Goal: Information Seeking & Learning: Learn about a topic

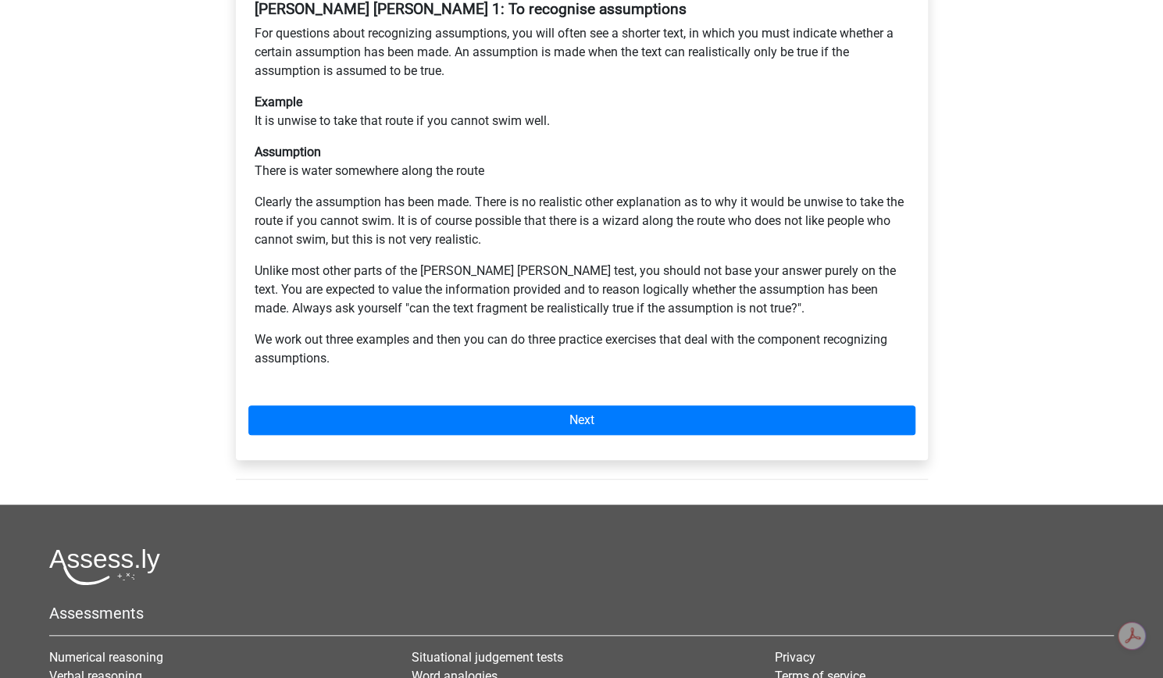
scroll to position [342, 0]
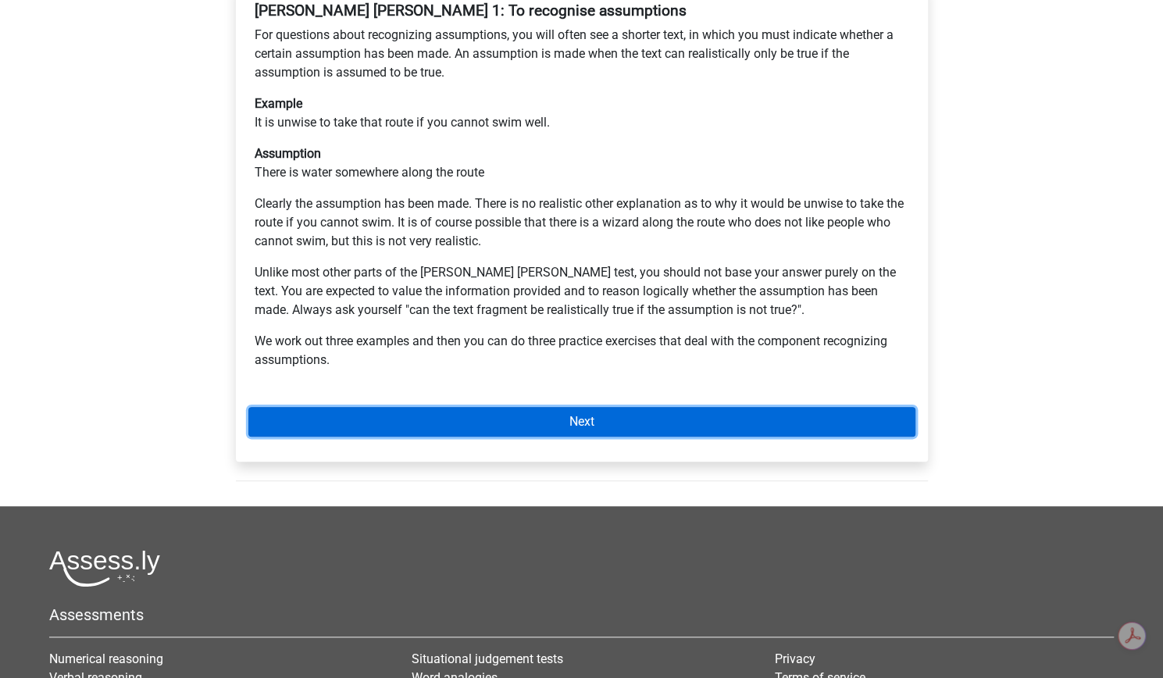
click at [518, 437] on link "Next" at bounding box center [581, 422] width 667 height 30
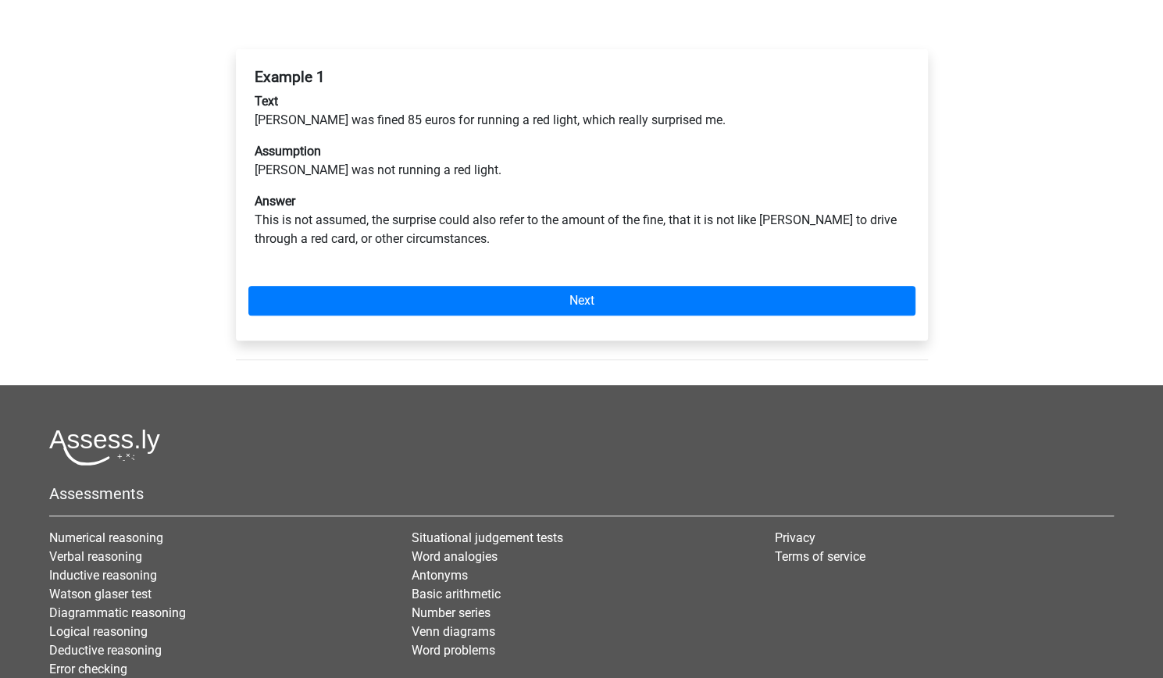
scroll to position [284, 0]
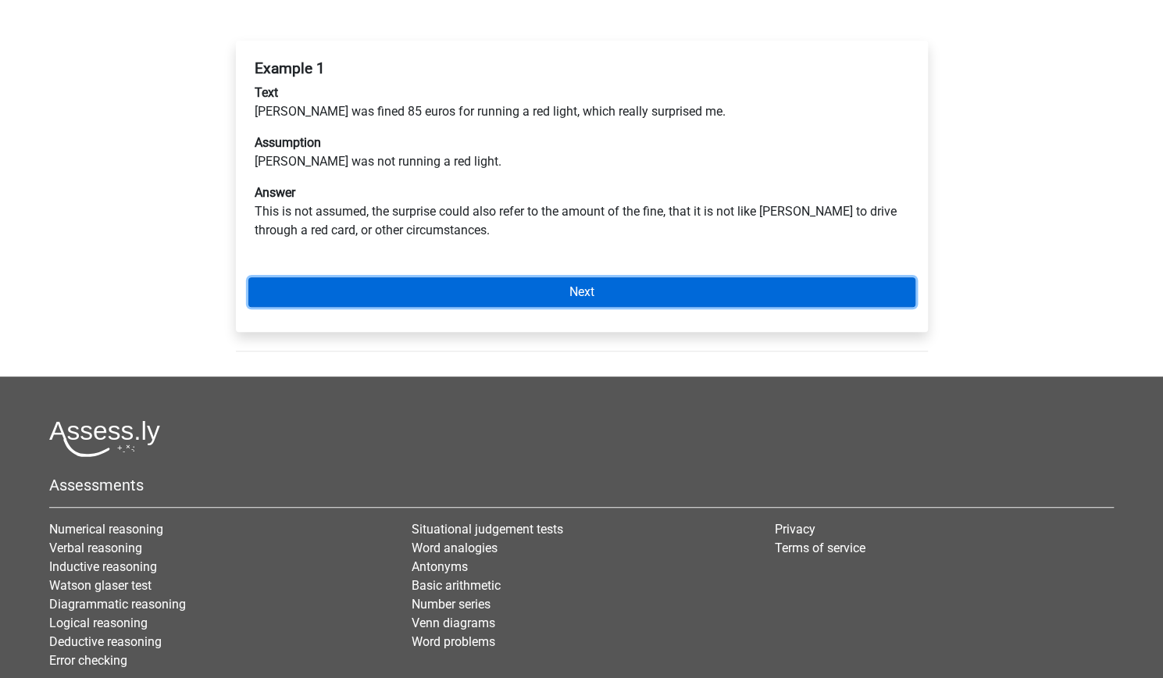
click at [543, 307] on link "Next" at bounding box center [581, 292] width 667 height 30
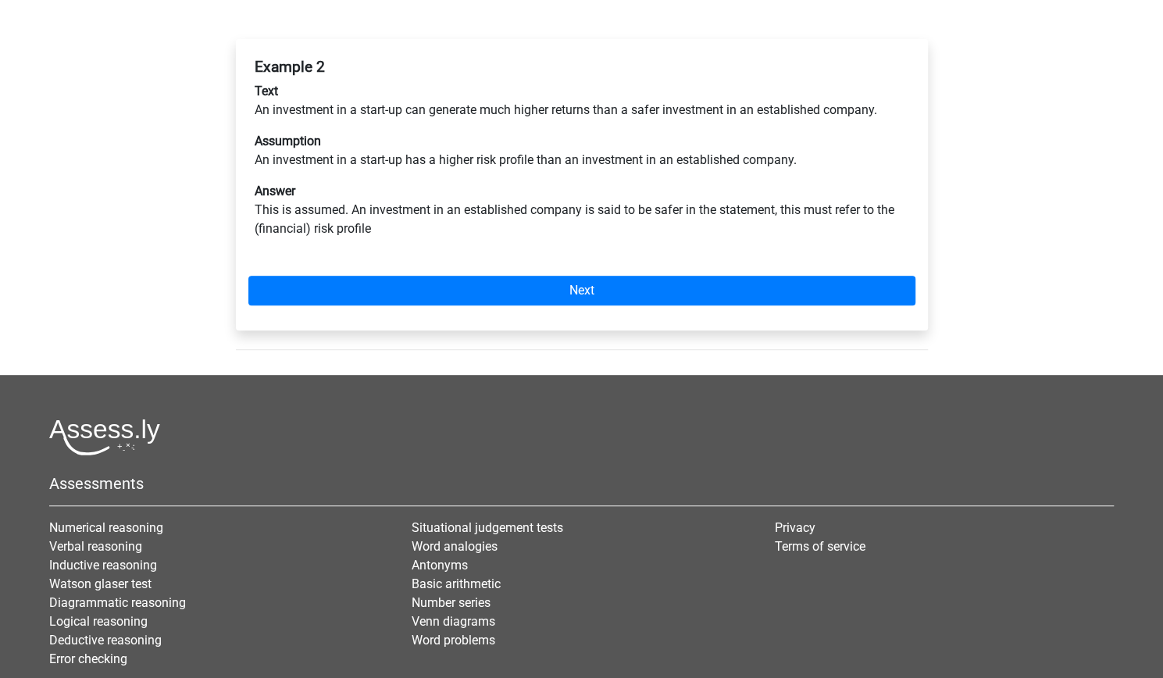
scroll to position [287, 0]
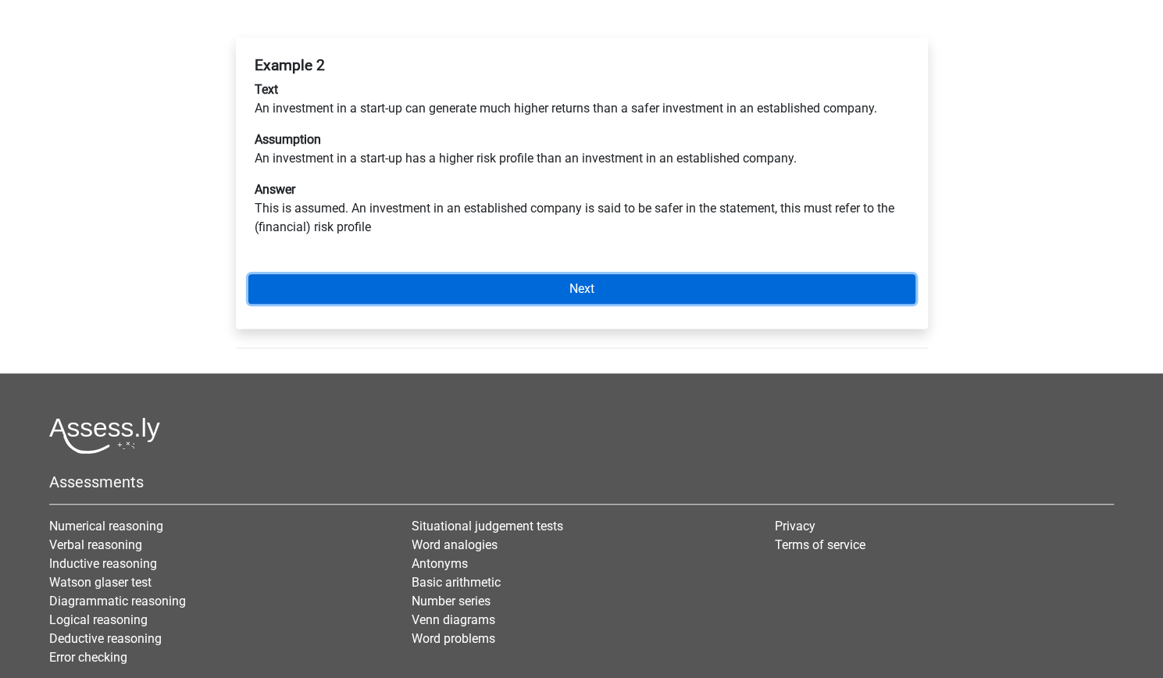
click at [653, 304] on link "Next" at bounding box center [581, 289] width 667 height 30
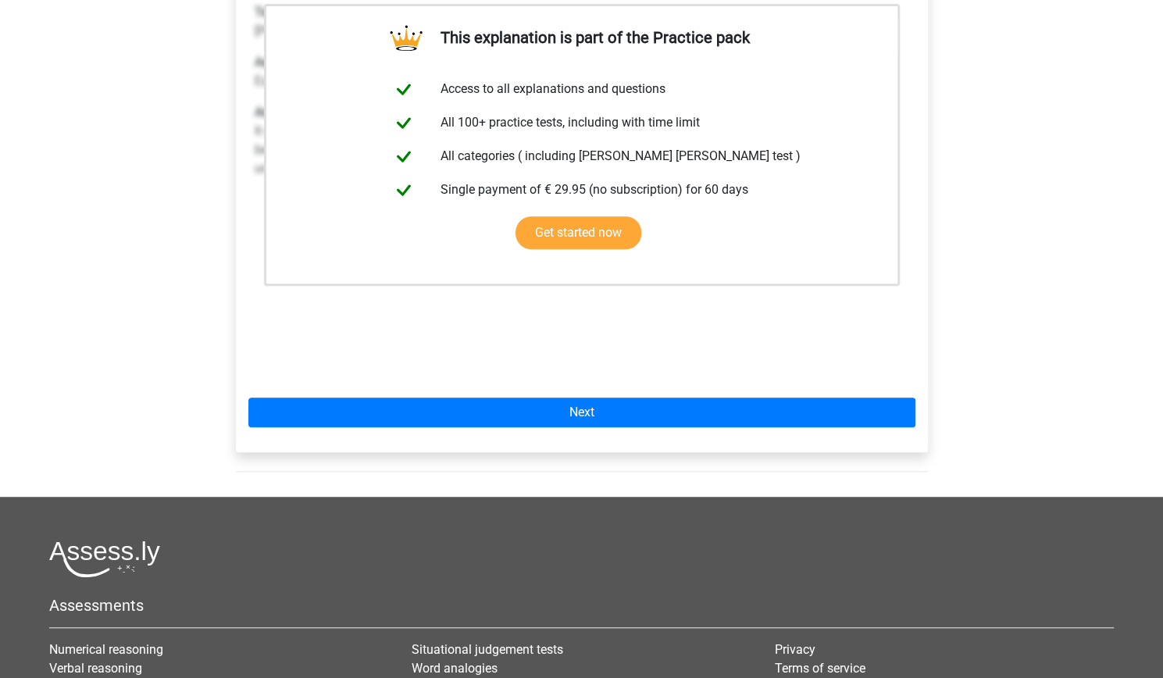
scroll to position [373, 0]
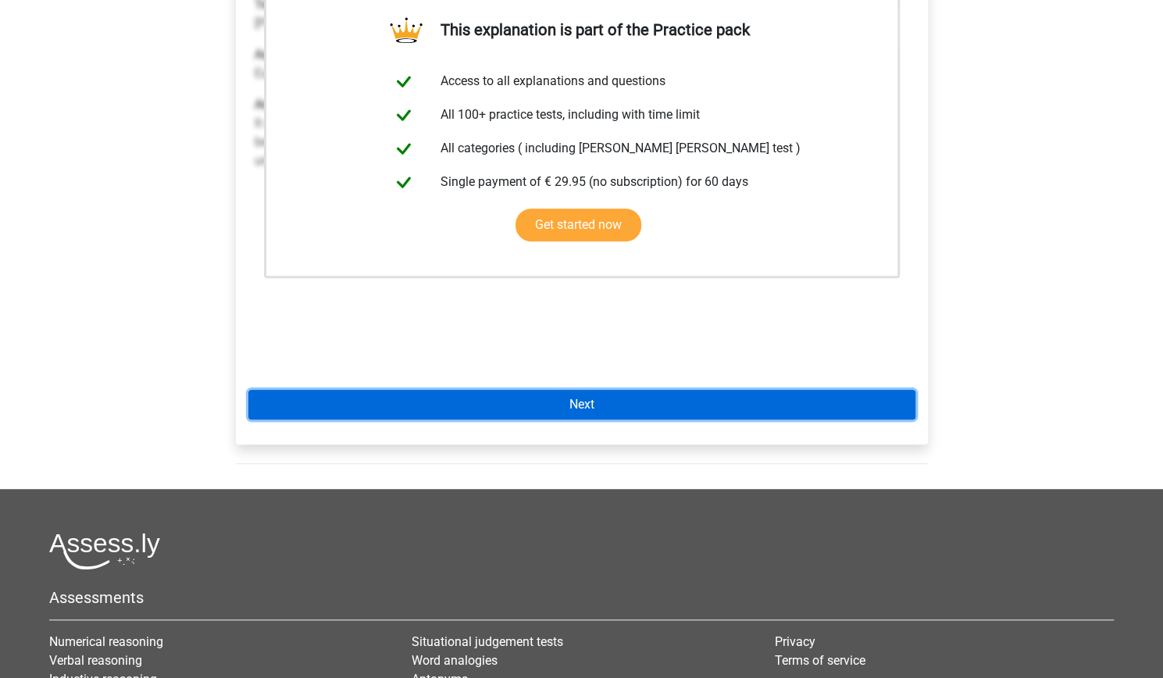
click at [522, 419] on link "Next" at bounding box center [581, 405] width 667 height 30
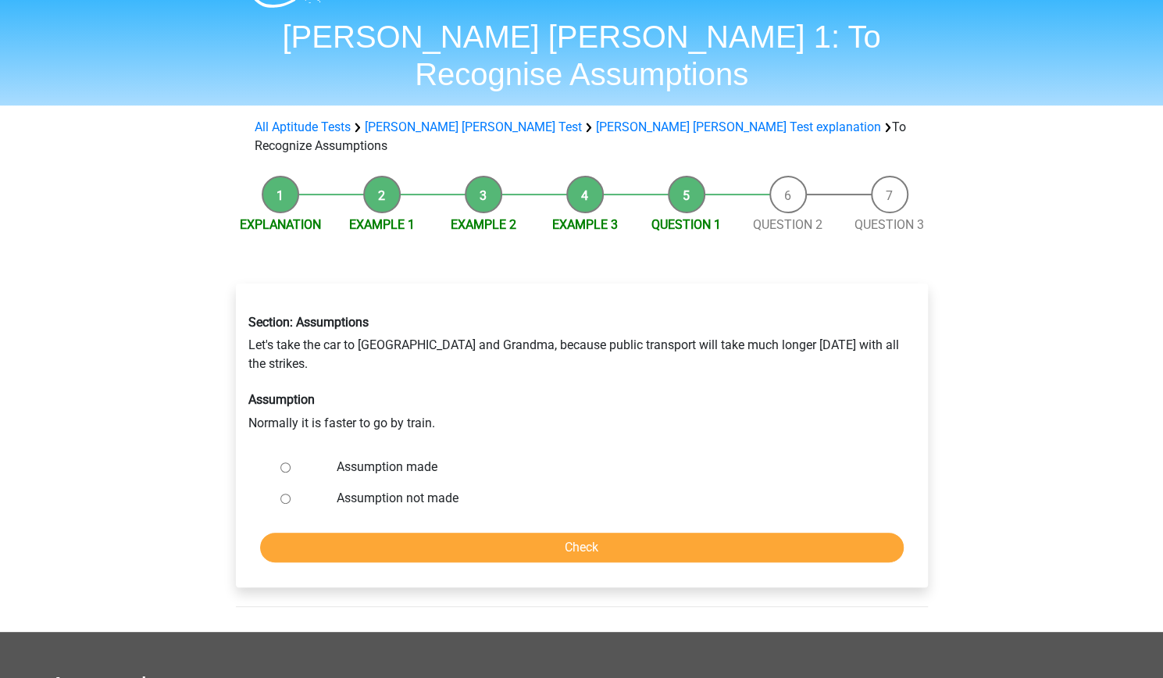
scroll to position [189, 0]
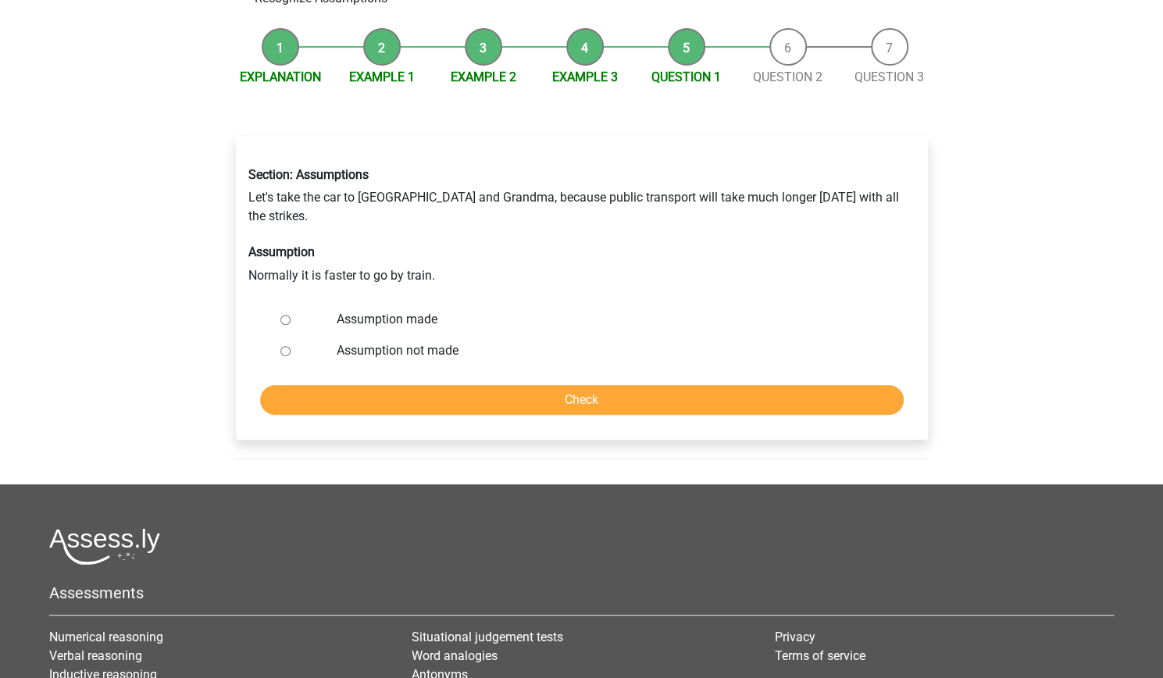
click at [291, 325] on input "Assumption made" at bounding box center [285, 320] width 10 height 10
radio input "true"
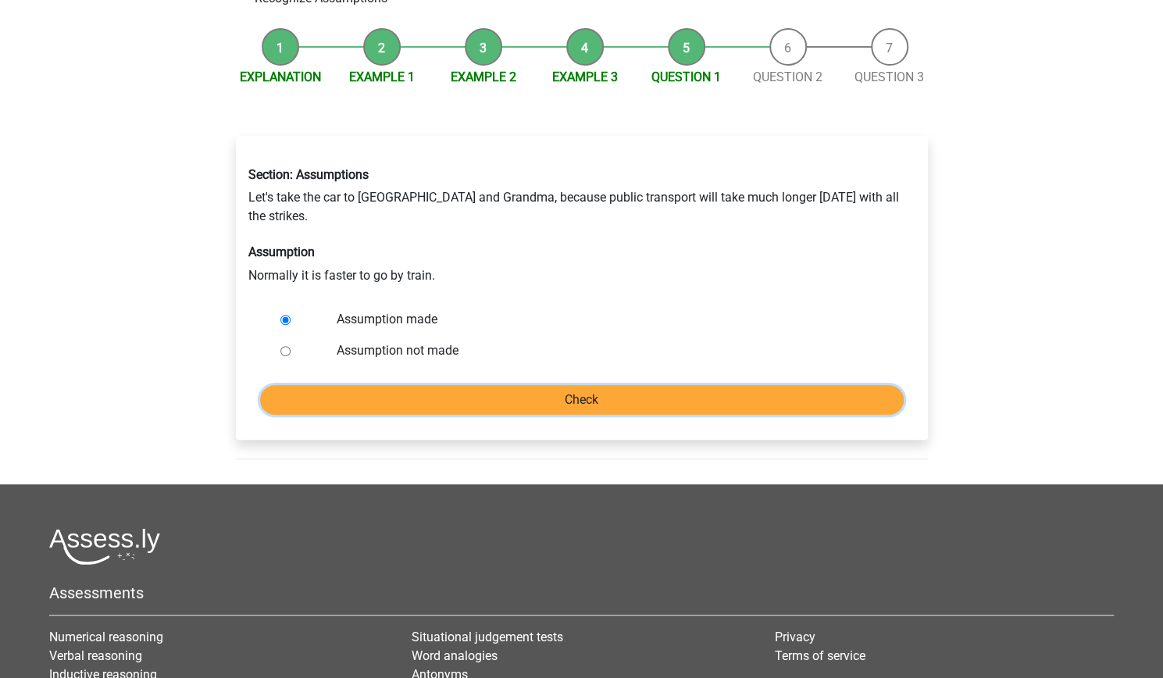
click at [484, 415] on input "Check" at bounding box center [582, 400] width 644 height 30
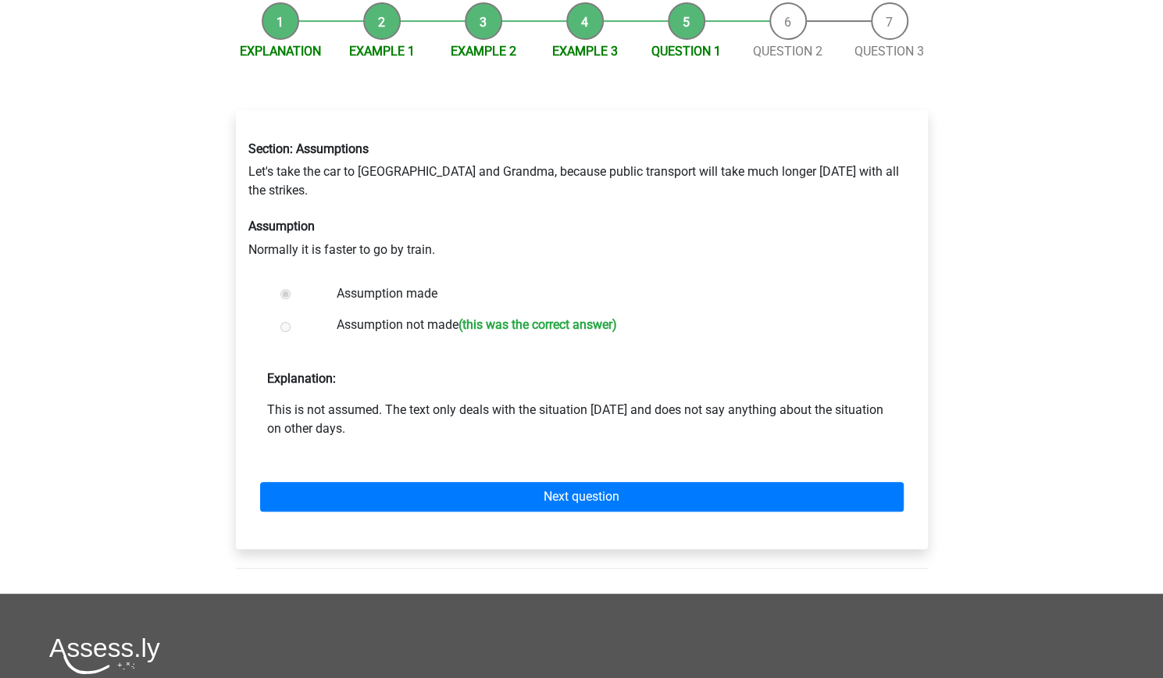
scroll to position [218, 0]
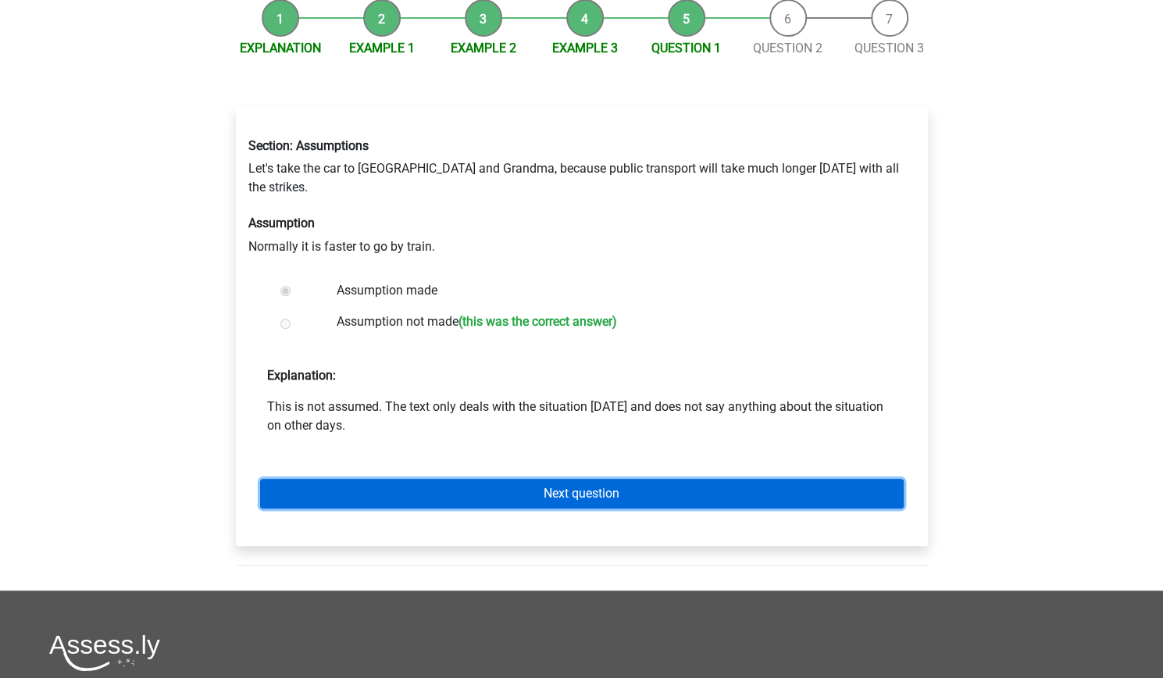
click at [580, 509] on link "Next question" at bounding box center [582, 494] width 644 height 30
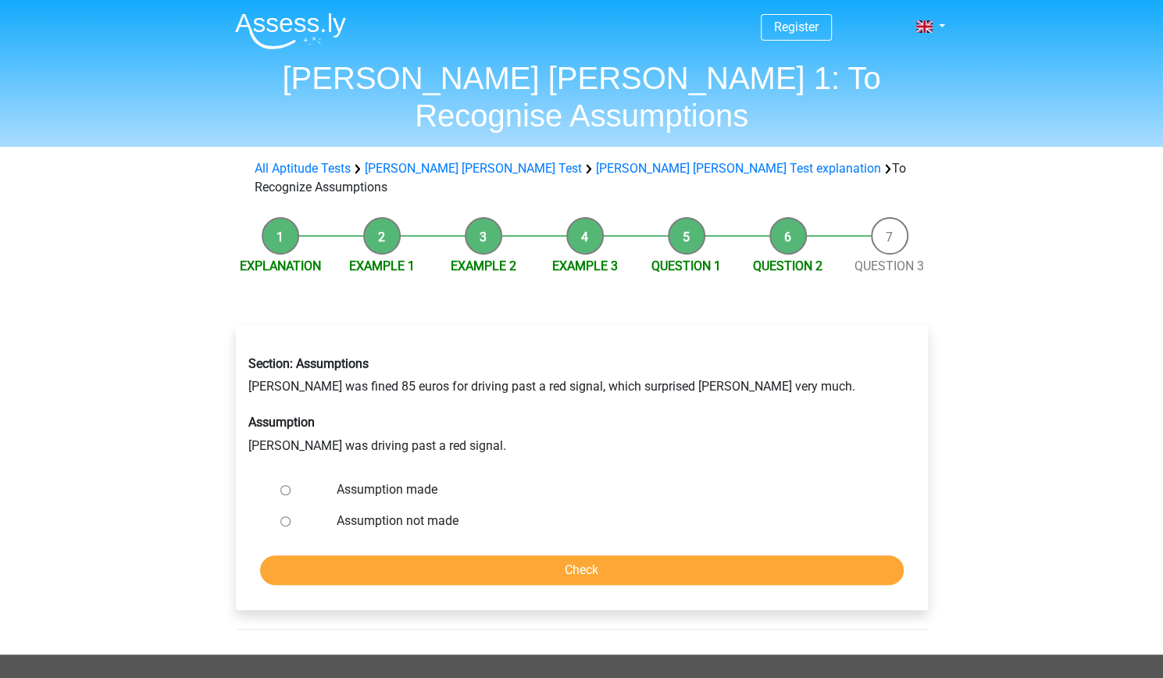
click at [291, 495] on input "Assumption made" at bounding box center [285, 490] width 10 height 10
radio input "true"
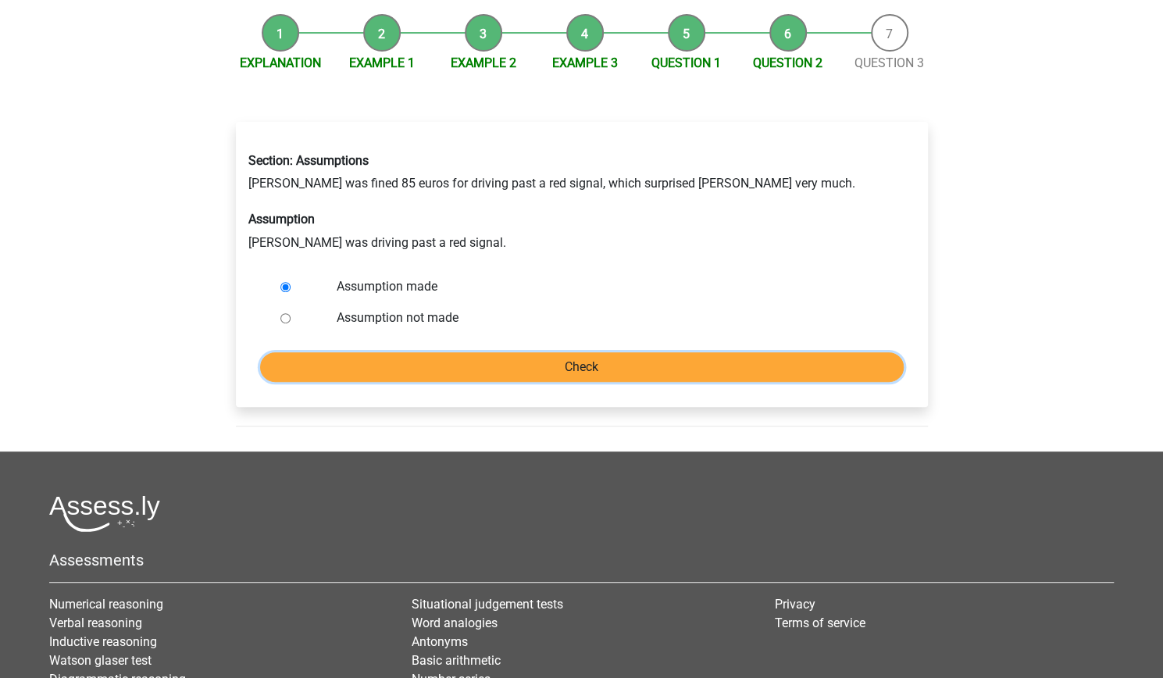
click at [430, 382] on input "Check" at bounding box center [582, 367] width 644 height 30
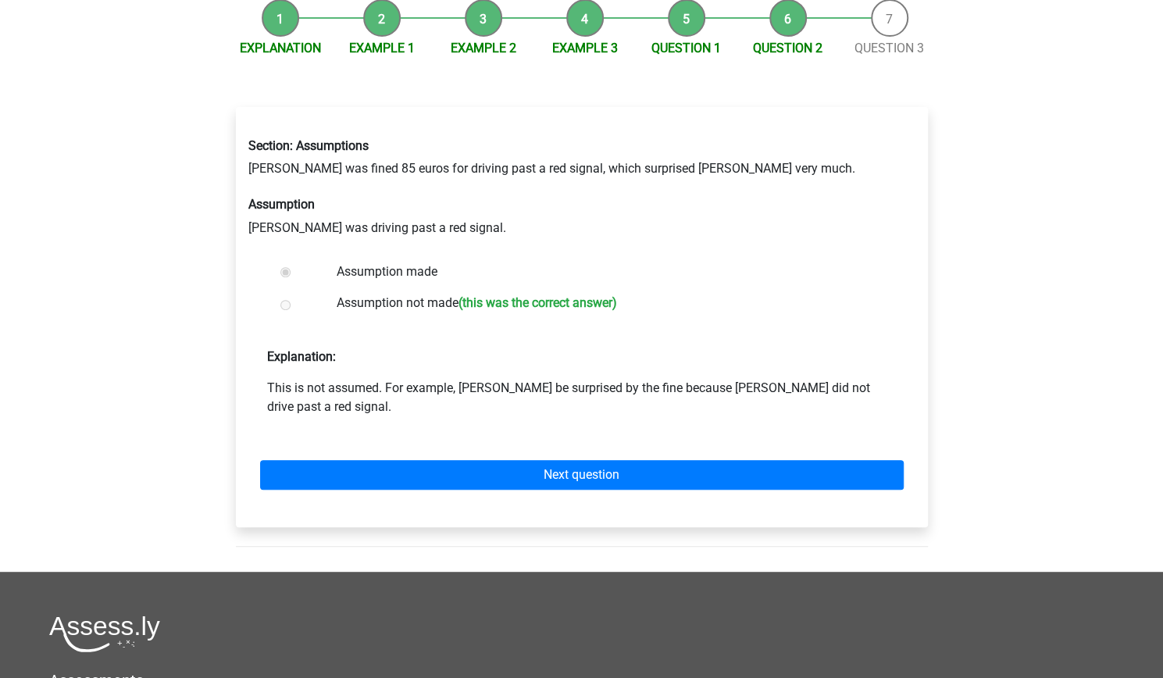
scroll to position [216, 0]
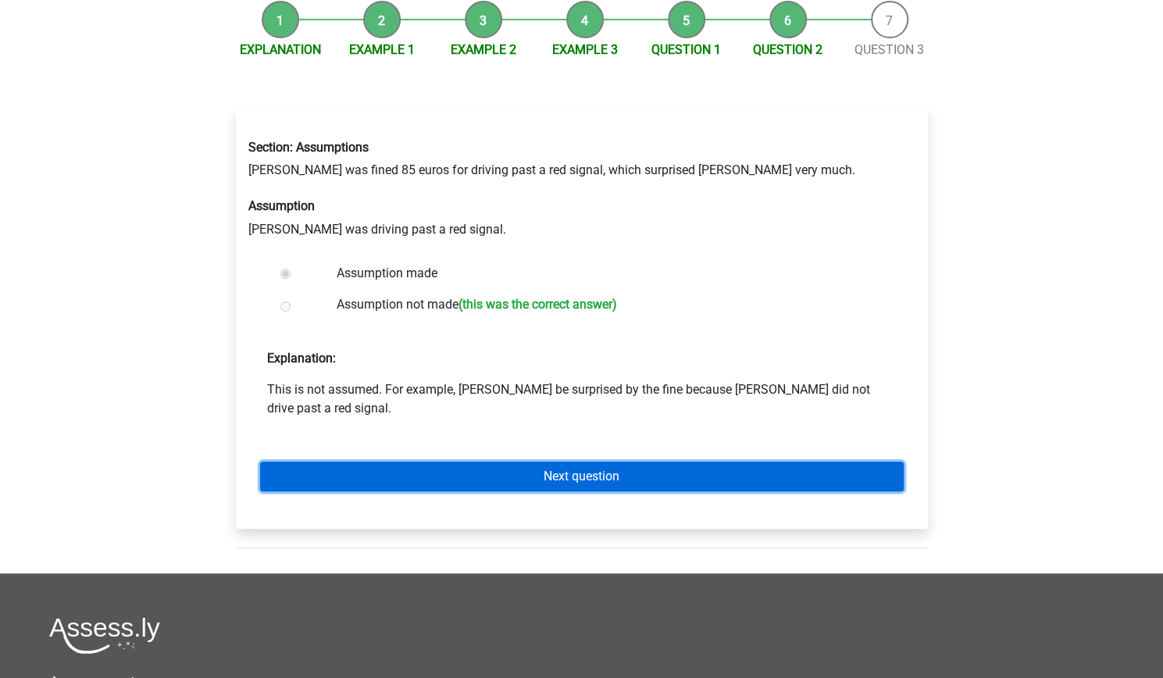
click at [444, 491] on link "Next question" at bounding box center [582, 477] width 644 height 30
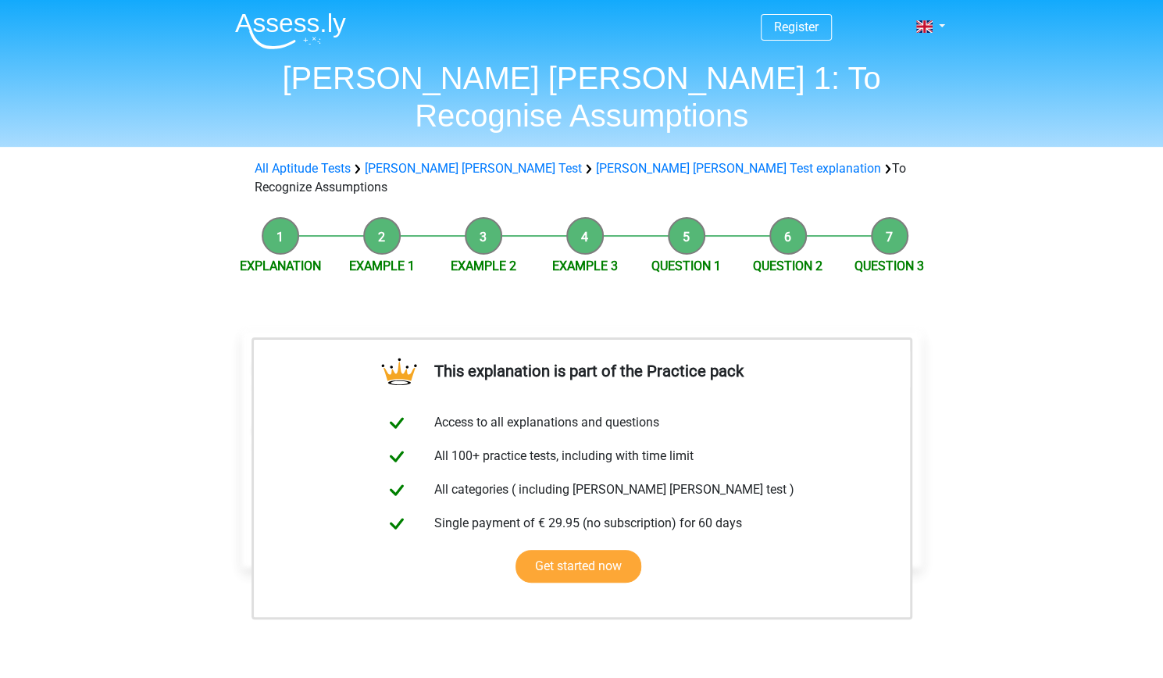
click at [91, 423] on div "Register Nederlands English" at bounding box center [581, 606] width 1163 height 1212
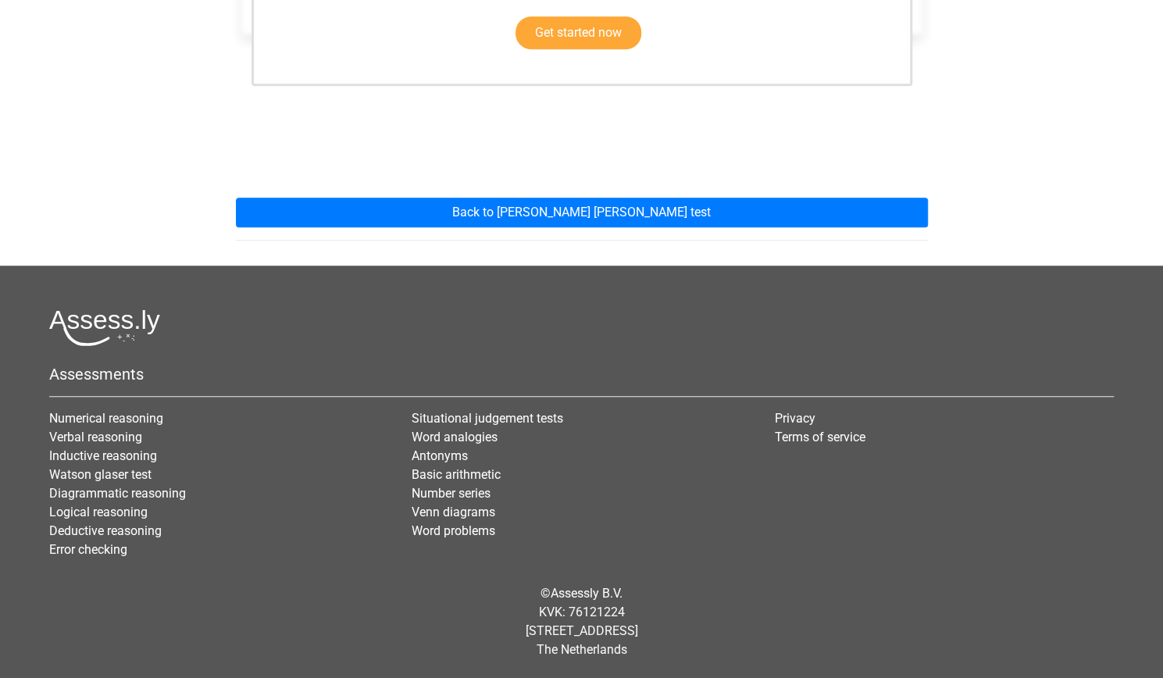
scroll to position [709, 0]
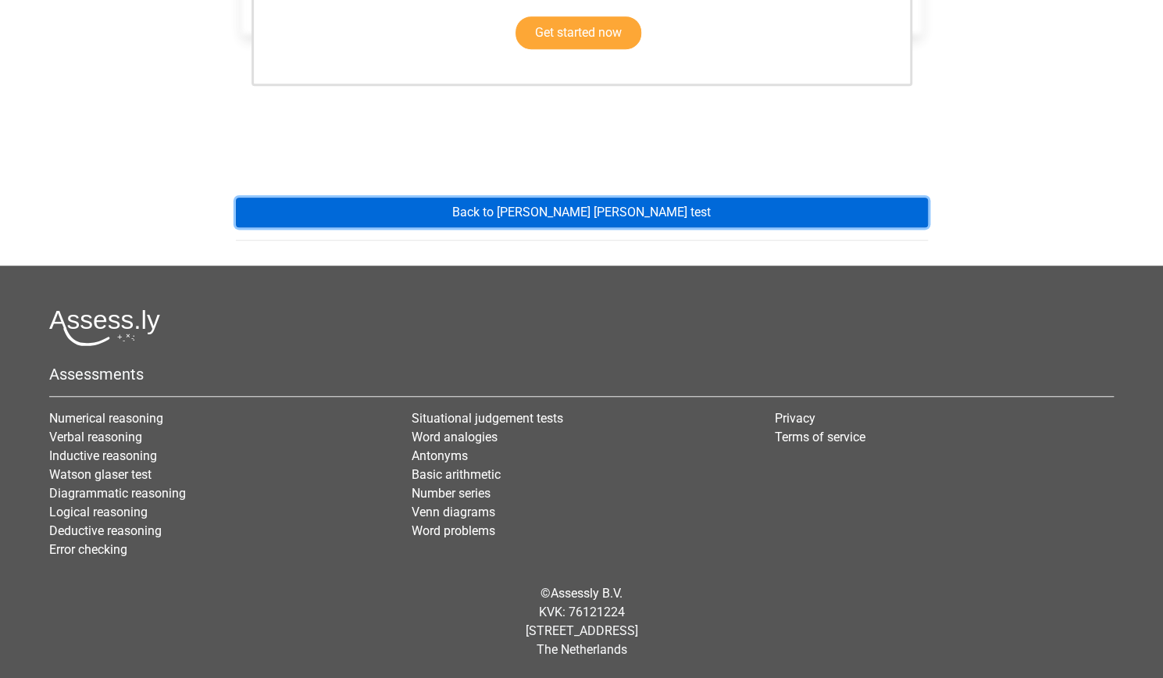
click at [404, 198] on link "Back to watson glaser test" at bounding box center [582, 213] width 692 height 30
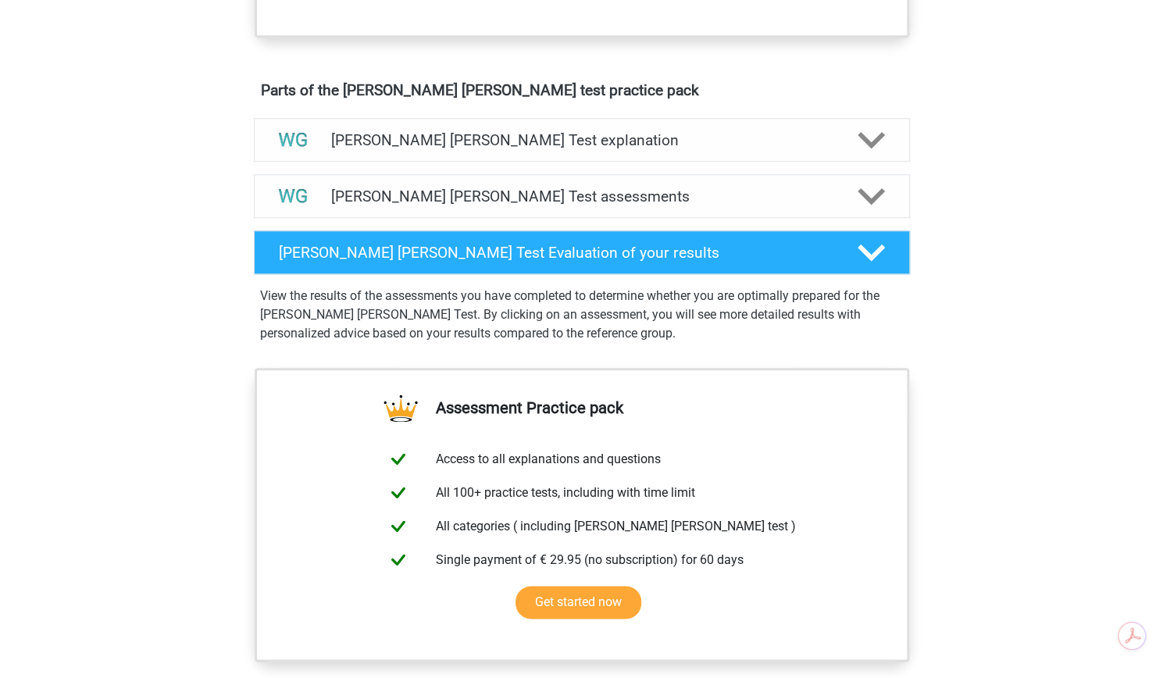
scroll to position [798, 0]
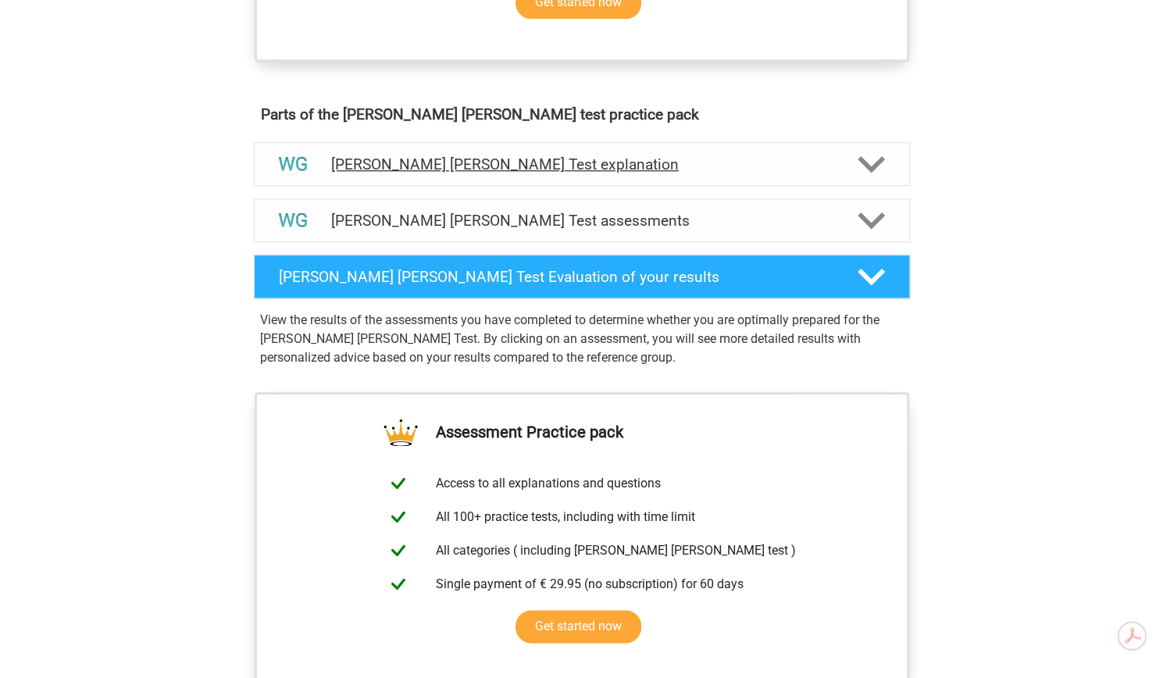
click at [377, 173] on h4 "[PERSON_NAME] [PERSON_NAME] Test explanation" at bounding box center [582, 164] width 502 height 18
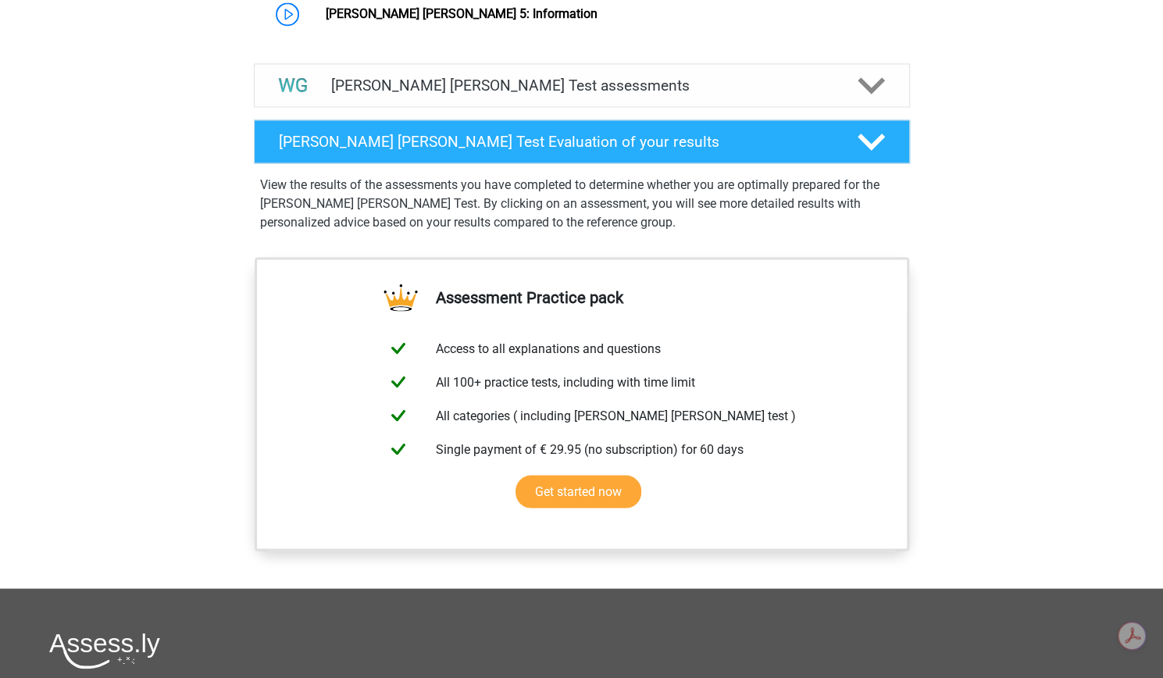
scroll to position [1474, 0]
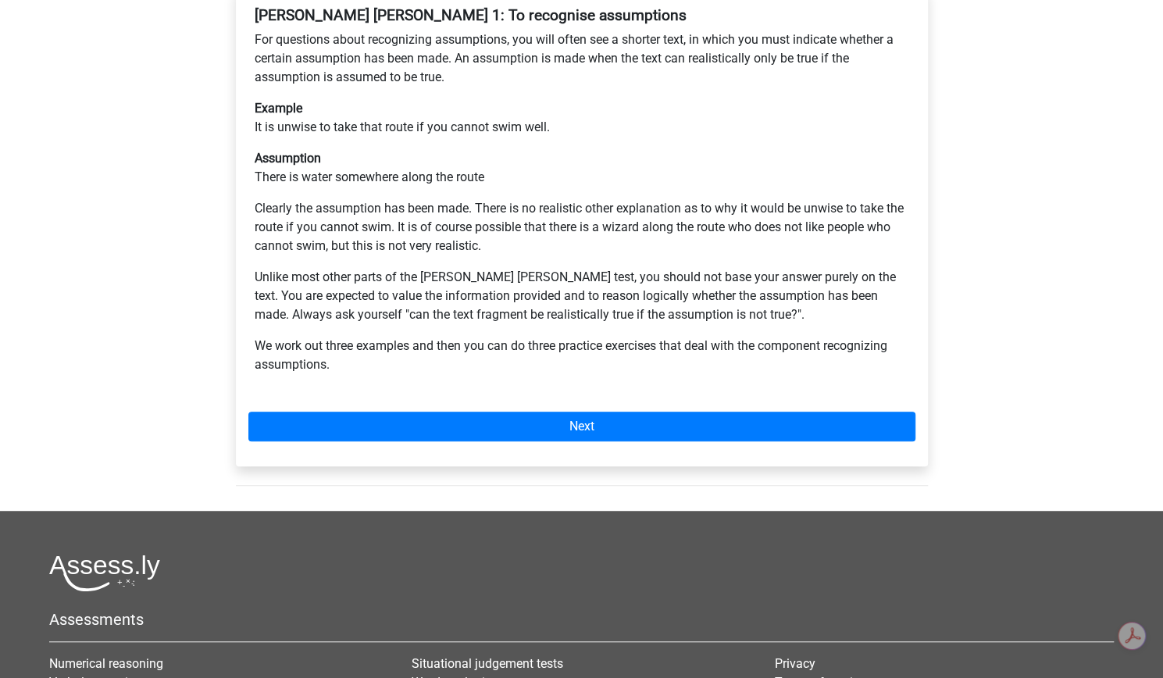
scroll to position [338, 0]
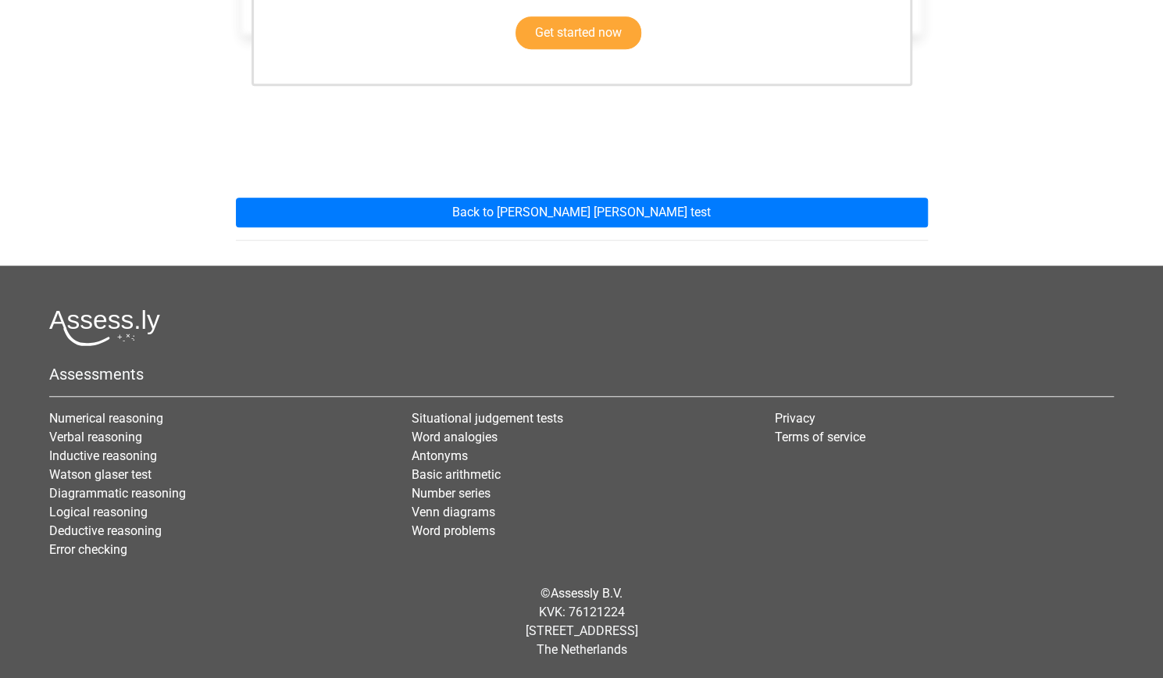
scroll to position [709, 0]
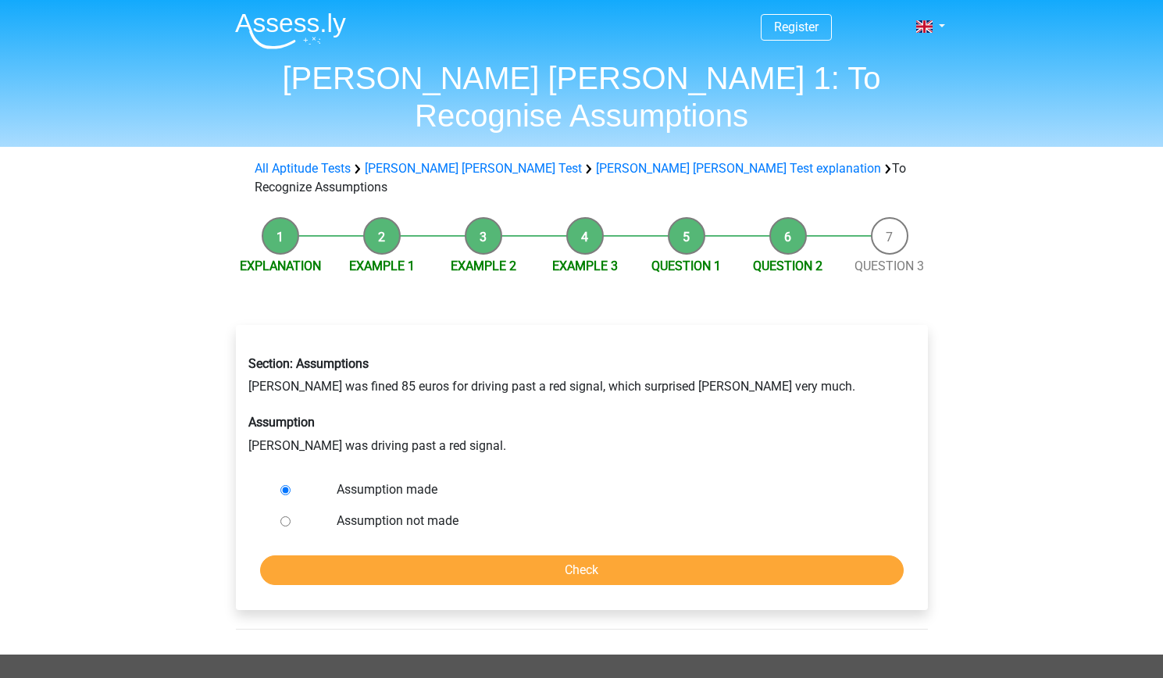
scroll to position [203, 0]
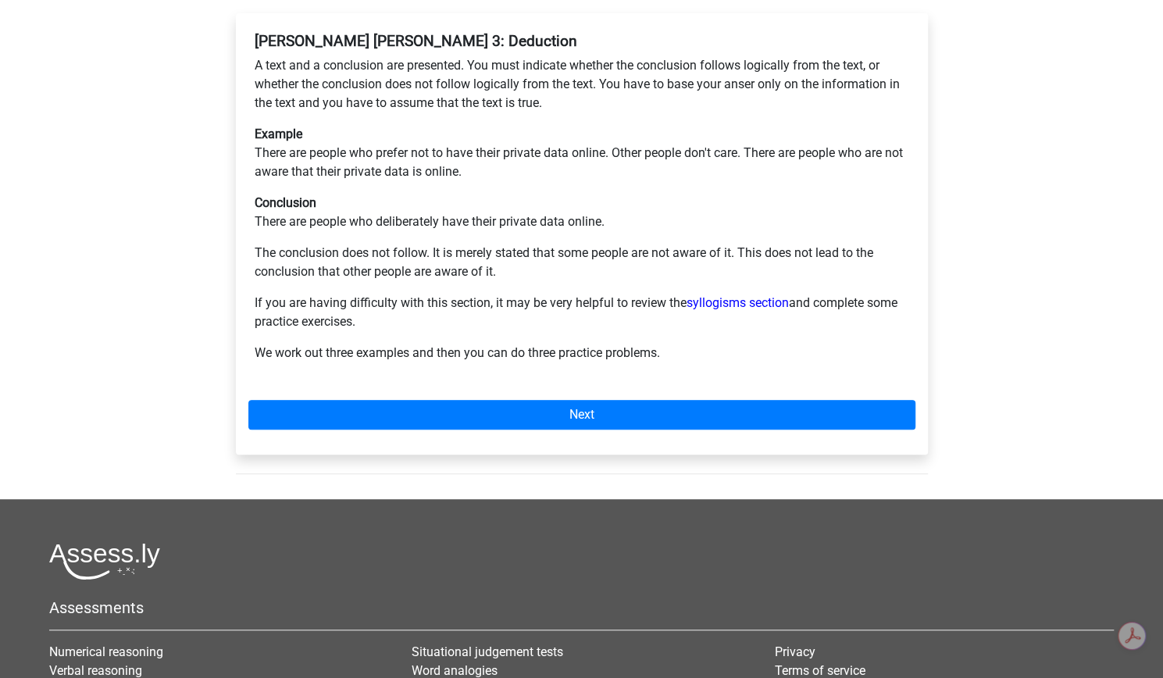
scroll to position [314, 0]
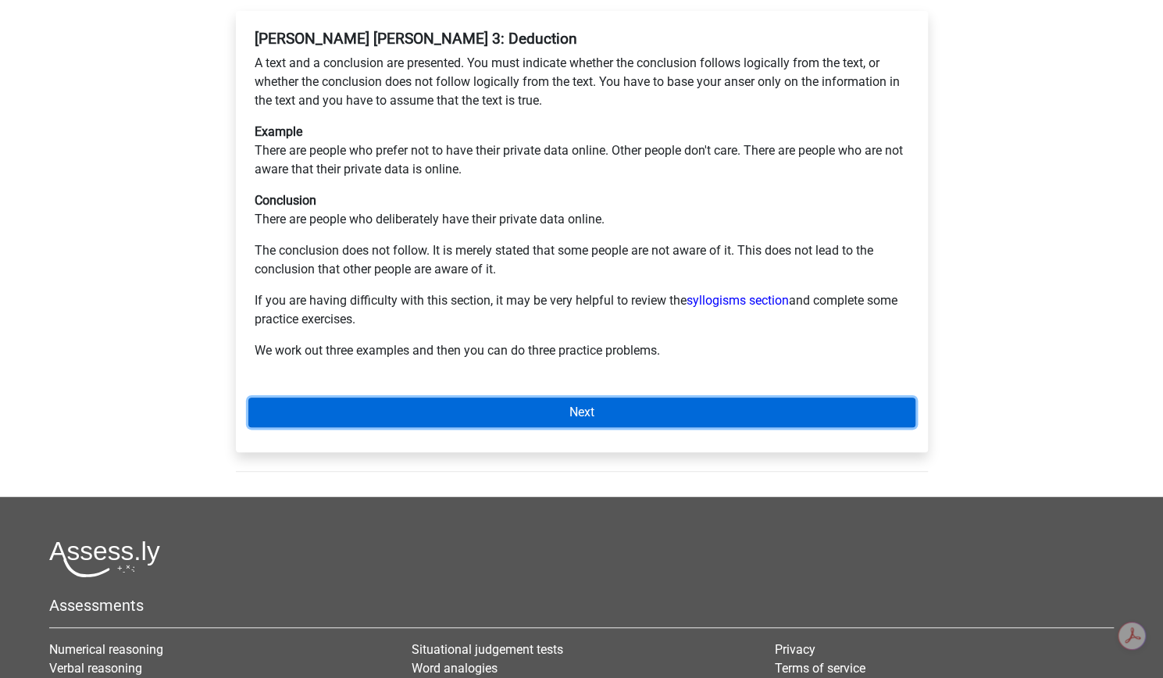
click at [664, 427] on link "Next" at bounding box center [581, 413] width 667 height 30
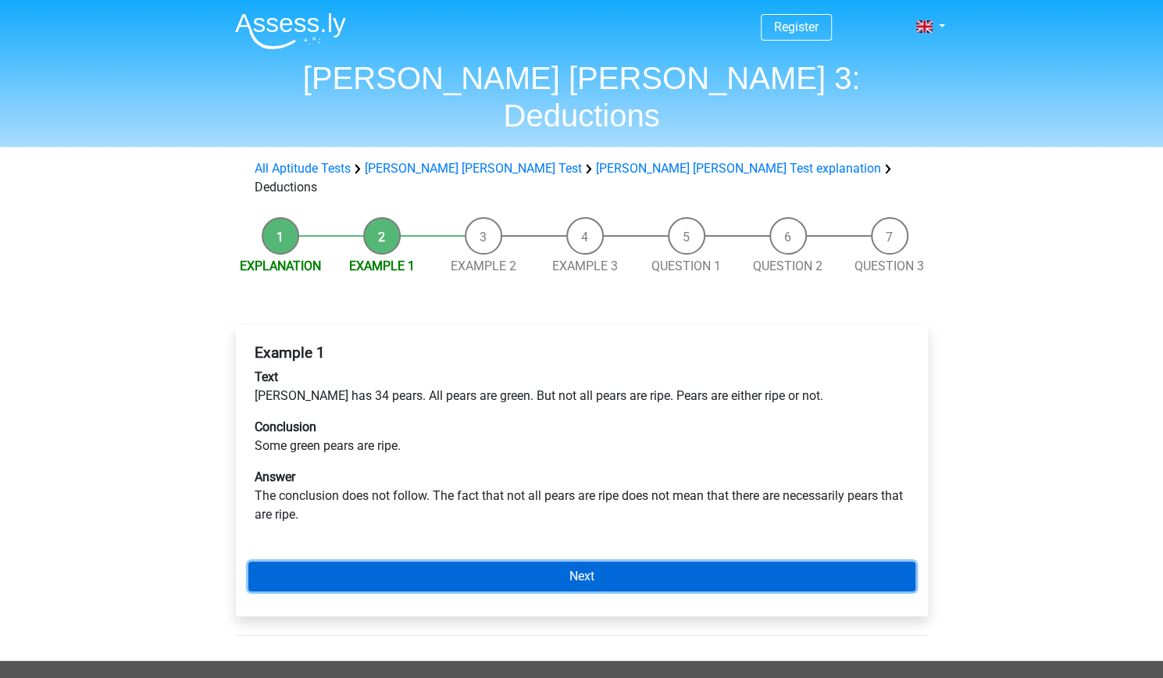
click at [622, 591] on link "Next" at bounding box center [581, 577] width 667 height 30
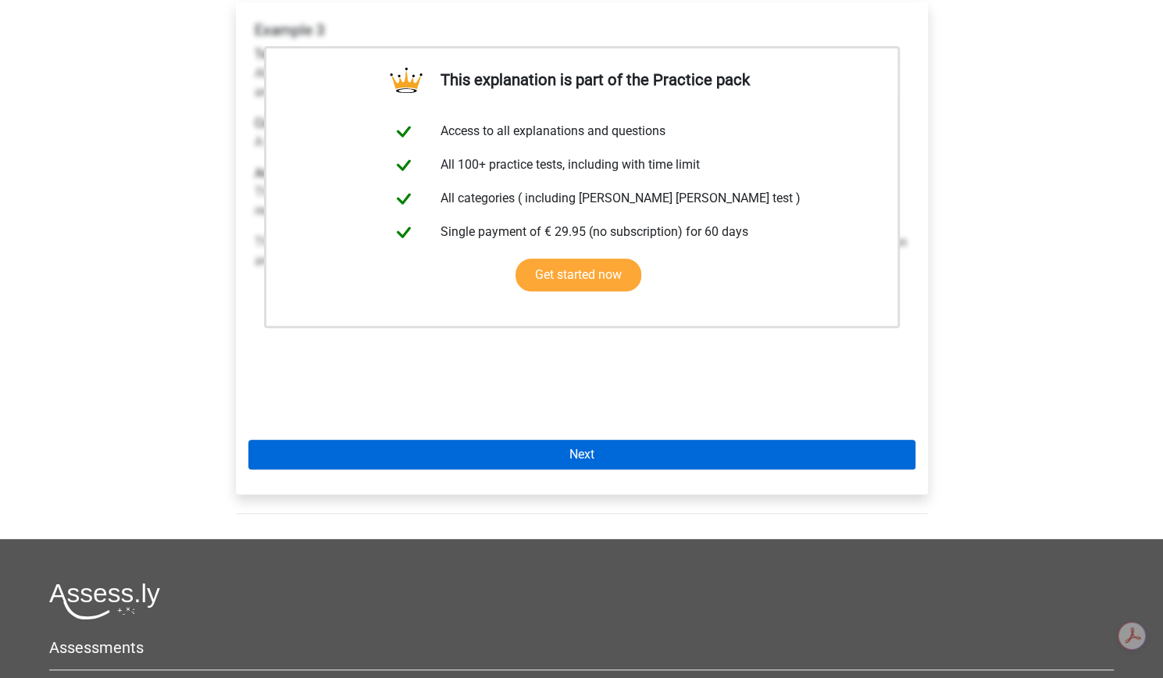
scroll to position [323, 0]
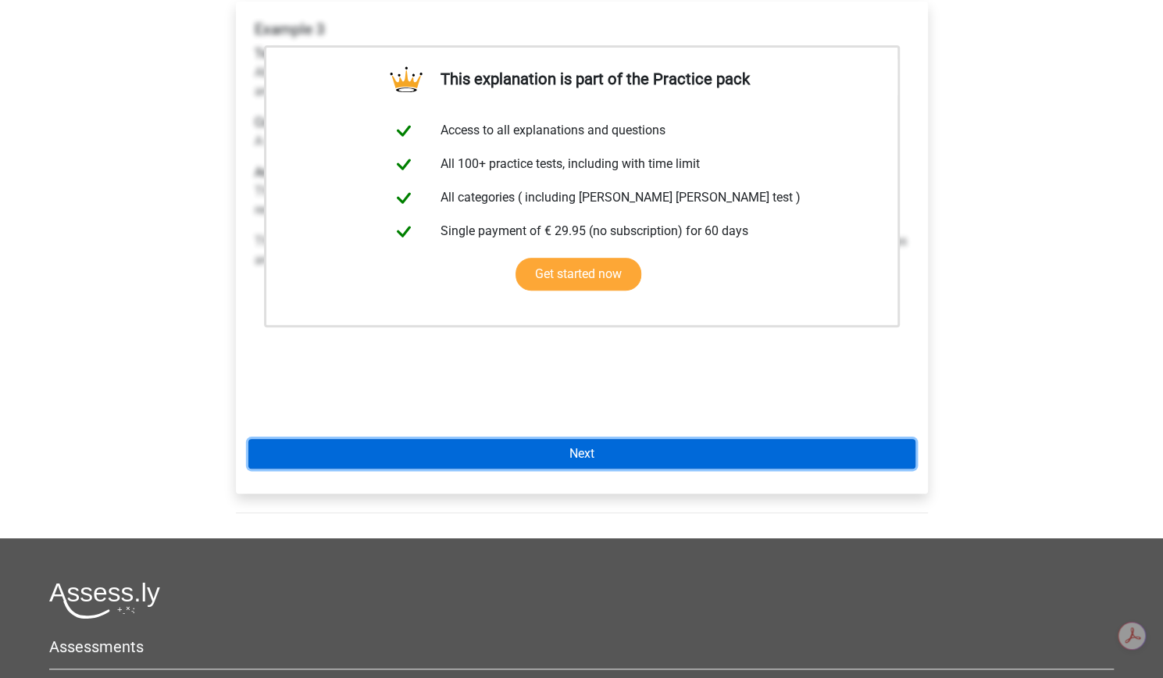
click at [520, 462] on link "Next" at bounding box center [581, 454] width 667 height 30
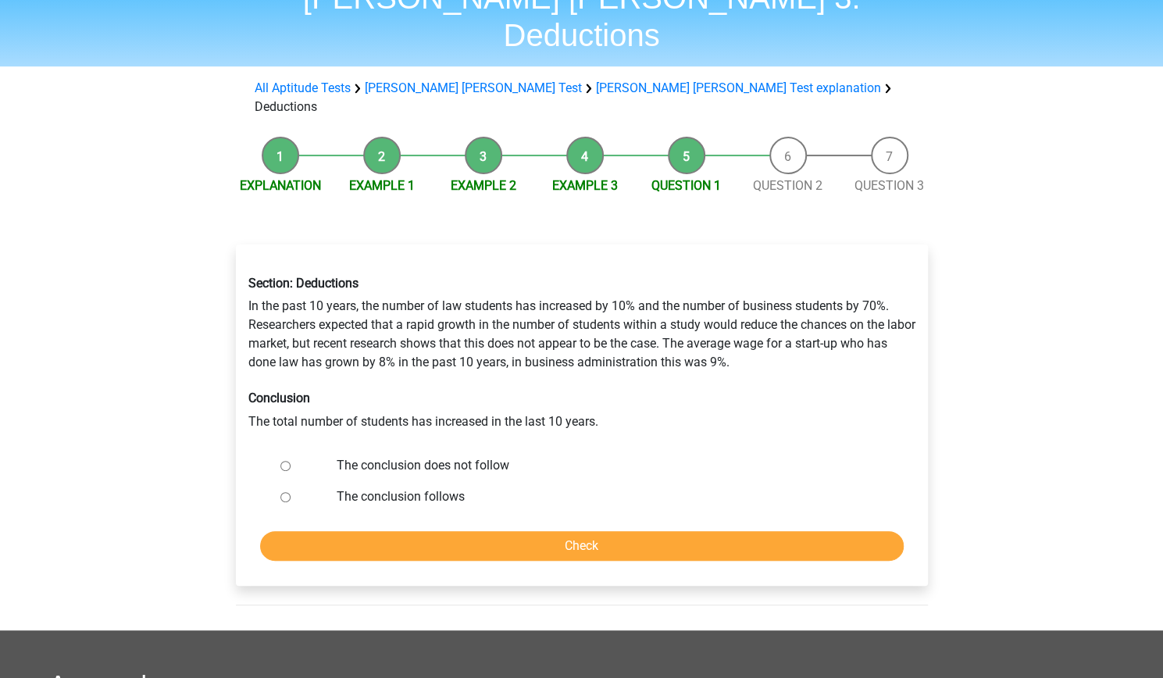
scroll to position [81, 0]
click at [291, 470] on input "The conclusion does not follow" at bounding box center [285, 465] width 10 height 10
radio input "true"
click at [430, 584] on div "Section: Deductions In the past 10 years, the number of law students has increa…" at bounding box center [582, 414] width 692 height 341
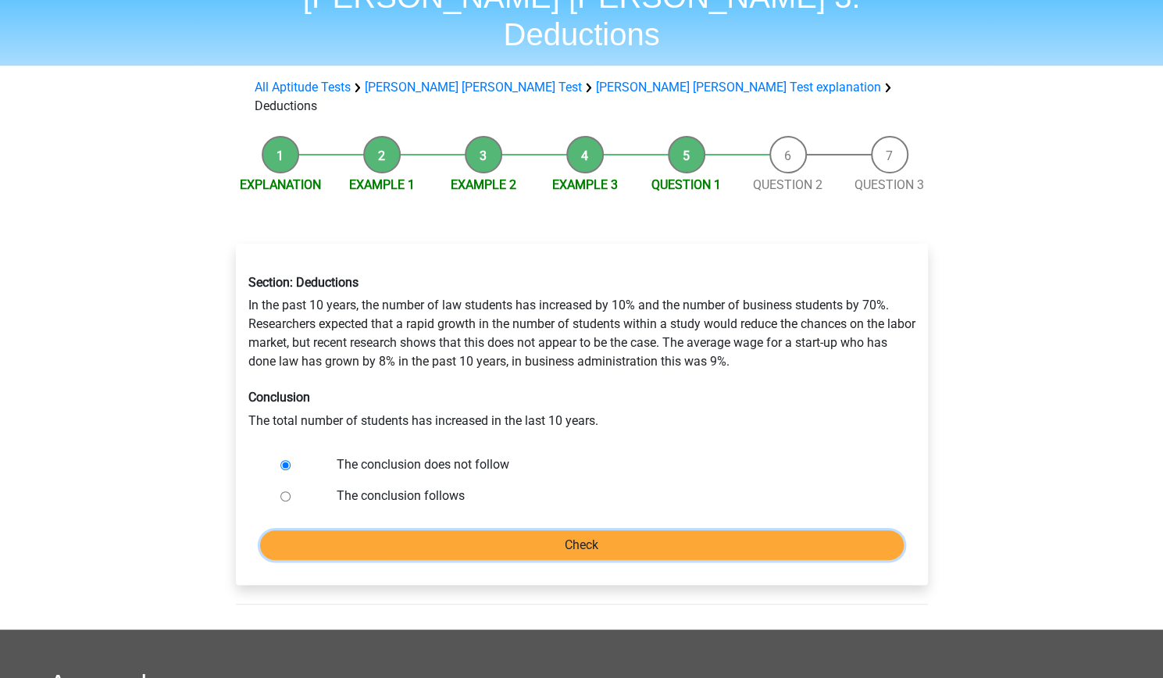
click at [434, 560] on input "Check" at bounding box center [582, 545] width 644 height 30
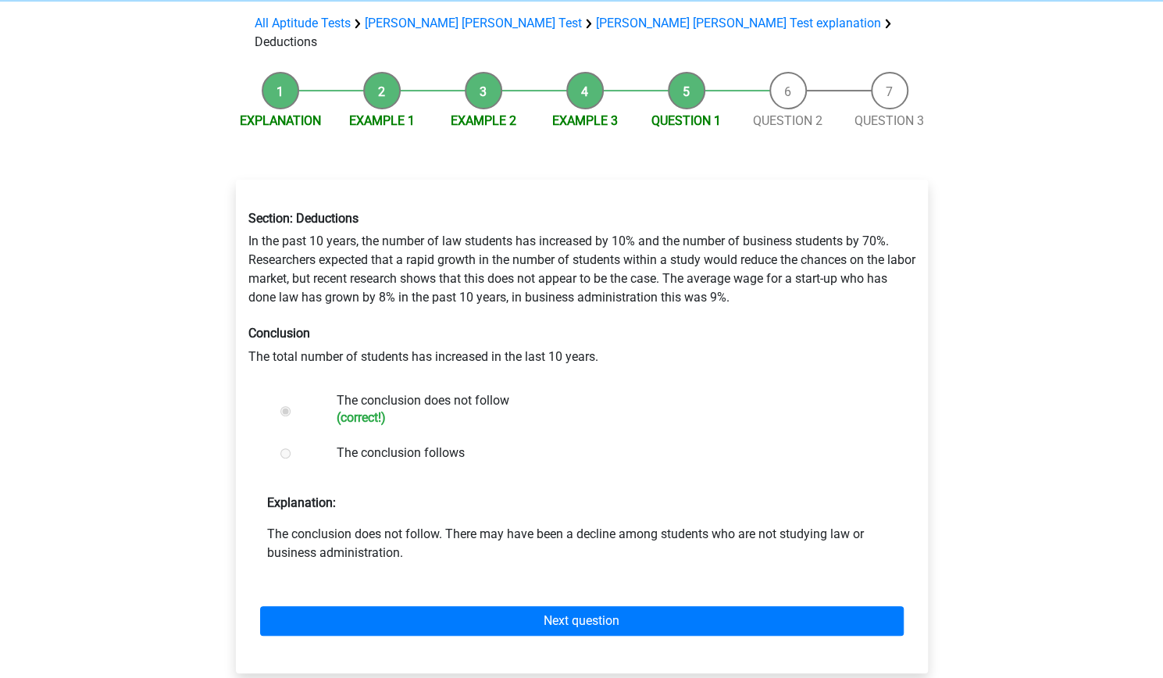
scroll to position [273, 0]
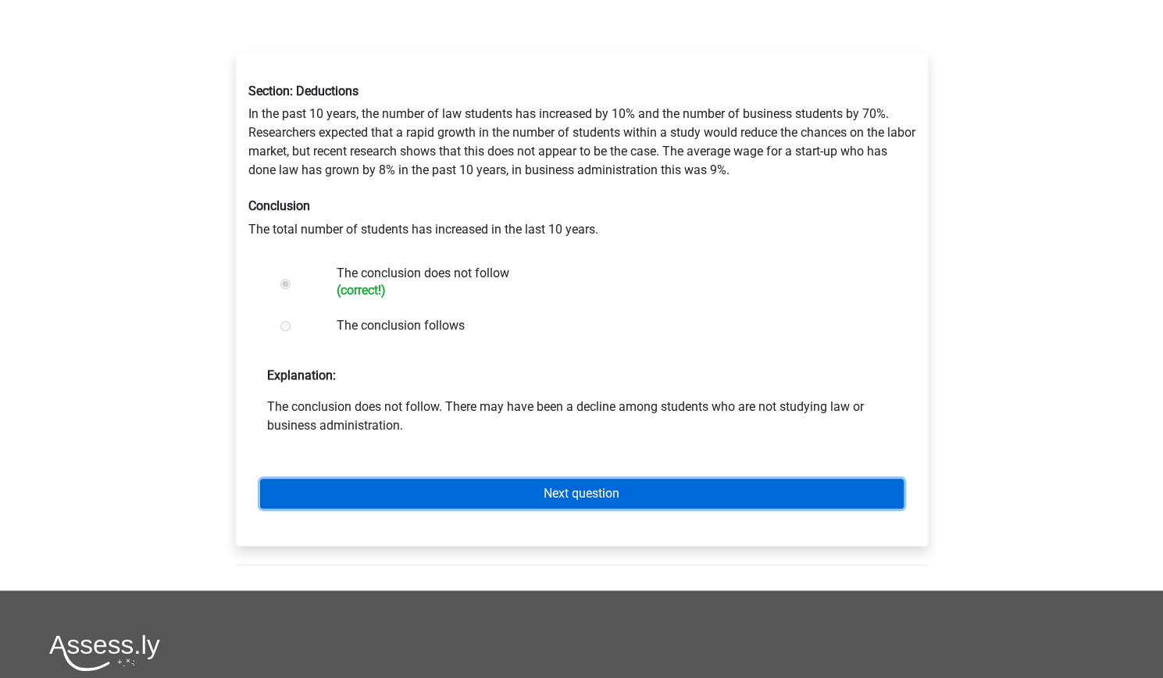
click at [501, 509] on link "Next question" at bounding box center [582, 494] width 644 height 30
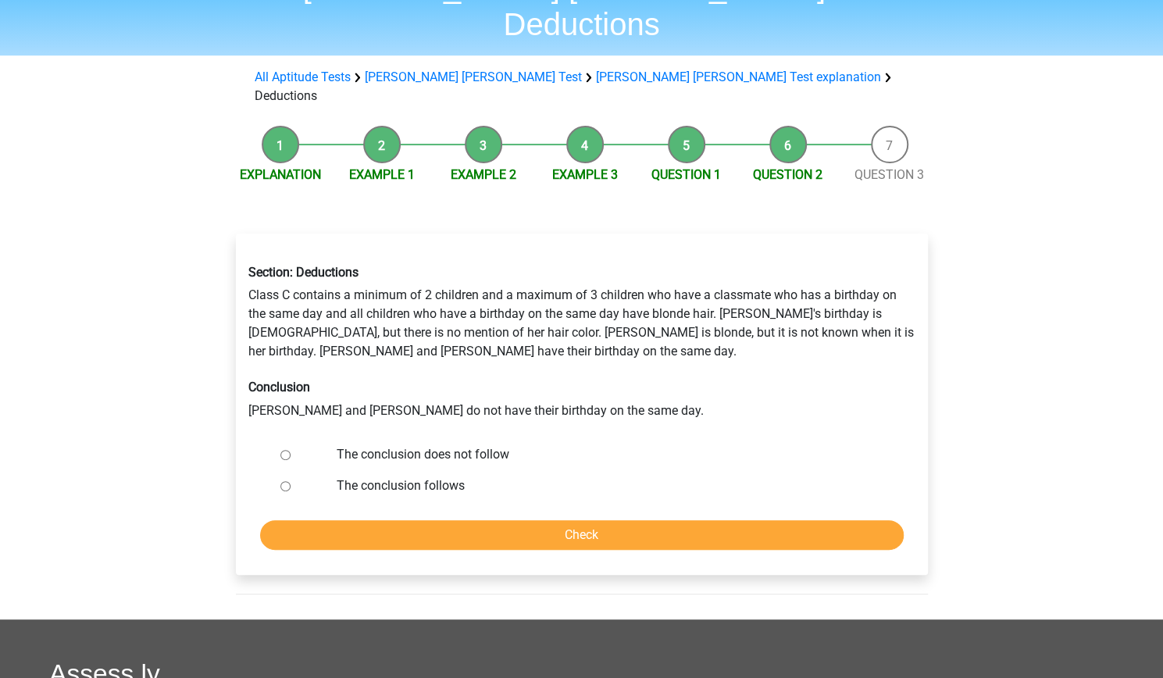
scroll to position [92, 0]
click at [291, 459] on input "The conclusion does not follow" at bounding box center [285, 454] width 10 height 10
radio input "true"
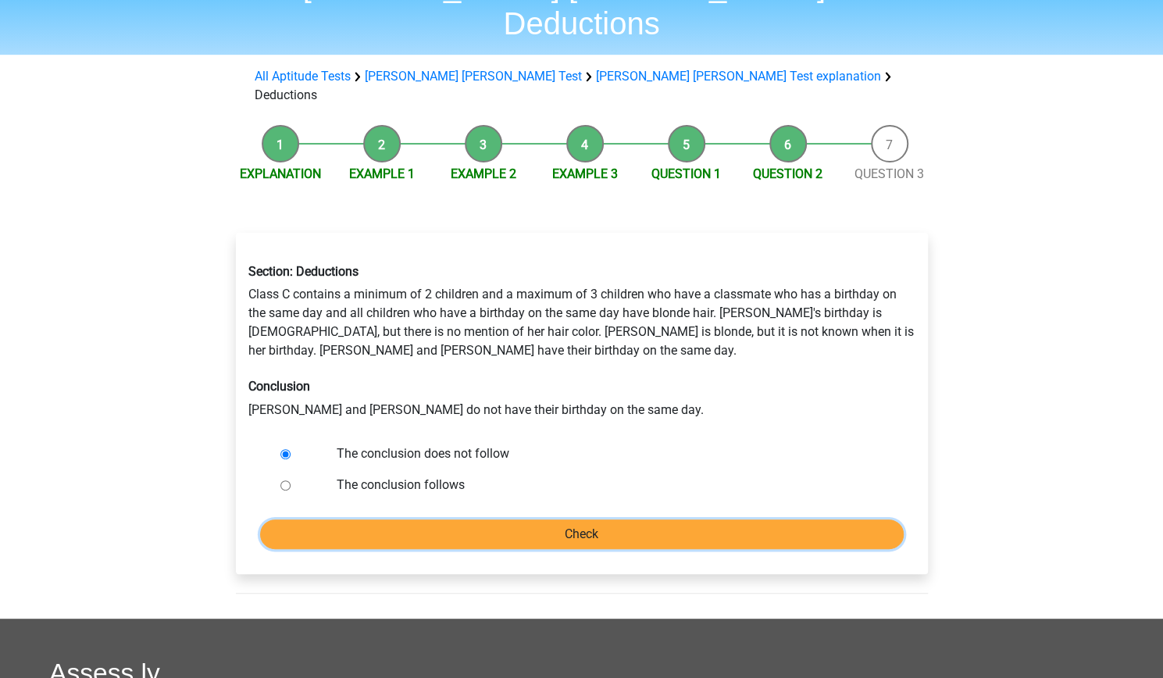
click at [598, 549] on input "Check" at bounding box center [582, 534] width 644 height 30
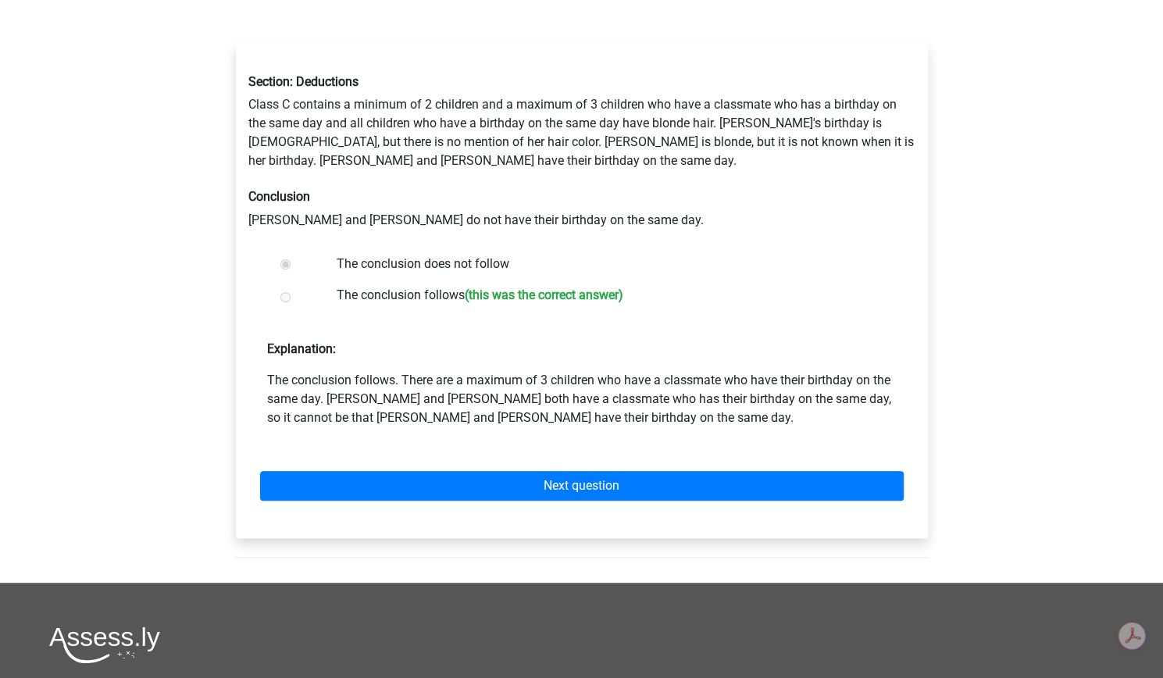
scroll to position [295, 0]
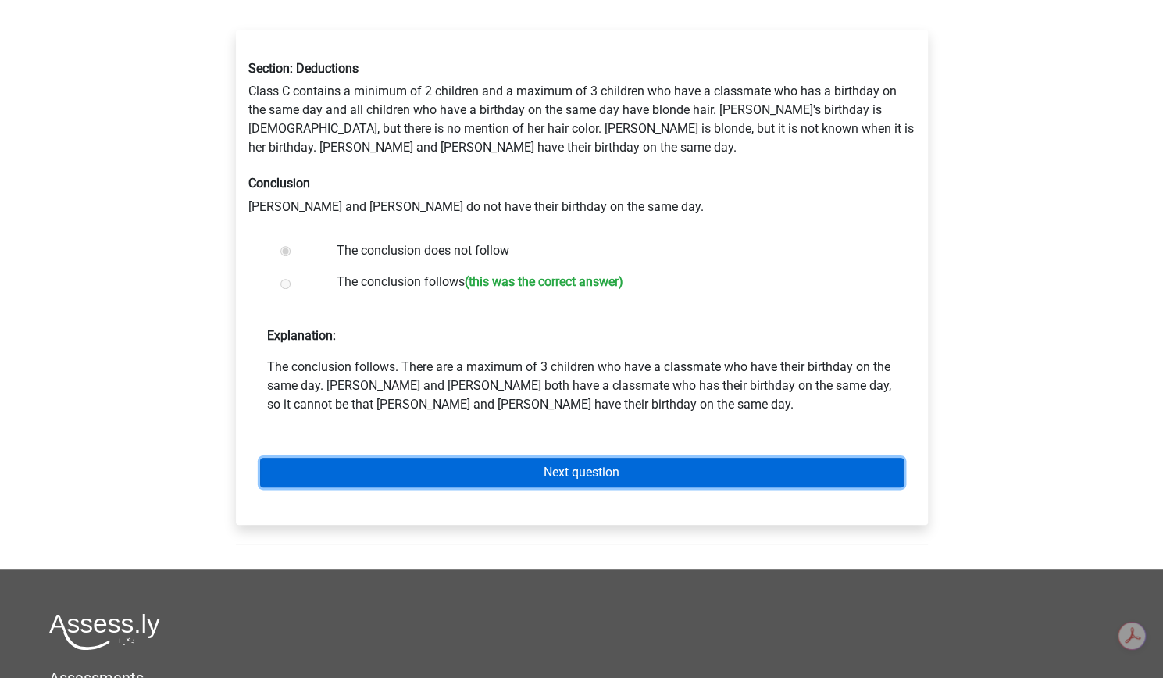
click at [572, 487] on link "Next question" at bounding box center [582, 473] width 644 height 30
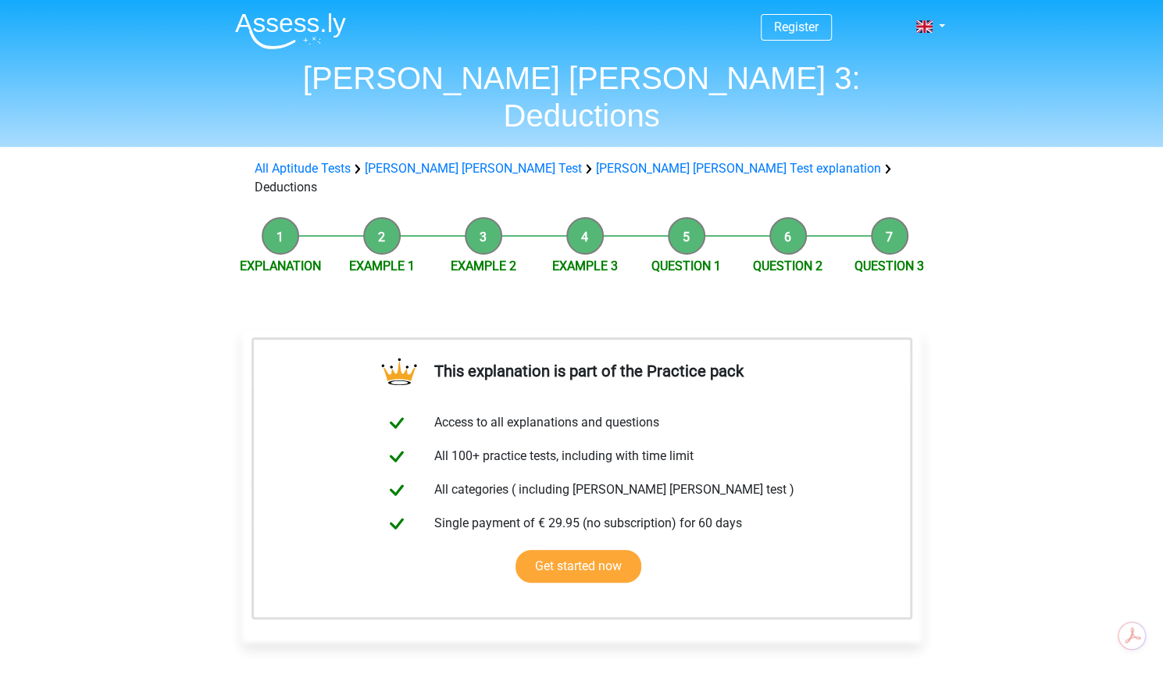
scroll to position [5, 0]
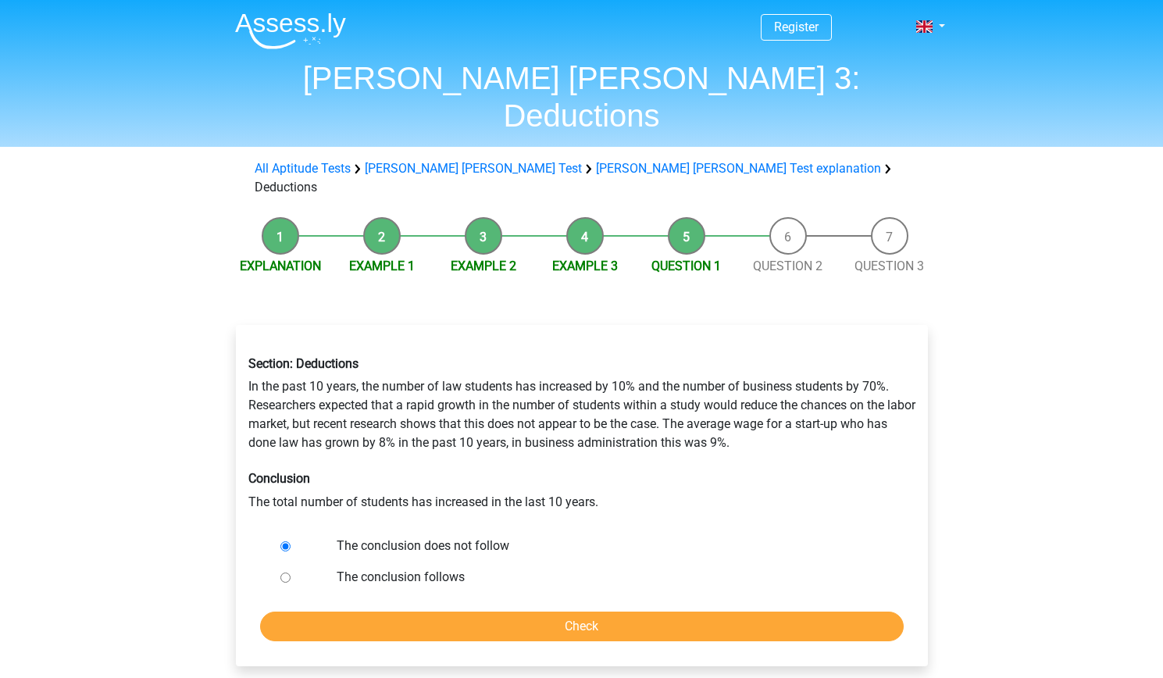
scroll to position [80, 0]
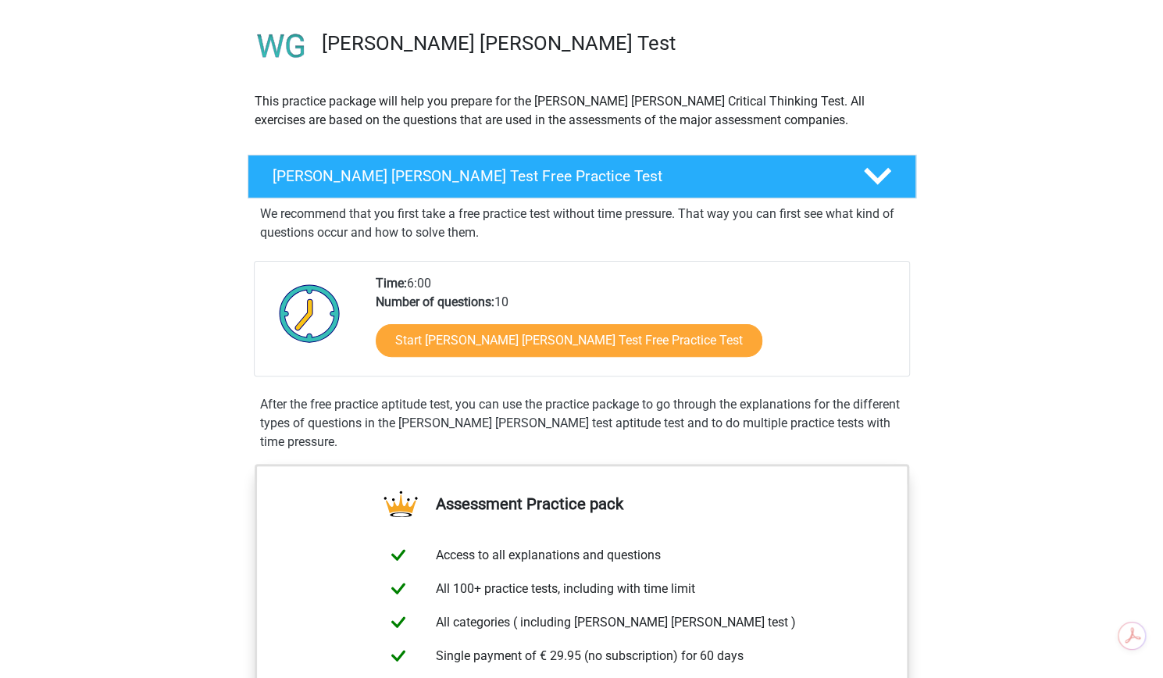
scroll to position [107, 0]
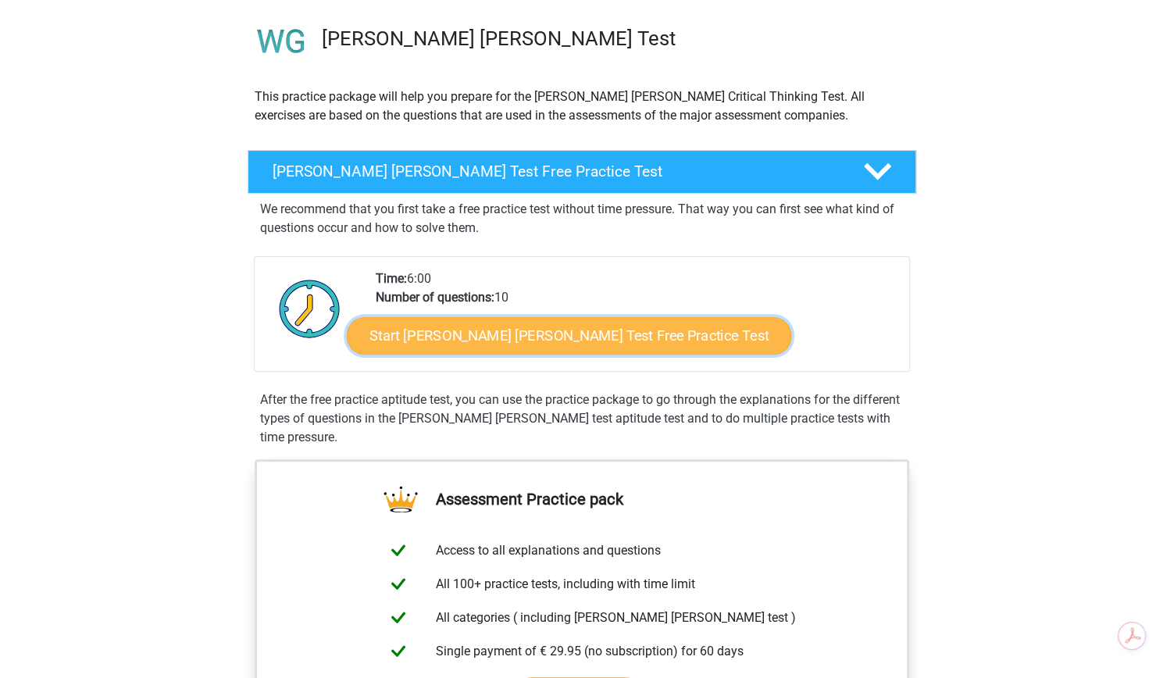
click at [623, 355] on link "Start [PERSON_NAME] [PERSON_NAME] Test Free Practice Test" at bounding box center [569, 335] width 444 height 37
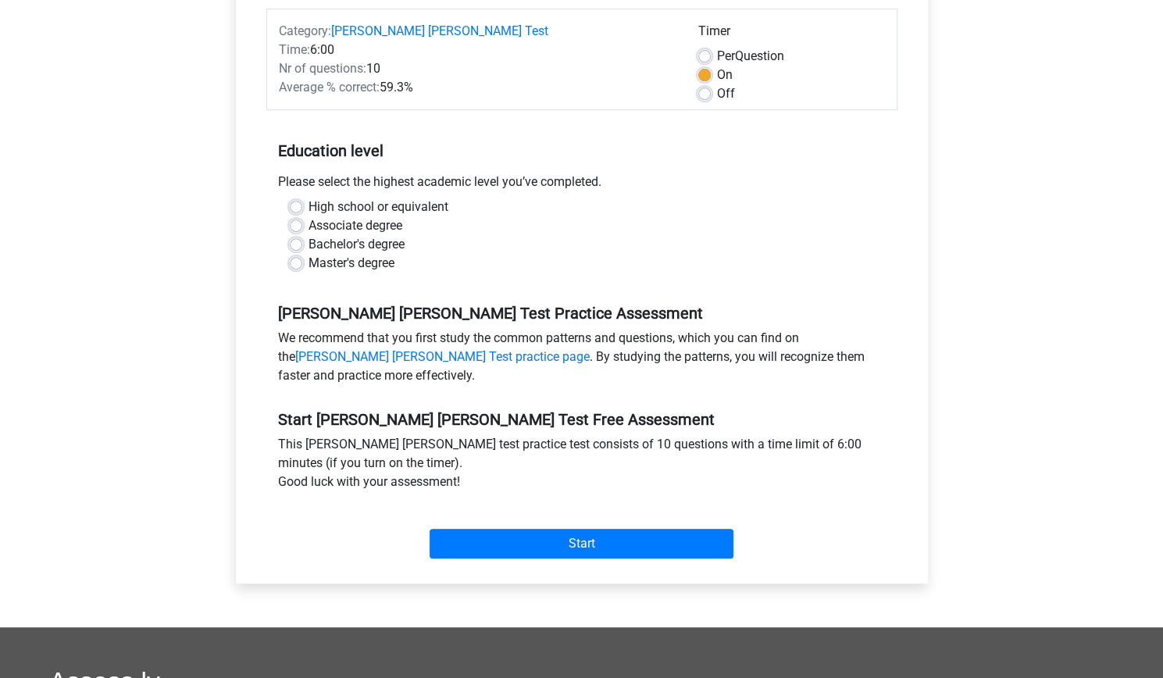
scroll to position [214, 0]
click at [382, 272] on label "Master's degree" at bounding box center [352, 262] width 86 height 19
click at [302, 269] on input "Master's degree" at bounding box center [296, 261] width 12 height 16
radio input "true"
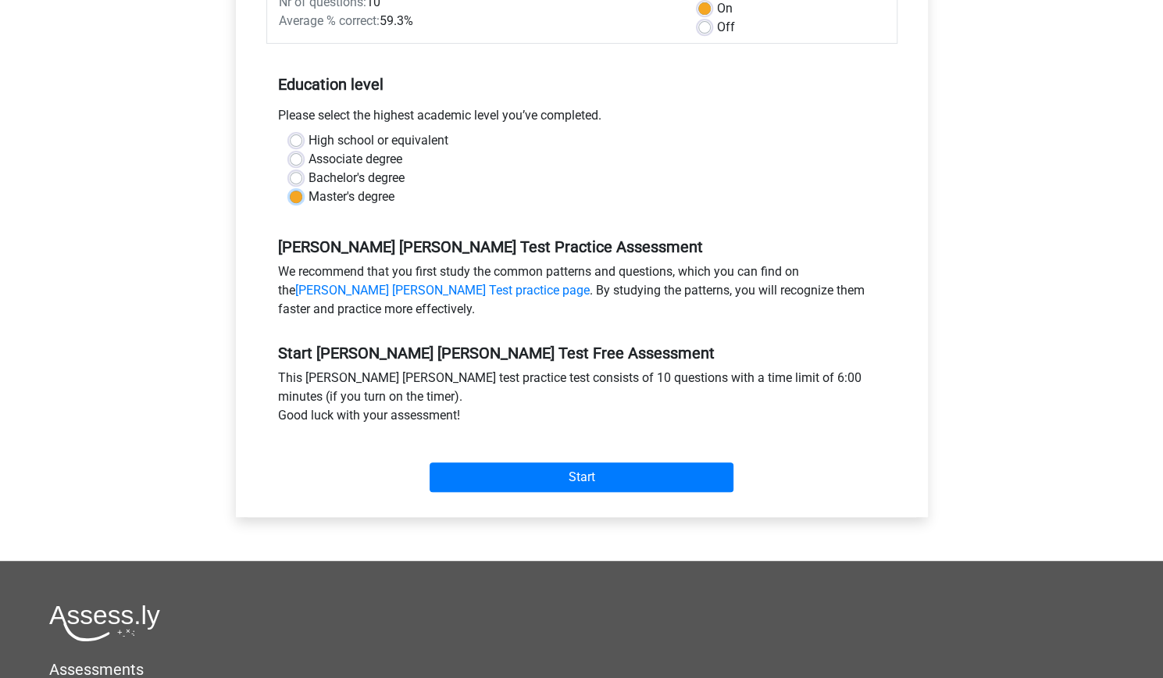
scroll to position [280, 0]
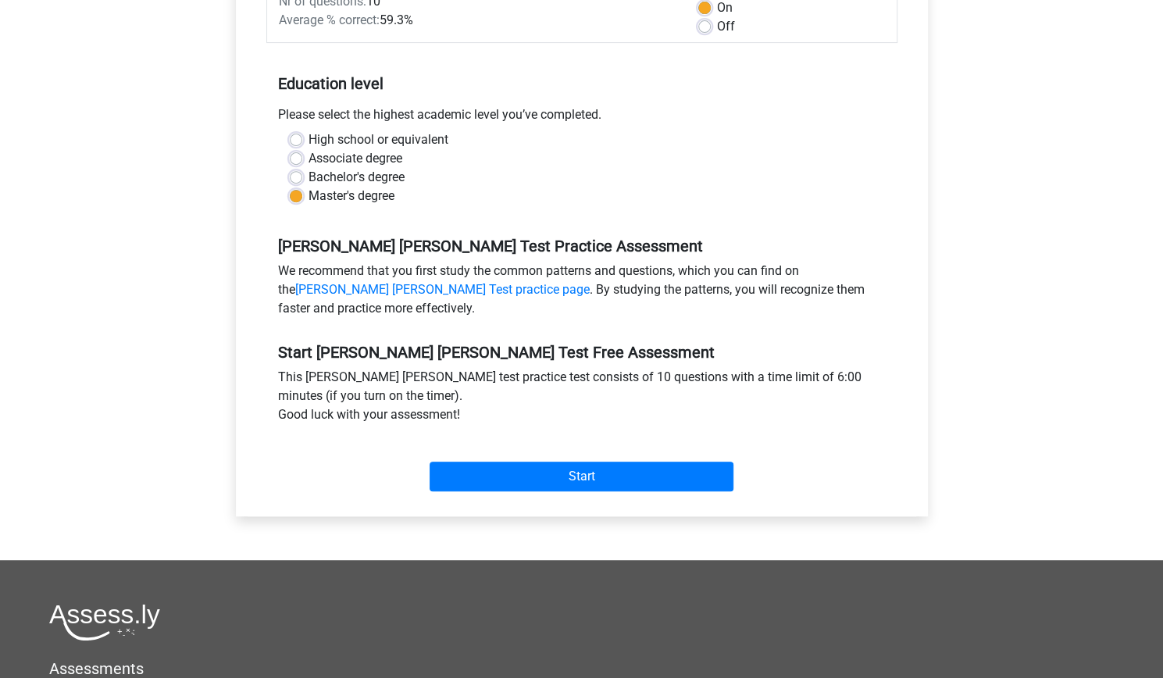
click at [405, 187] on label "Bachelor's degree" at bounding box center [357, 177] width 96 height 19
click at [302, 184] on input "Bachelor's degree" at bounding box center [296, 176] width 12 height 16
radio input "true"
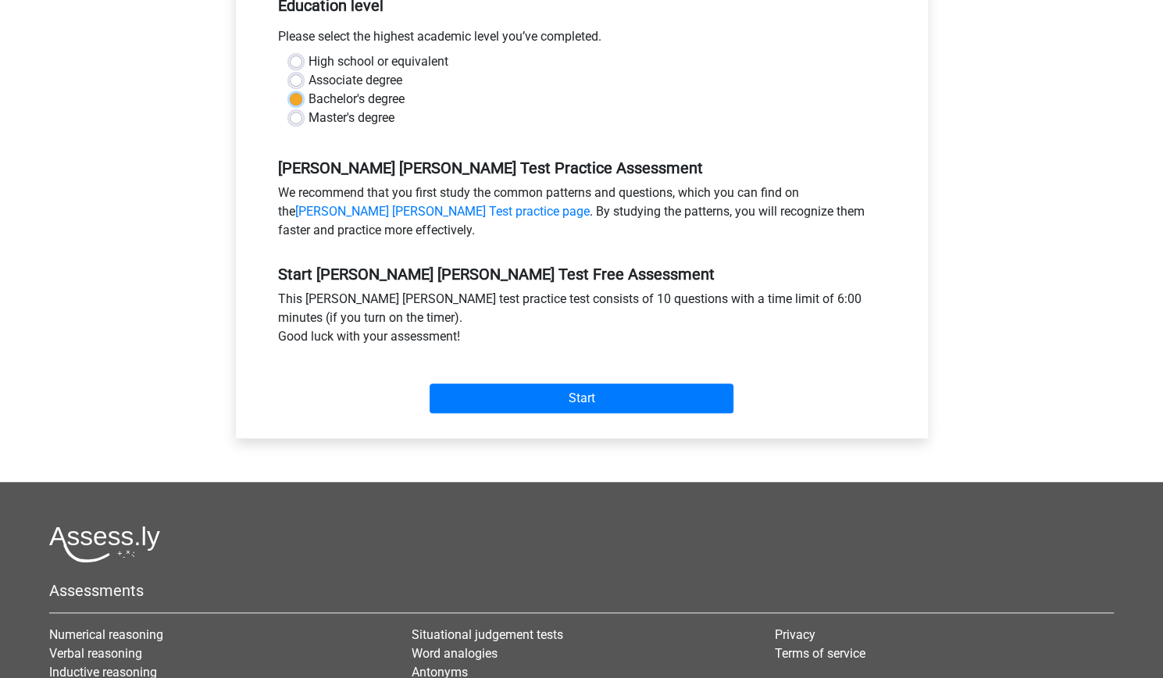
scroll to position [359, 0]
click at [627, 412] on input "Start" at bounding box center [582, 398] width 304 height 30
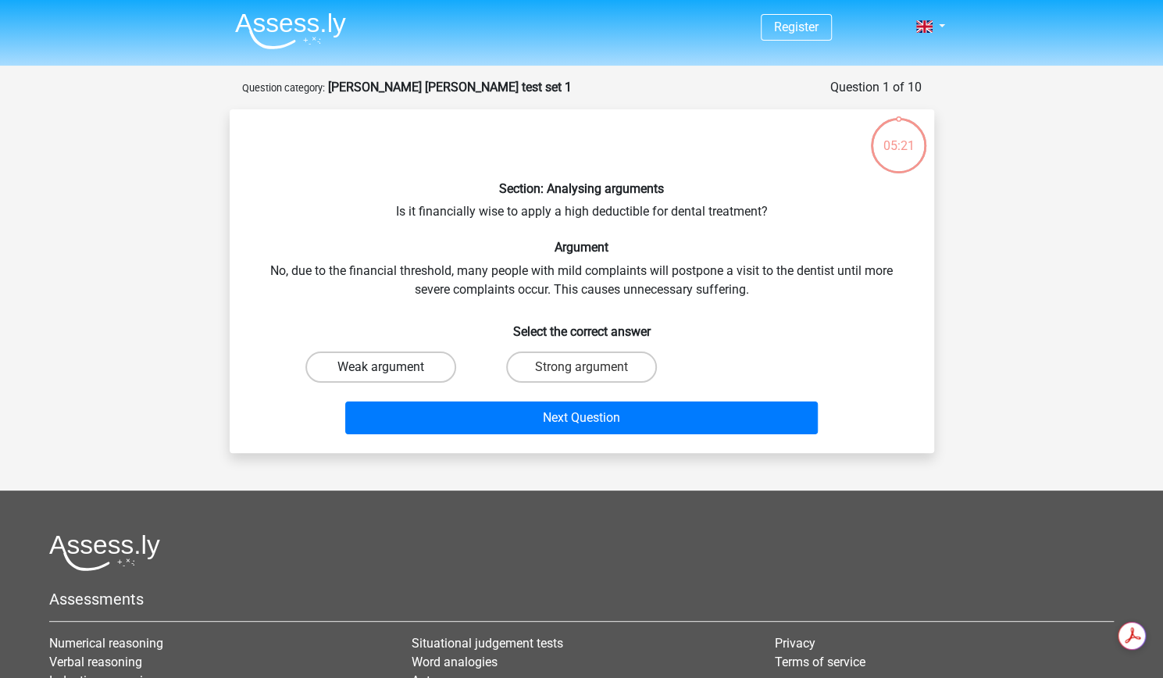
click at [433, 383] on label "Weak argument" at bounding box center [380, 367] width 151 height 31
click at [391, 377] on input "Weak argument" at bounding box center [385, 372] width 10 height 10
radio input "true"
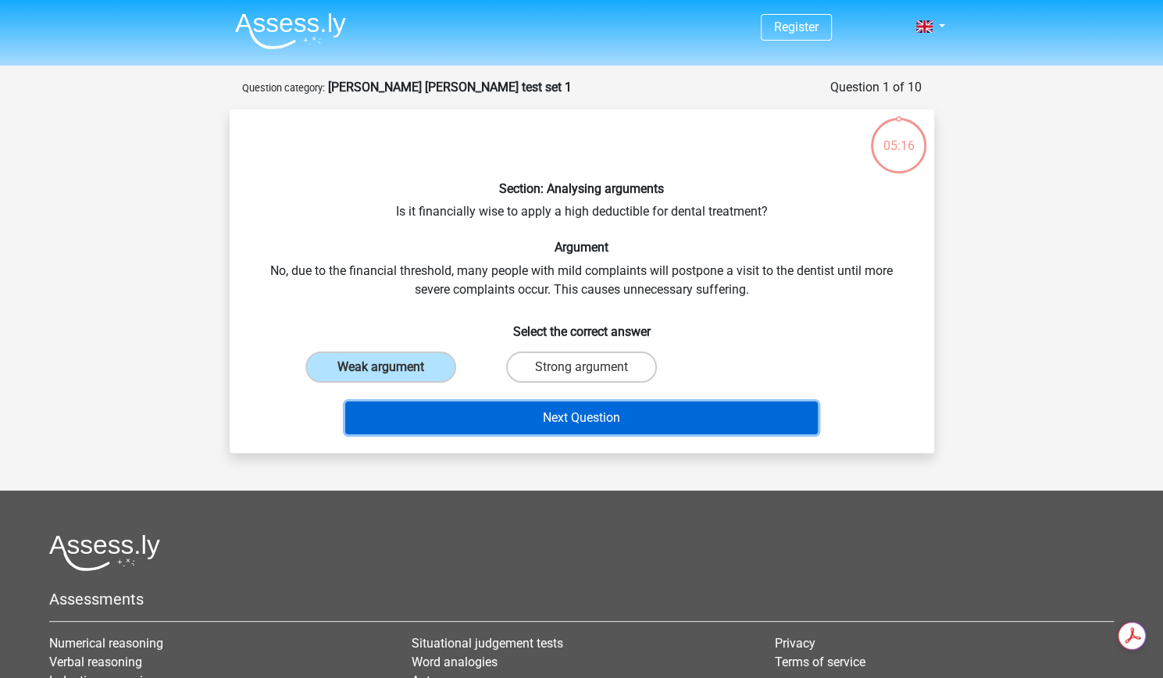
click at [537, 434] on button "Next Question" at bounding box center [581, 418] width 473 height 33
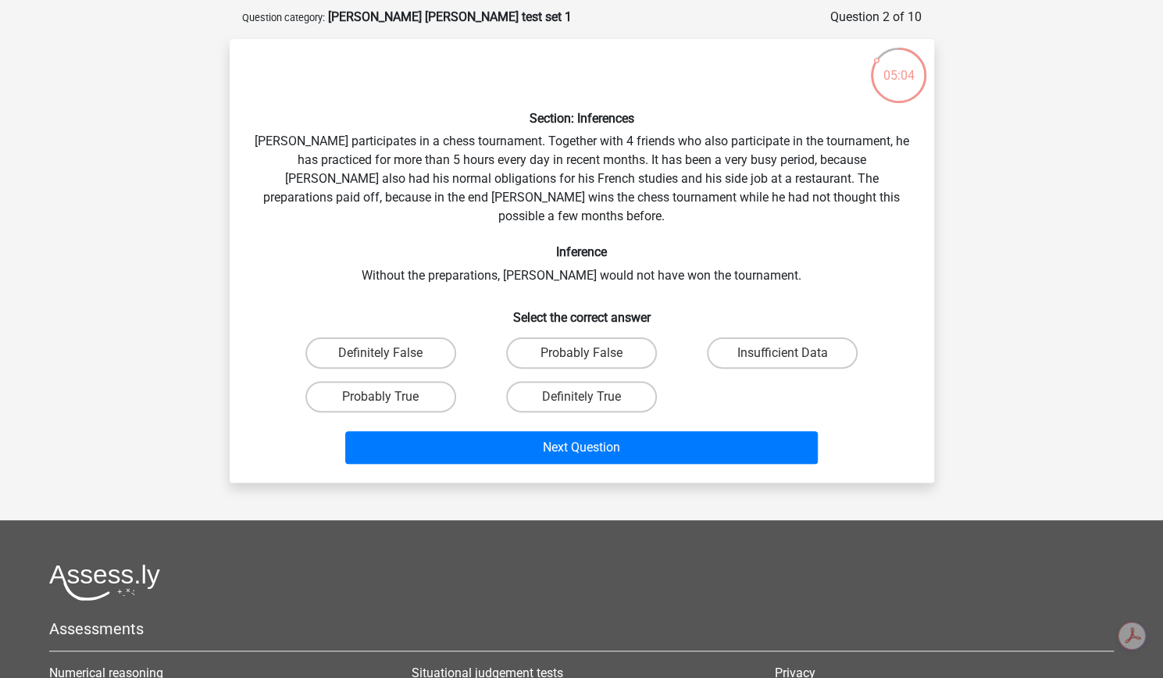
scroll to position [70, 0]
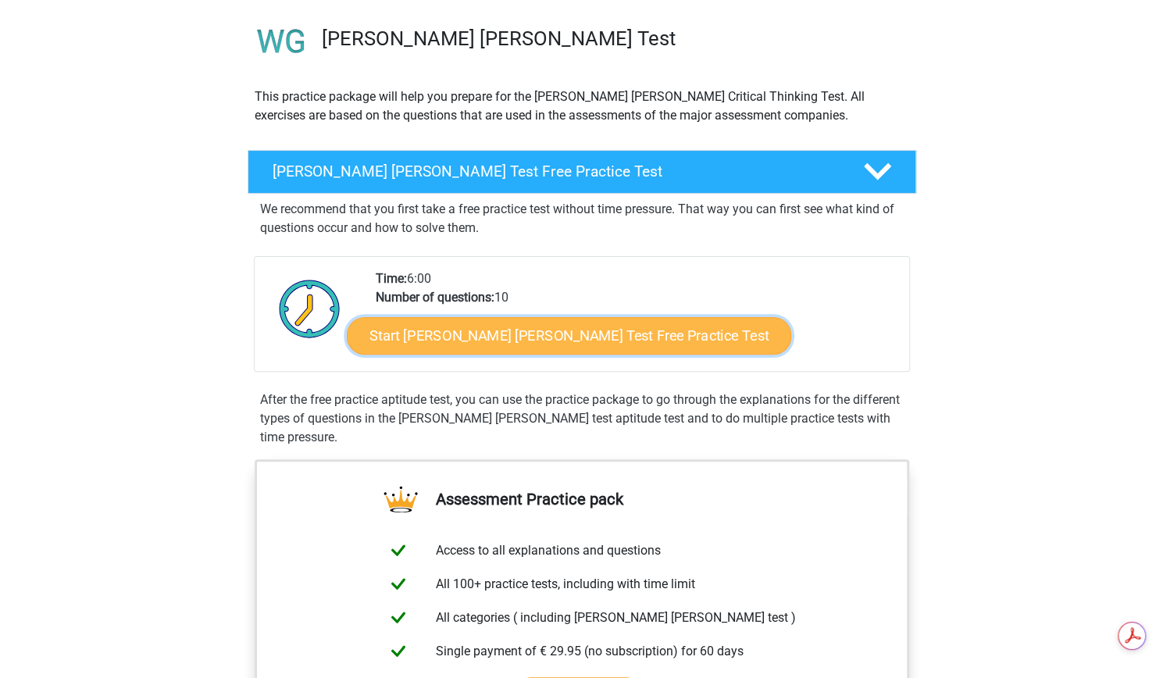
click at [612, 355] on link "Start Watson Glaser Test Free Practice Test" at bounding box center [569, 335] width 444 height 37
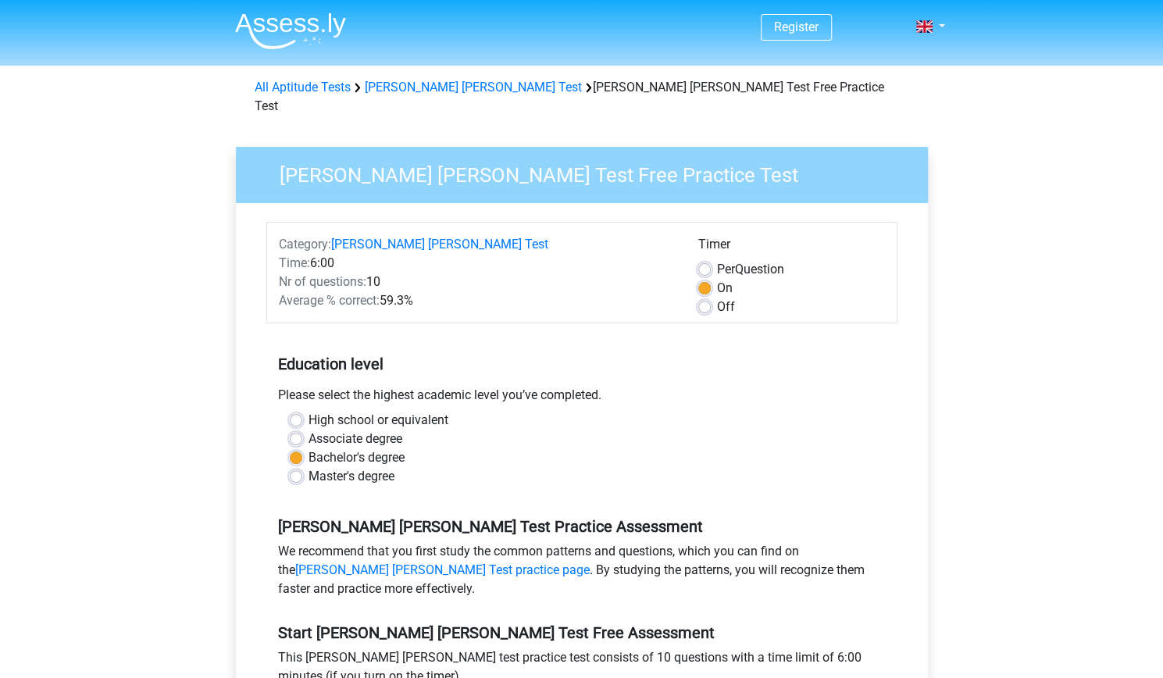
scroll to position [419, 0]
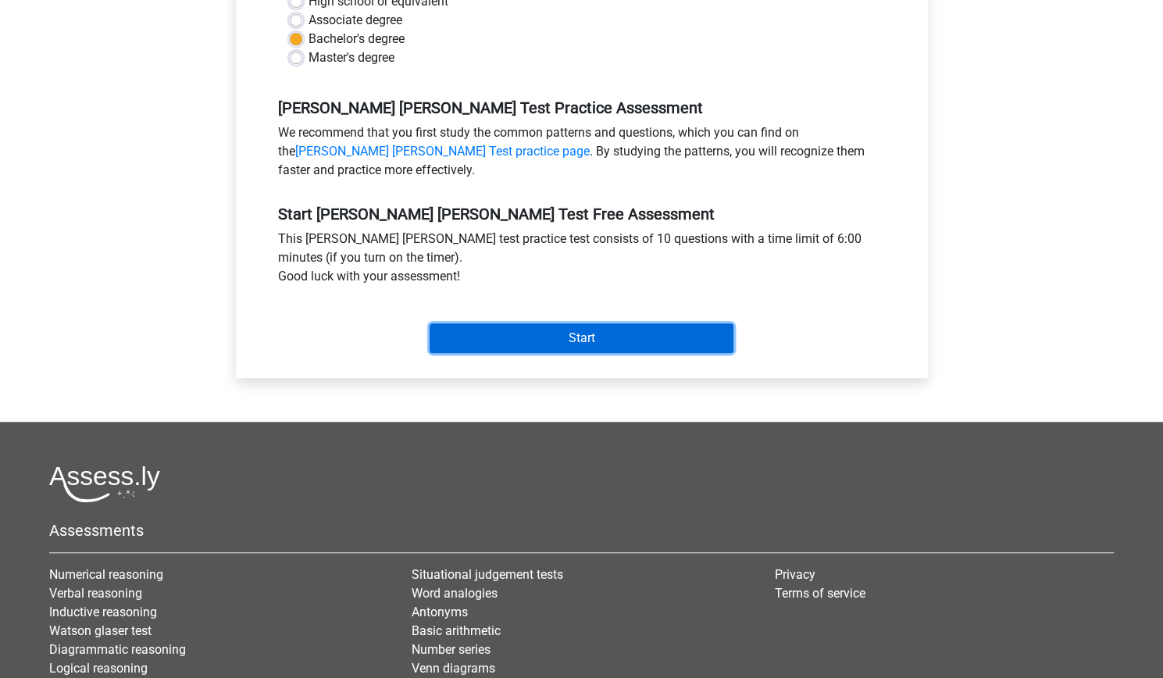
click at [591, 353] on input "Start" at bounding box center [582, 338] width 304 height 30
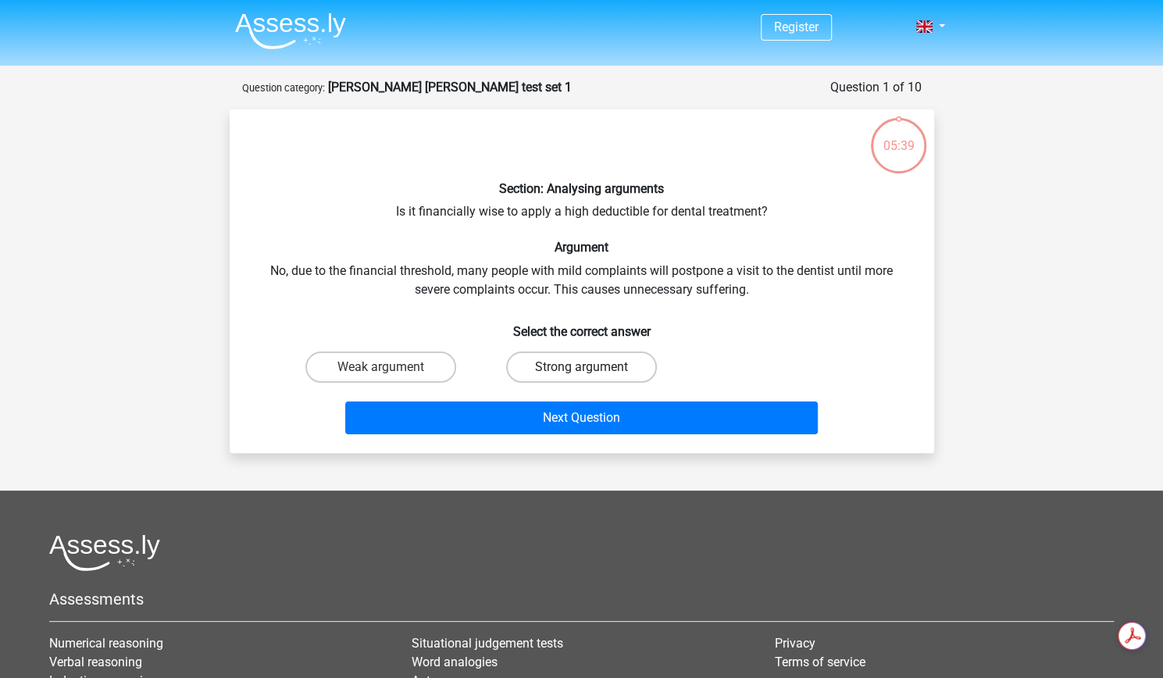
click at [597, 383] on label "Strong argument" at bounding box center [581, 367] width 151 height 31
click at [591, 377] on input "Strong argument" at bounding box center [586, 372] width 10 height 10
radio input "true"
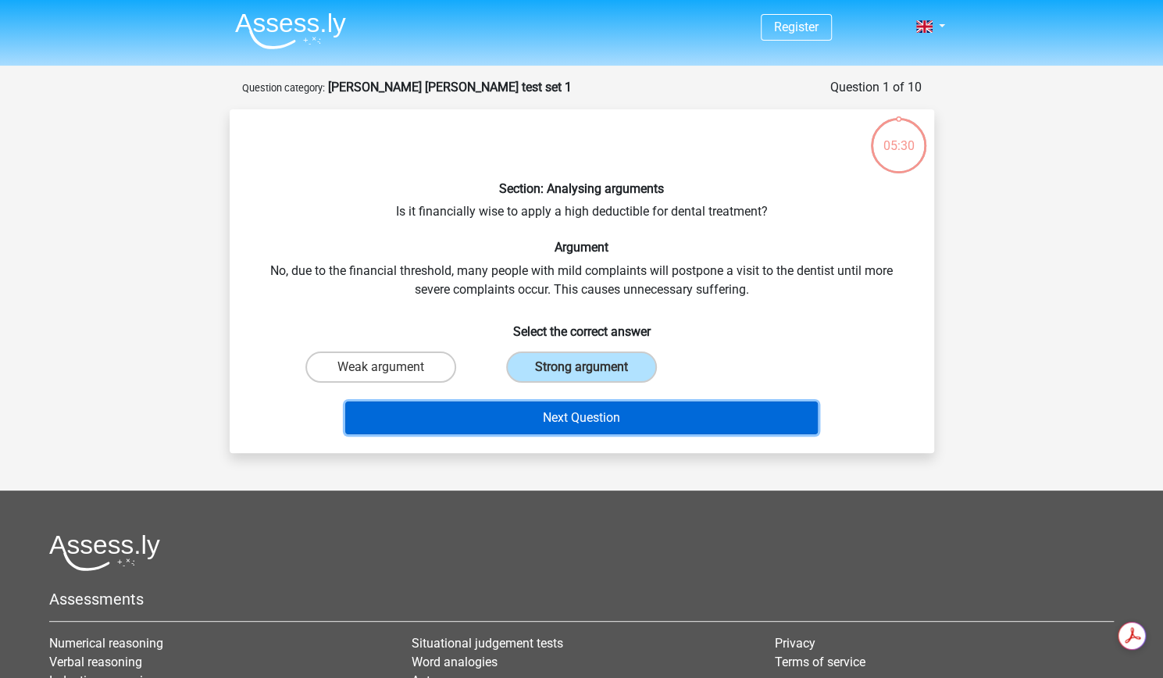
click at [614, 434] on button "Next Question" at bounding box center [581, 418] width 473 height 33
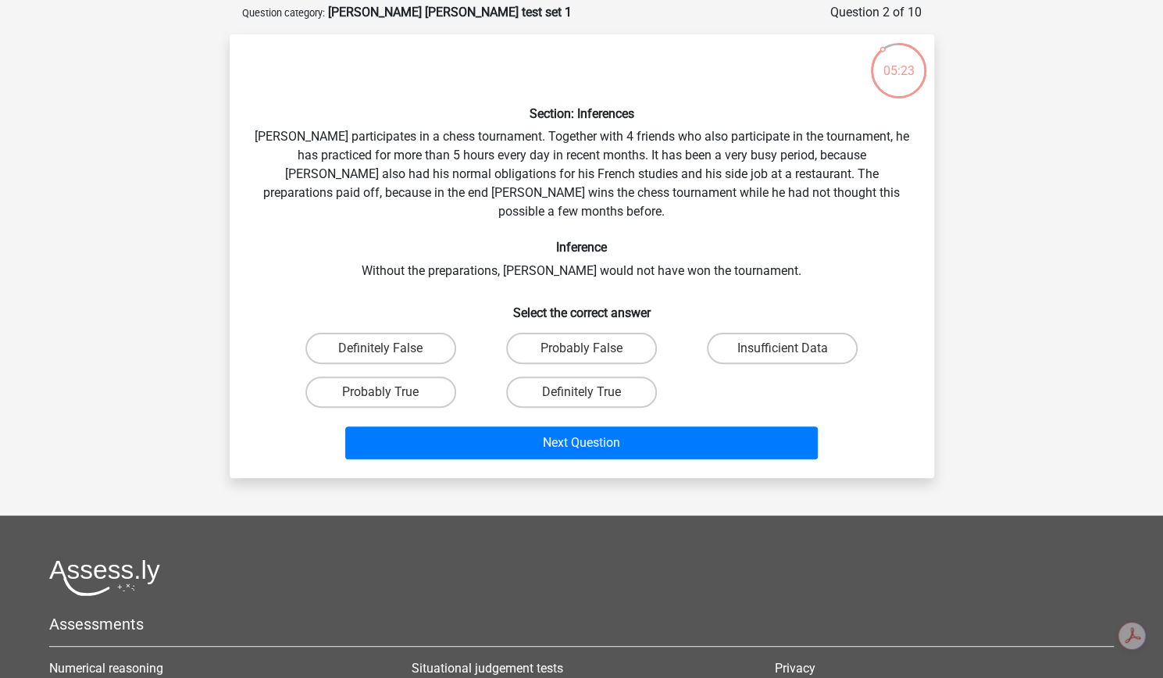
scroll to position [76, 0]
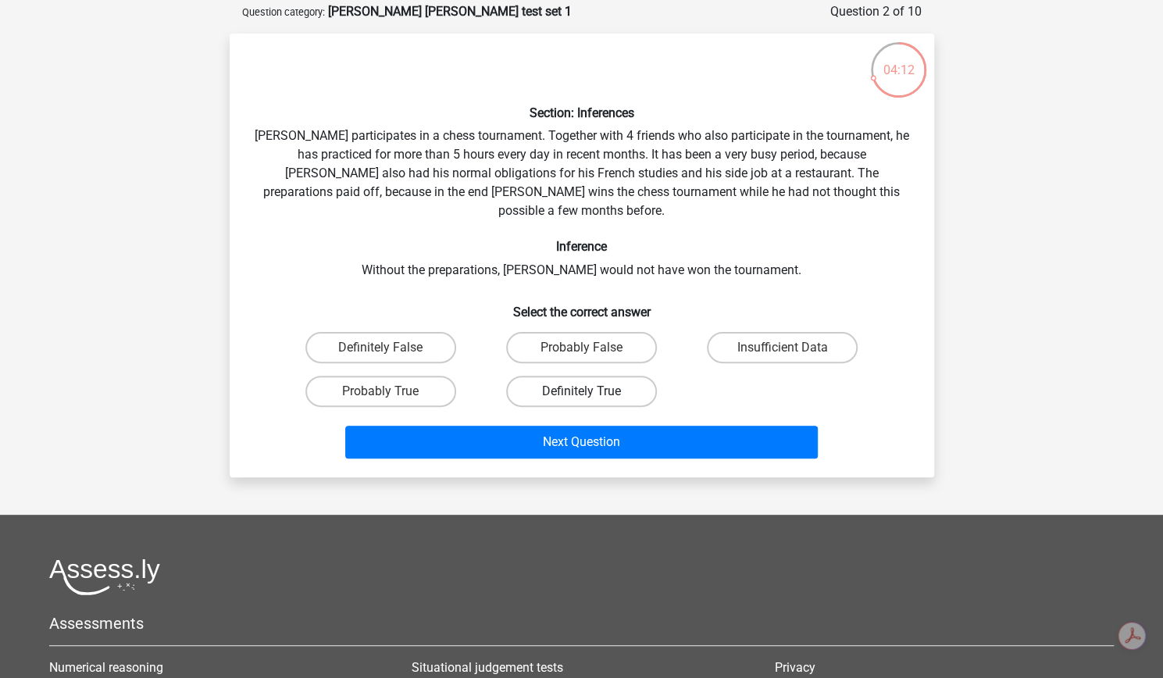
click at [634, 407] on label "Definitely True" at bounding box center [581, 391] width 151 height 31
click at [591, 402] on input "Definitely True" at bounding box center [586, 396] width 10 height 10
radio input "true"
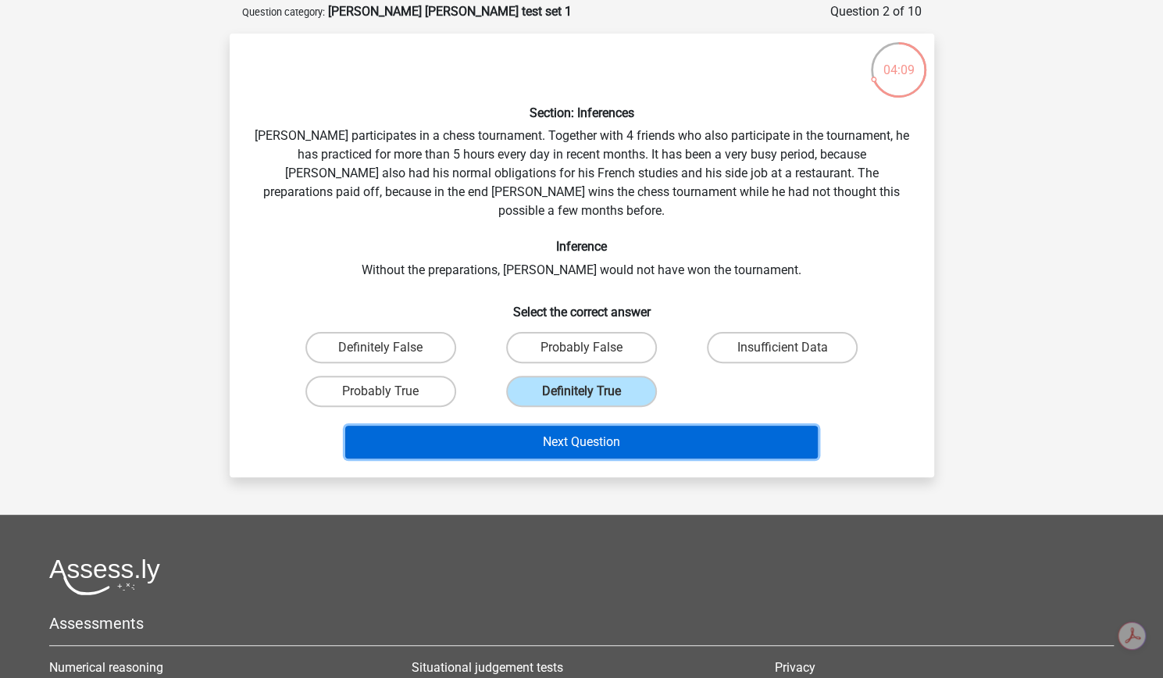
click at [628, 459] on button "Next Question" at bounding box center [581, 442] width 473 height 33
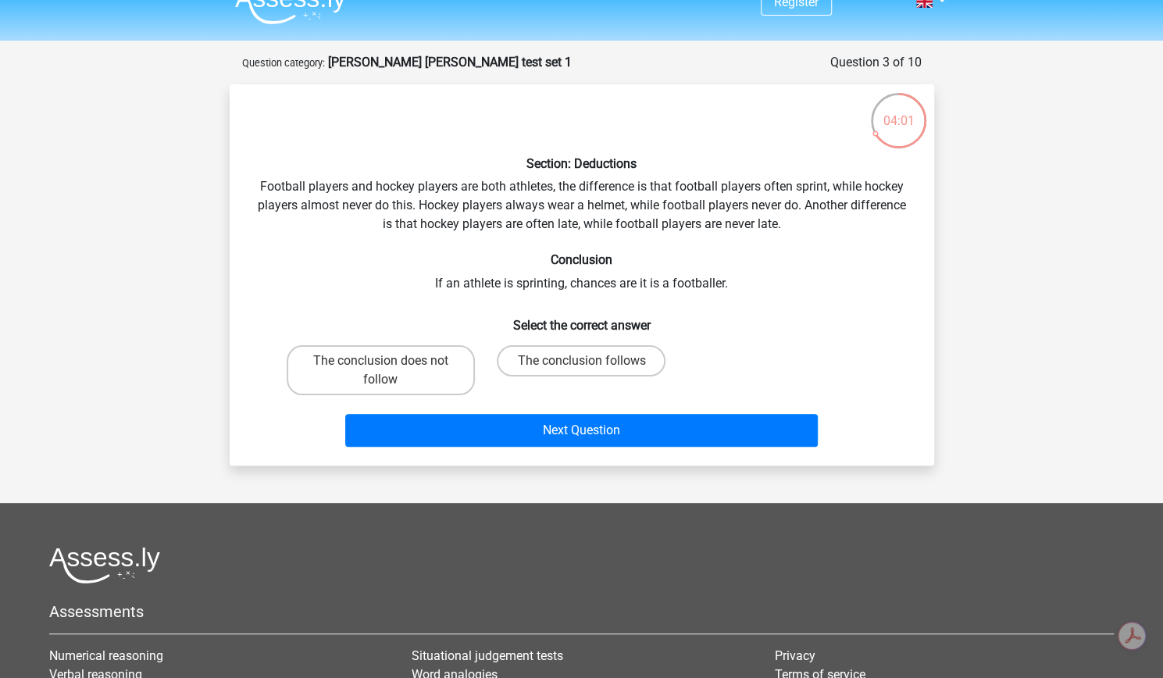
scroll to position [27, 0]
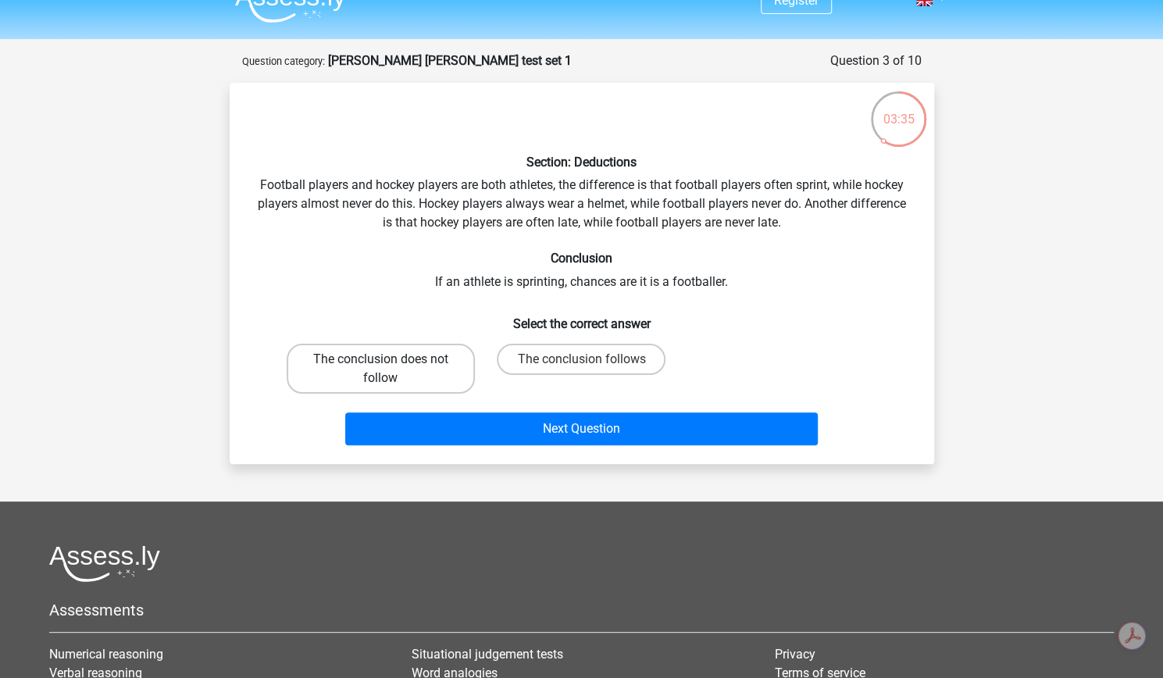
click at [419, 394] on label "The conclusion does not follow" at bounding box center [381, 369] width 188 height 50
click at [391, 369] on input "The conclusion does not follow" at bounding box center [385, 364] width 10 height 10
radio input "true"
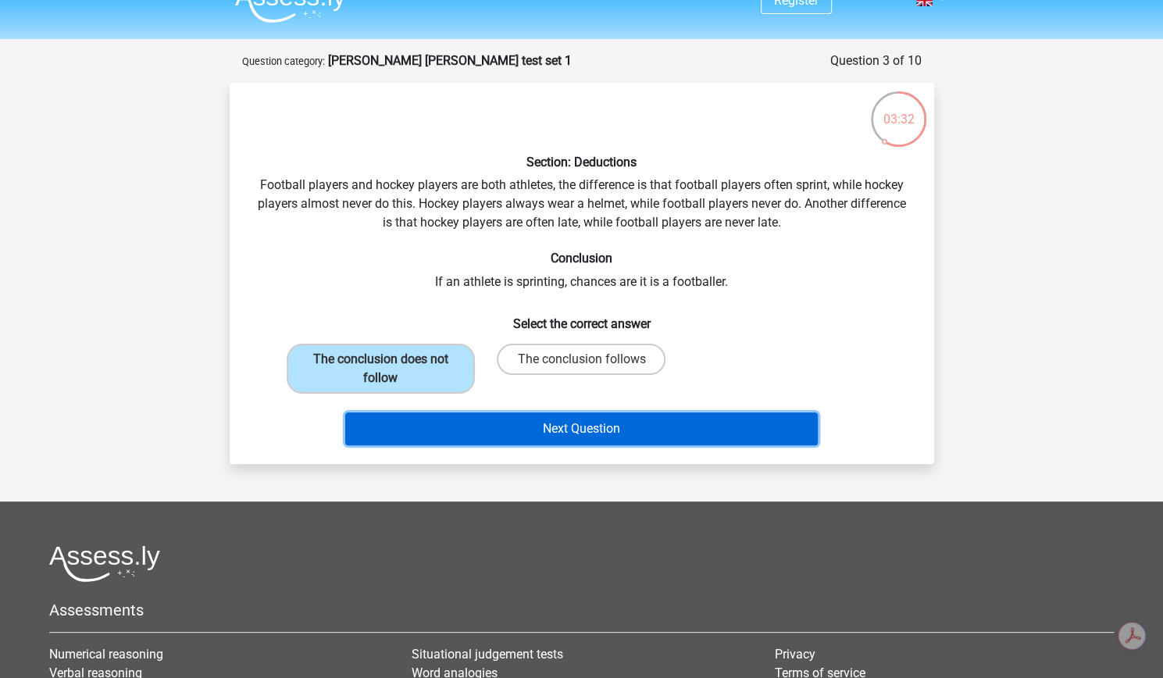
click at [476, 445] on button "Next Question" at bounding box center [581, 428] width 473 height 33
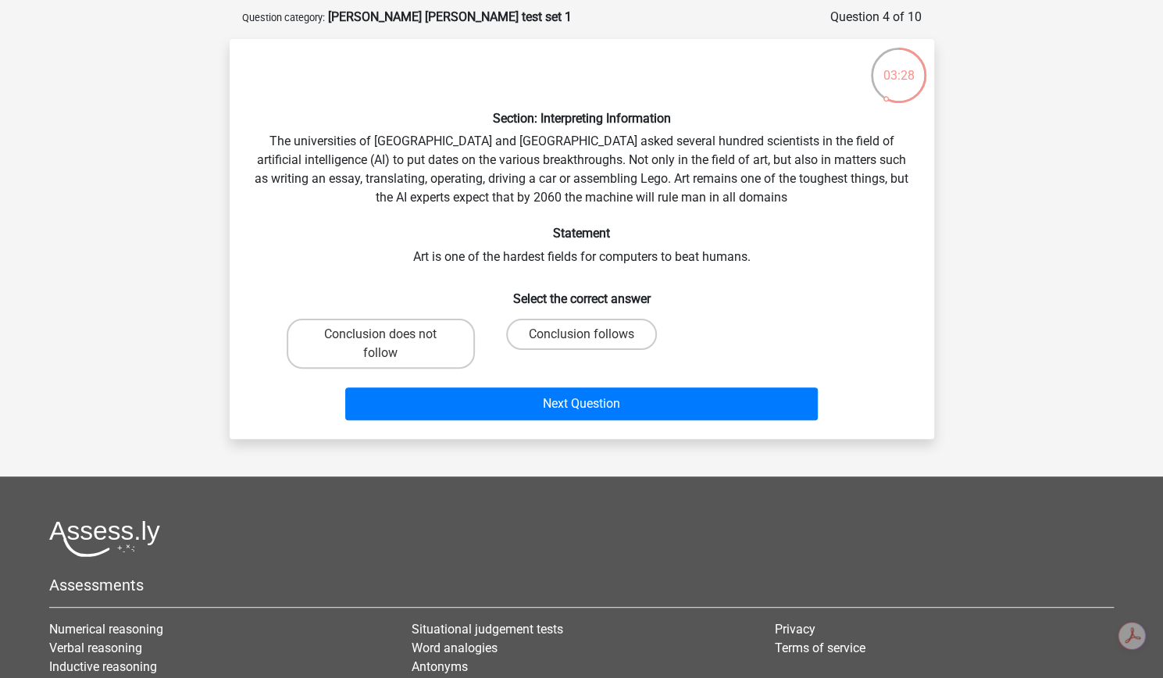
scroll to position [67, 0]
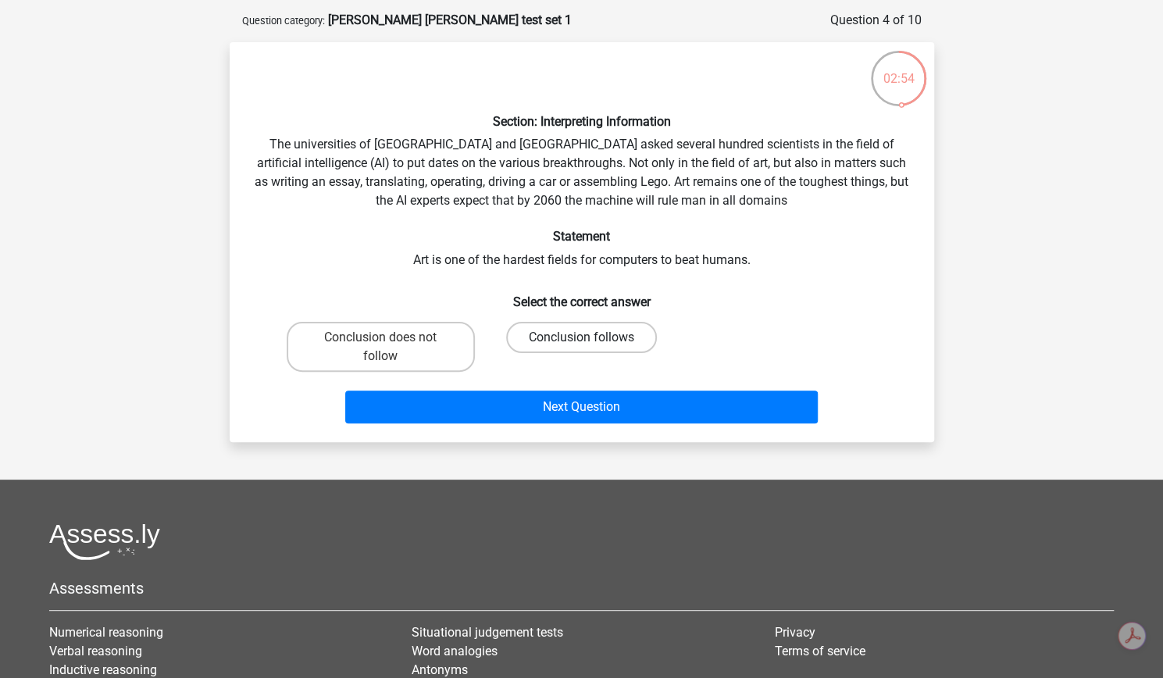
click at [558, 353] on label "Conclusion follows" at bounding box center [581, 337] width 151 height 31
click at [581, 348] on input "Conclusion follows" at bounding box center [586, 342] width 10 height 10
radio input "true"
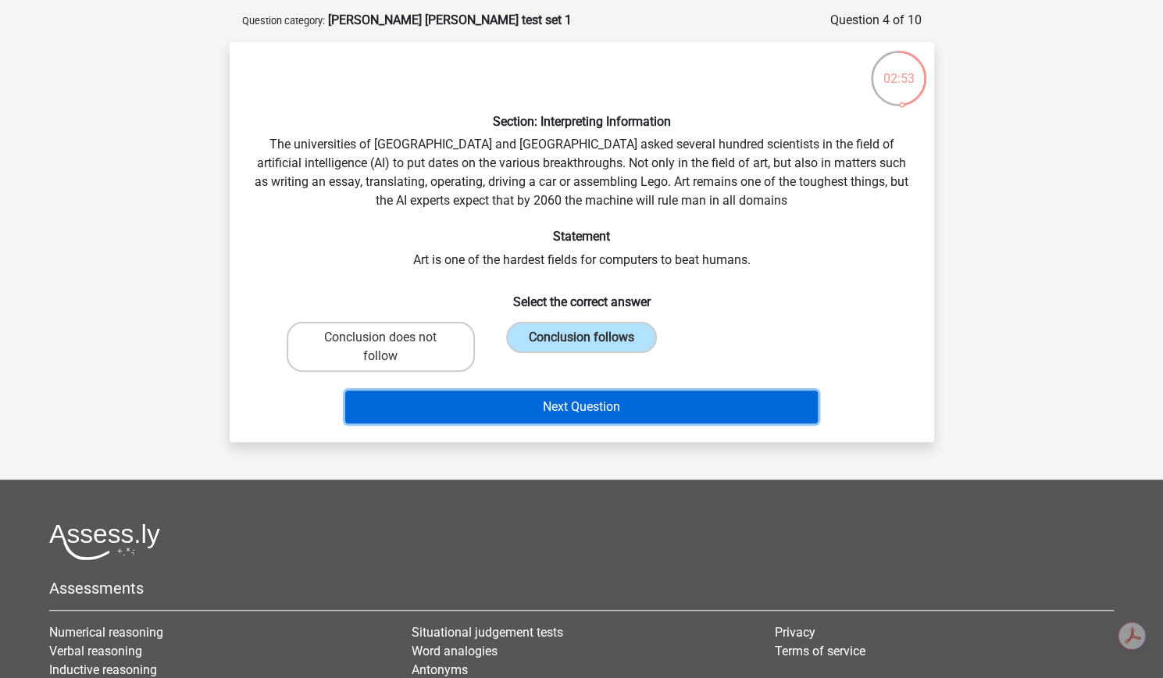
click at [591, 423] on button "Next Question" at bounding box center [581, 407] width 473 height 33
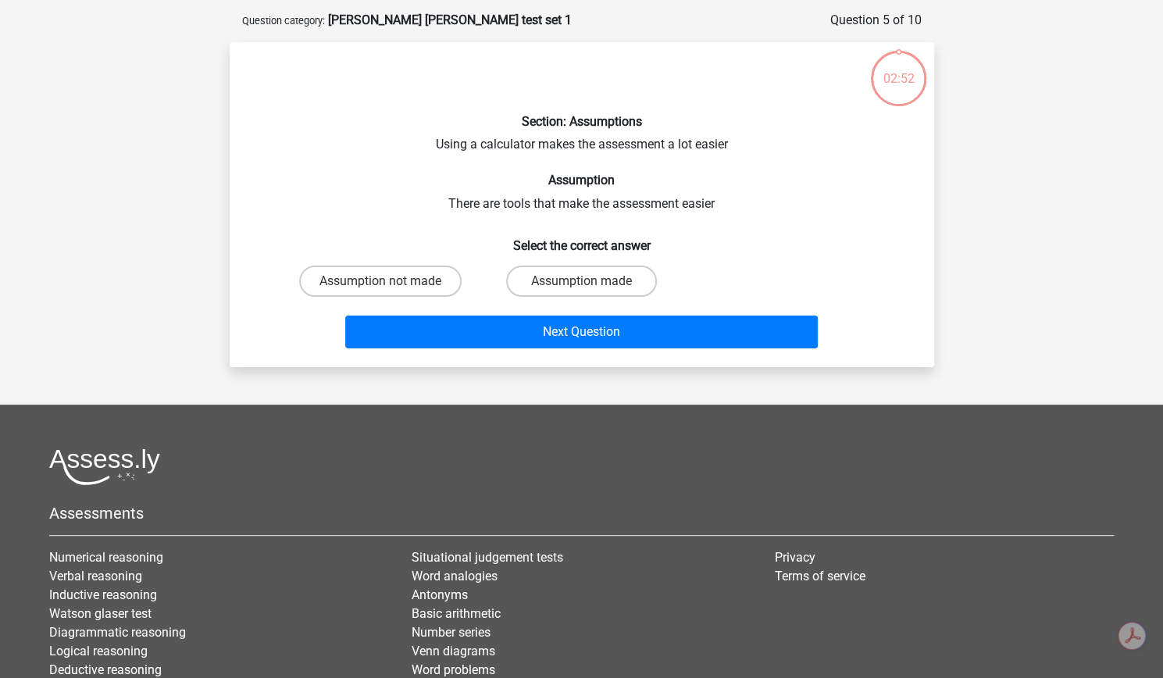
scroll to position [85, 0]
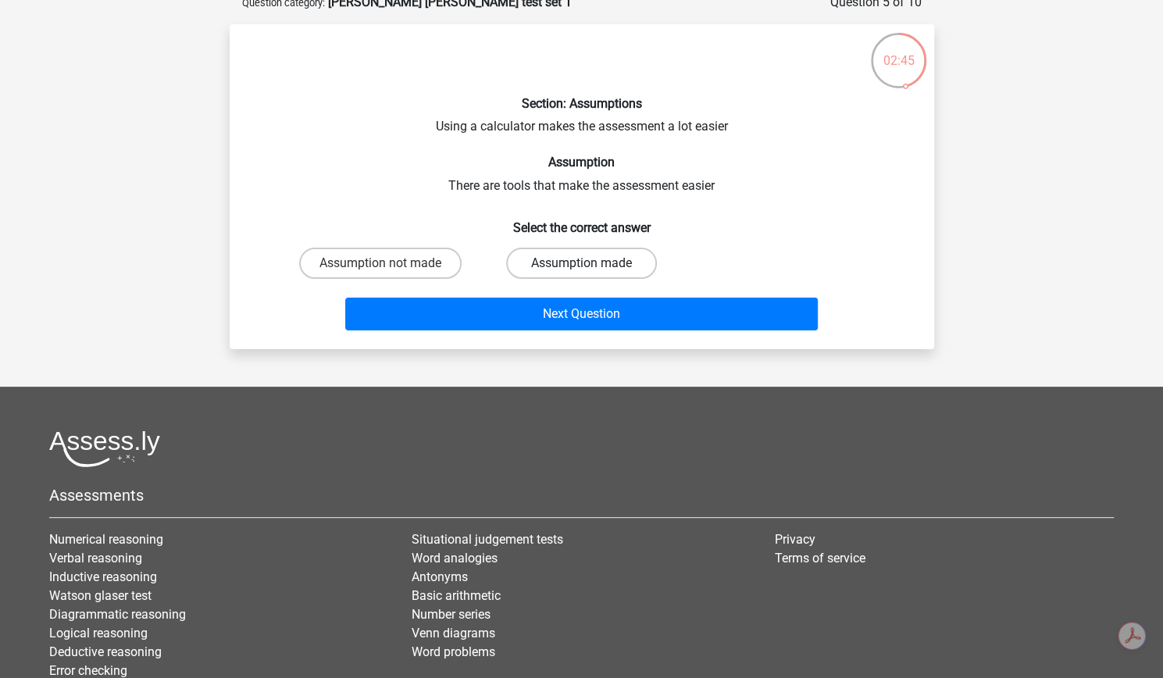
click at [595, 279] on label "Assumption made" at bounding box center [581, 263] width 151 height 31
click at [591, 273] on input "Assumption made" at bounding box center [586, 268] width 10 height 10
radio input "true"
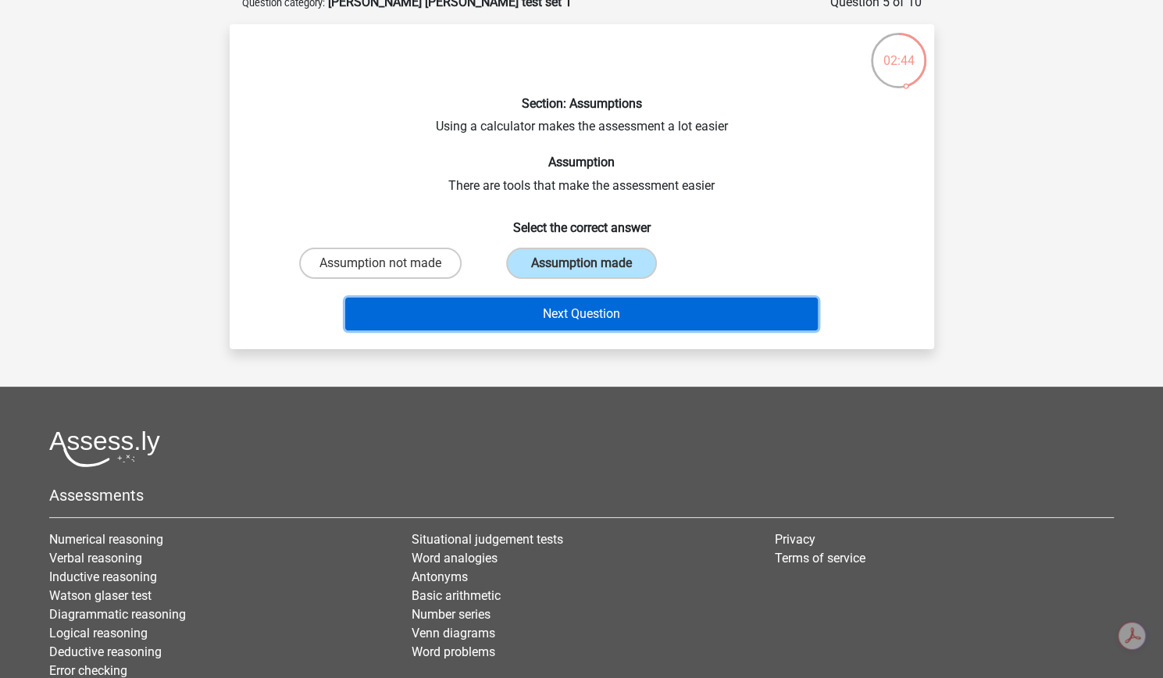
click at [611, 330] on button "Next Question" at bounding box center [581, 314] width 473 height 33
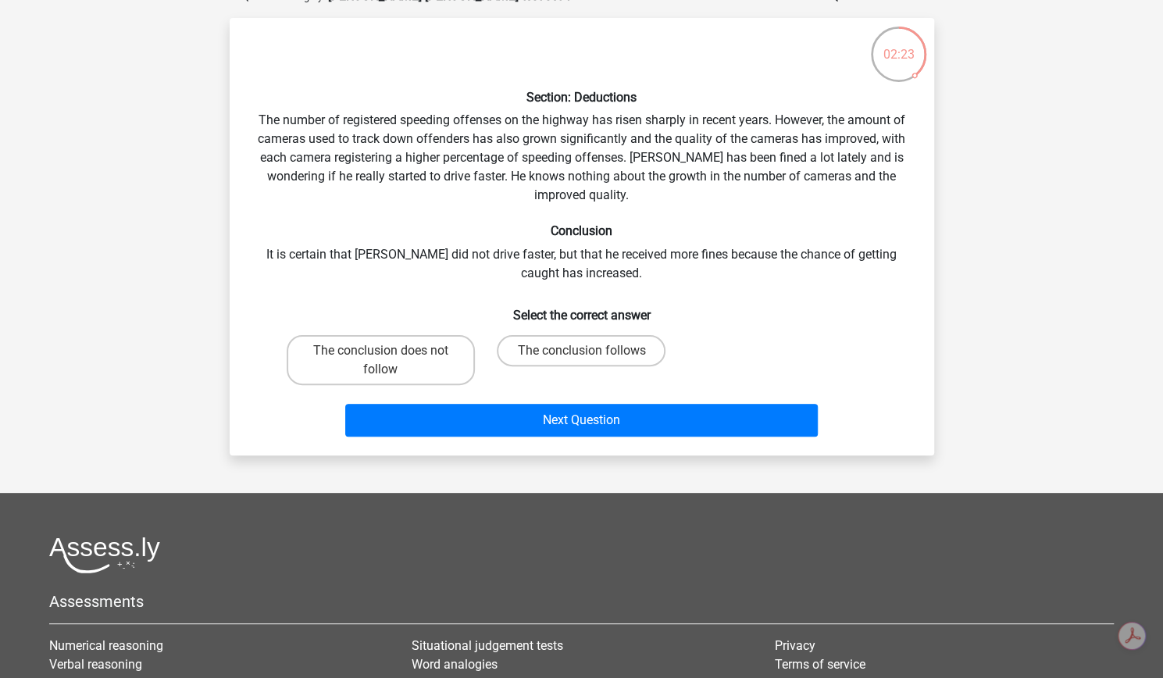
scroll to position [92, 0]
click at [423, 384] on label "The conclusion does not follow" at bounding box center [381, 359] width 188 height 50
click at [391, 360] on input "The conclusion does not follow" at bounding box center [385, 355] width 10 height 10
radio input "true"
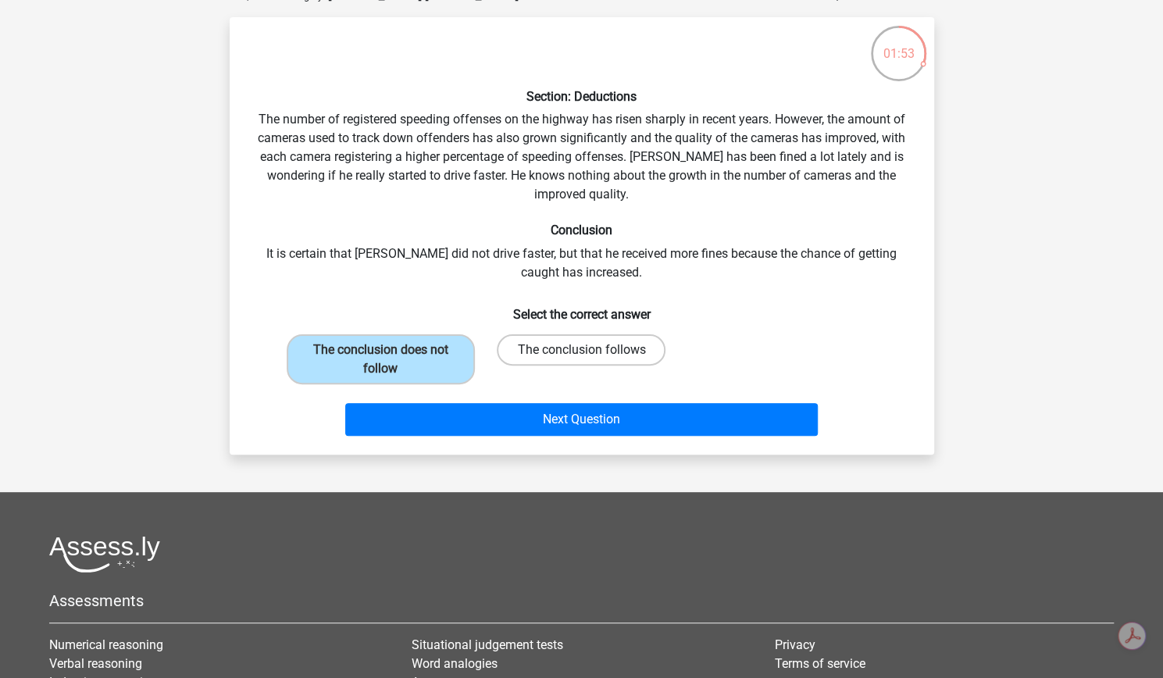
click at [605, 366] on label "The conclusion follows" at bounding box center [581, 349] width 169 height 31
click at [591, 360] on input "The conclusion follows" at bounding box center [586, 355] width 10 height 10
radio input "true"
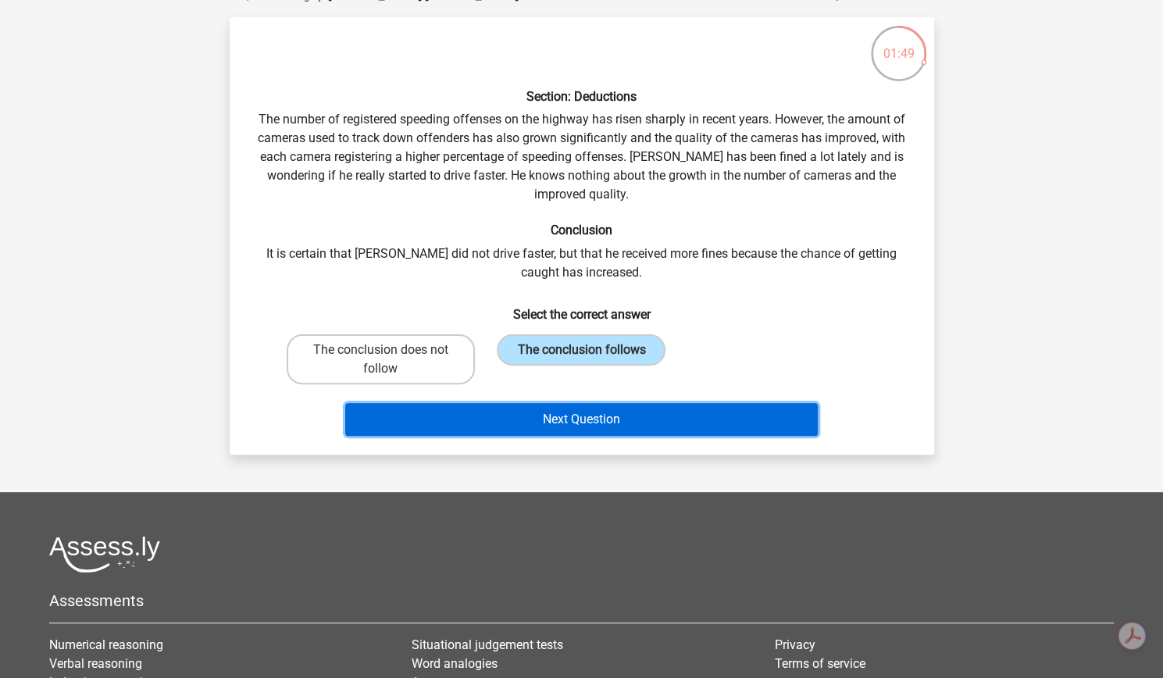
click at [664, 436] on button "Next Question" at bounding box center [581, 419] width 473 height 33
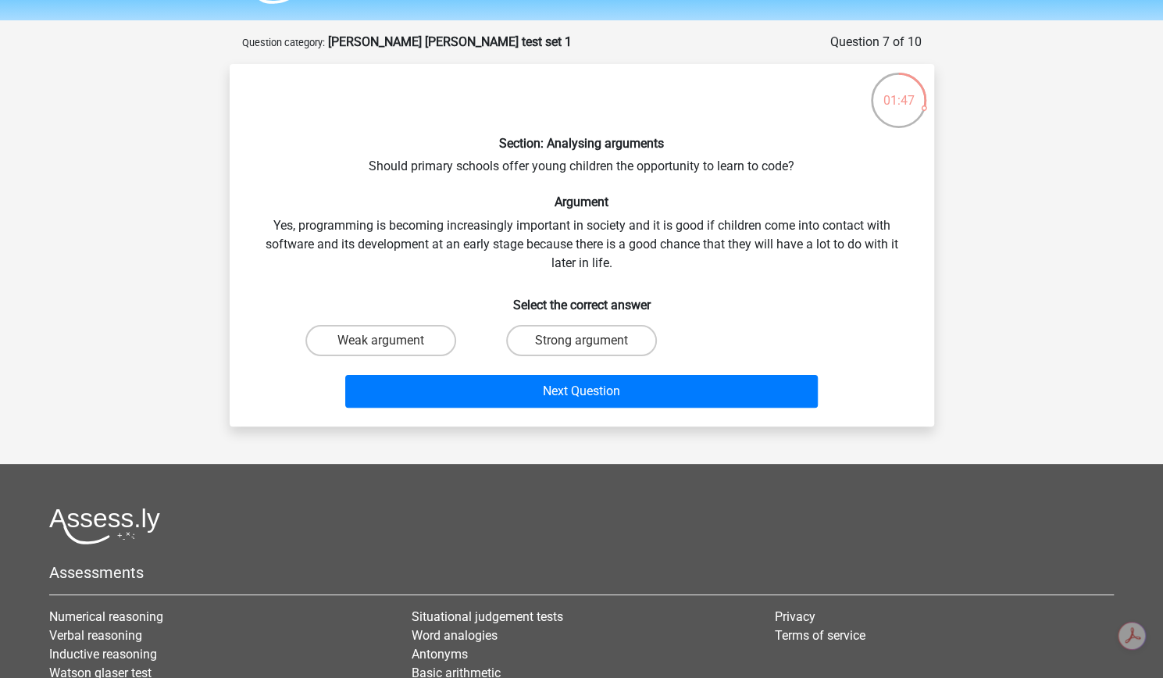
scroll to position [46, 0]
click at [537, 355] on label "Strong argument" at bounding box center [581, 339] width 151 height 31
click at [581, 350] on input "Strong argument" at bounding box center [586, 345] width 10 height 10
radio input "true"
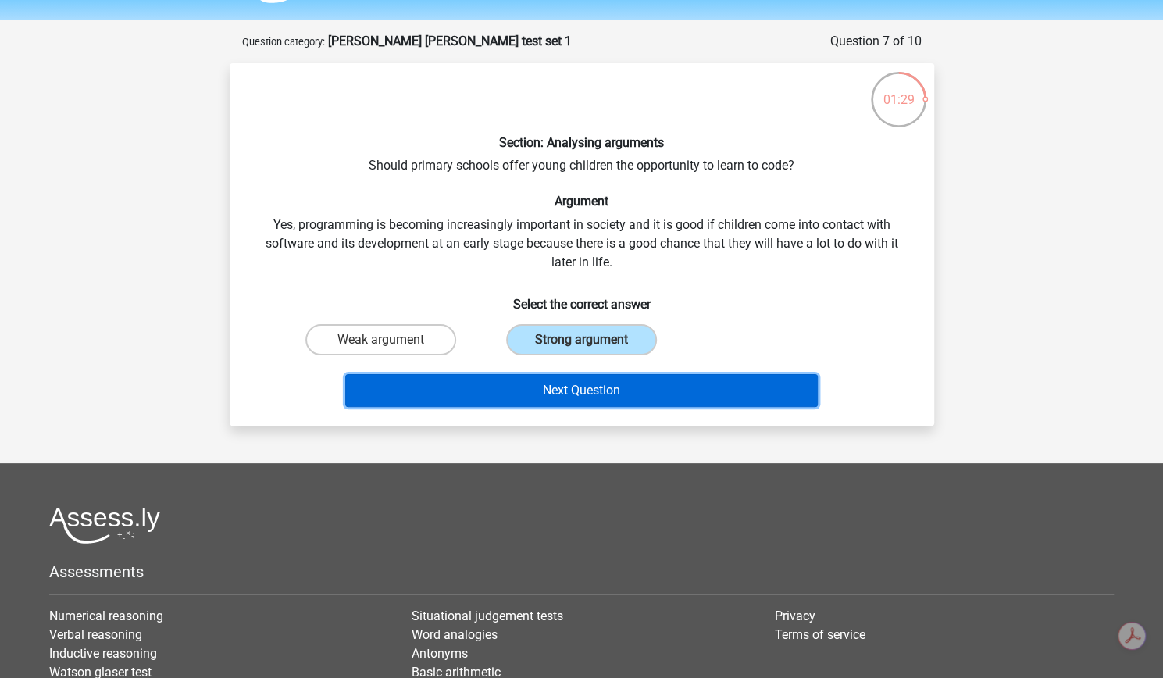
click at [573, 407] on button "Next Question" at bounding box center [581, 390] width 473 height 33
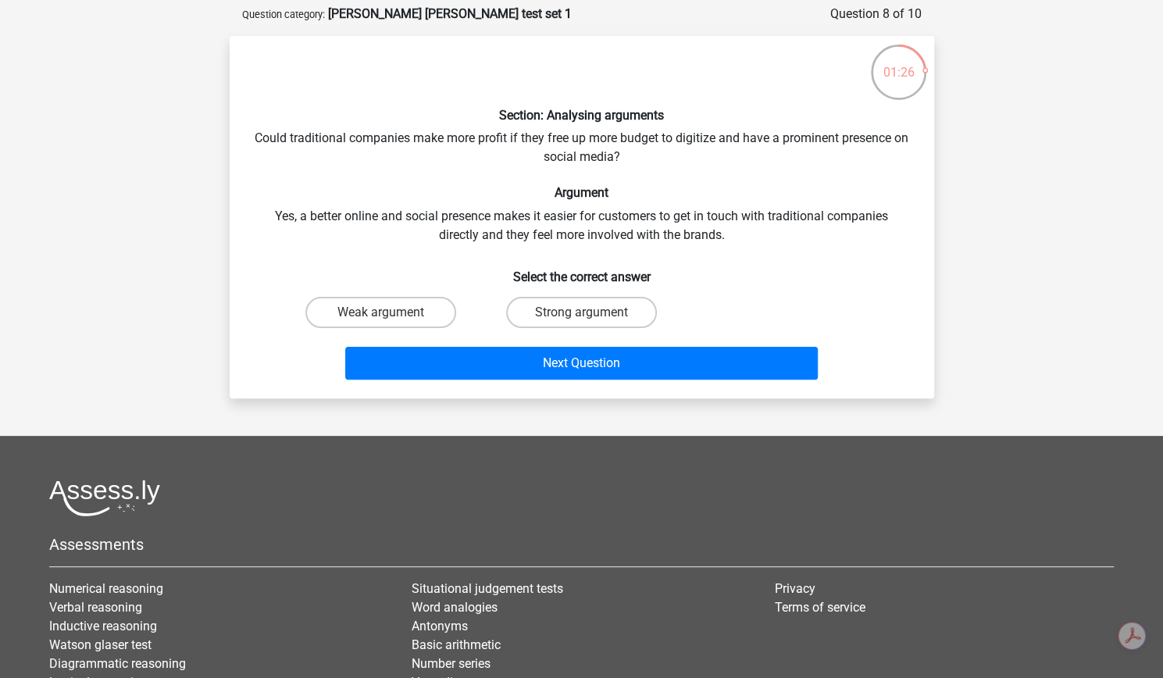
scroll to position [71, 0]
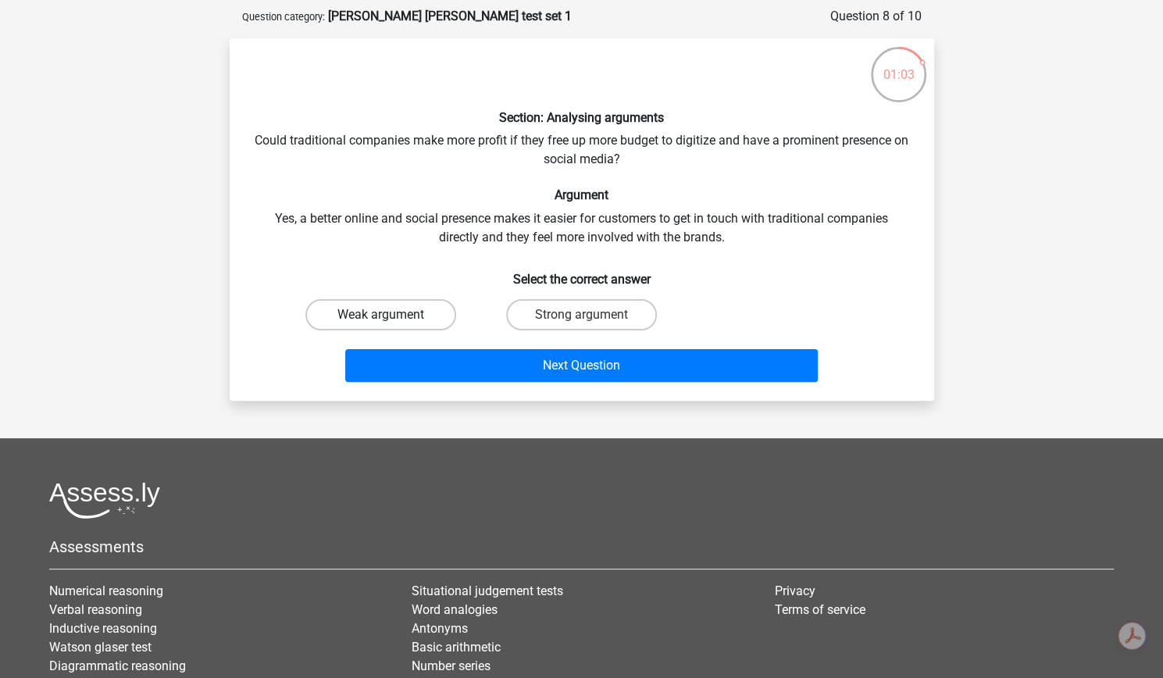
click at [414, 330] on label "Weak argument" at bounding box center [380, 314] width 151 height 31
click at [391, 325] on input "Weak argument" at bounding box center [385, 320] width 10 height 10
radio input "true"
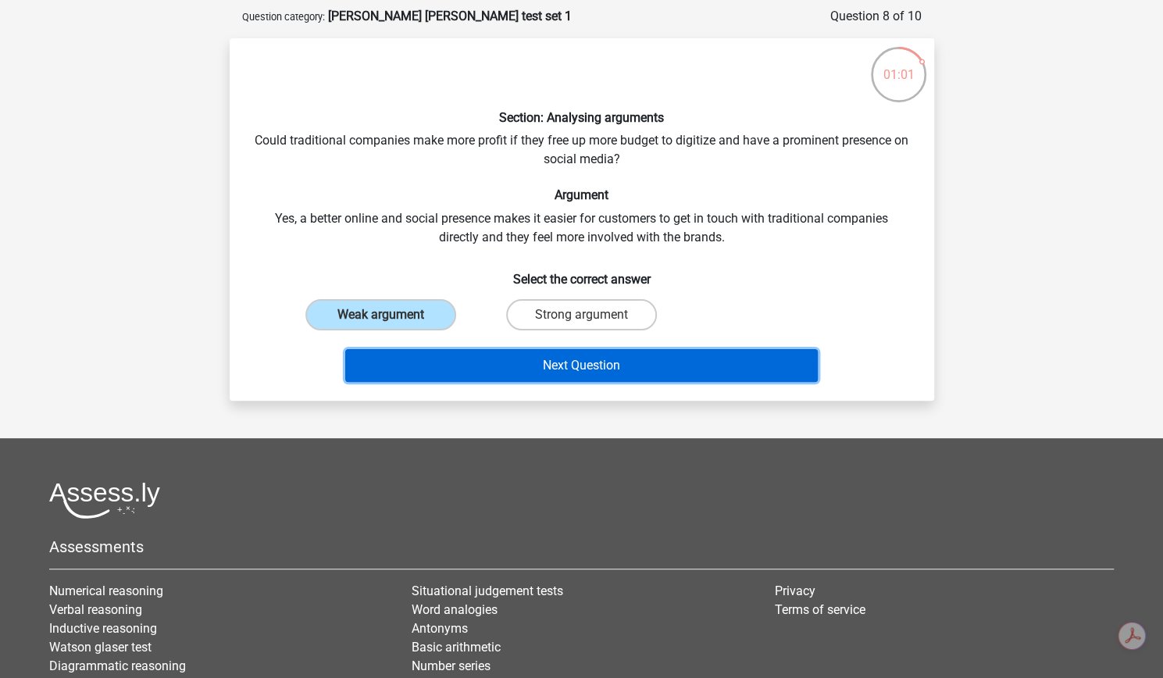
click at [471, 382] on button "Next Question" at bounding box center [581, 365] width 473 height 33
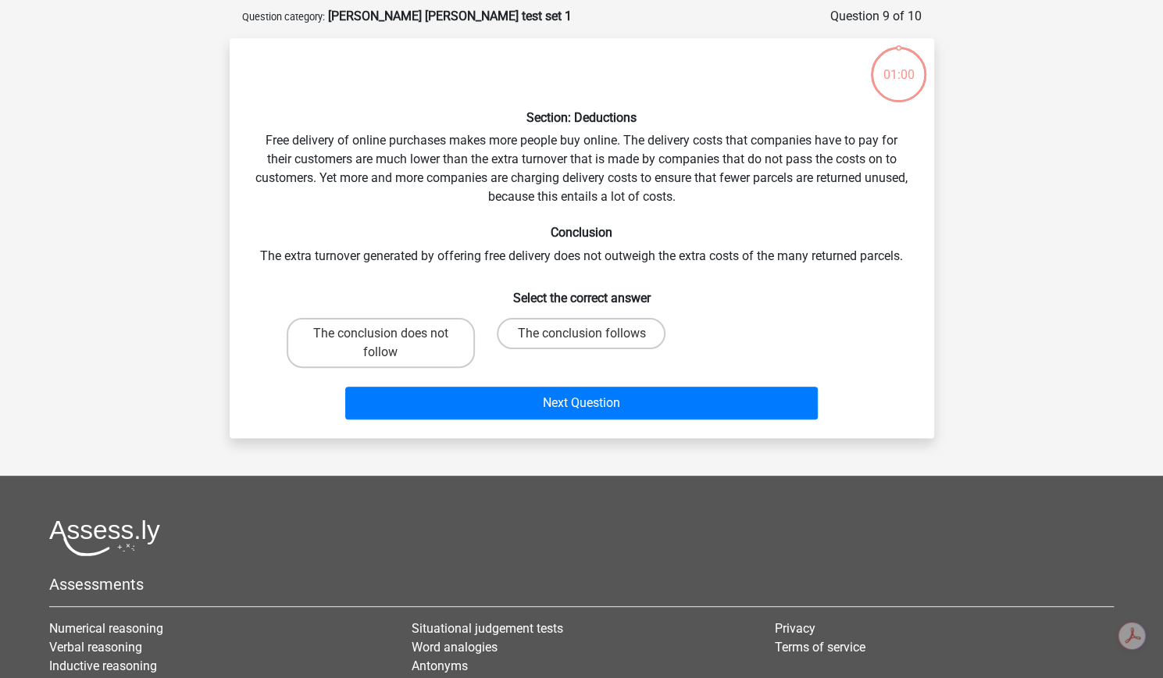
scroll to position [85, 0]
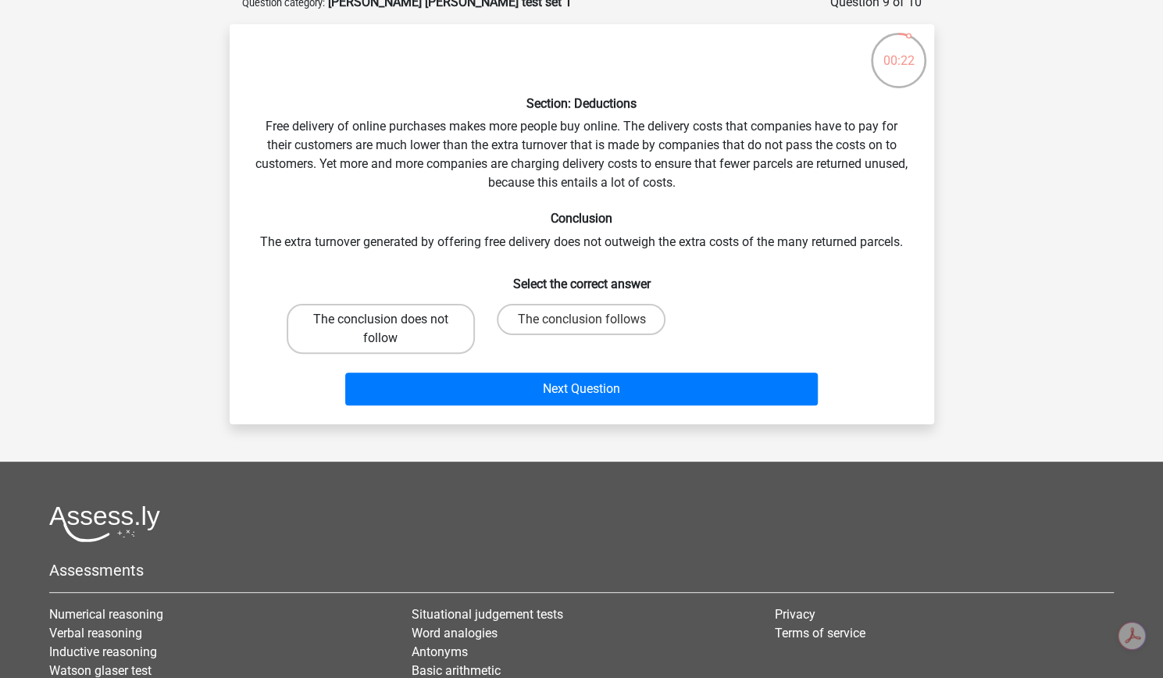
click at [425, 354] on label "The conclusion does not follow" at bounding box center [381, 329] width 188 height 50
click at [391, 330] on input "The conclusion does not follow" at bounding box center [385, 324] width 10 height 10
radio input "true"
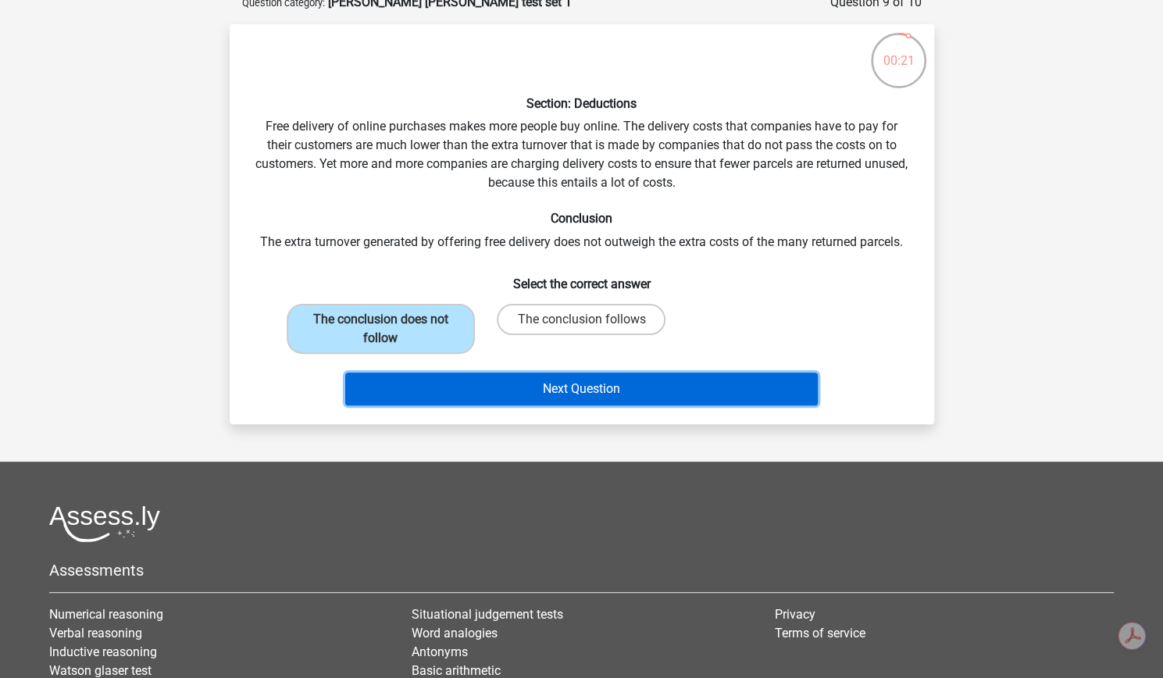
click at [511, 405] on button "Next Question" at bounding box center [581, 389] width 473 height 33
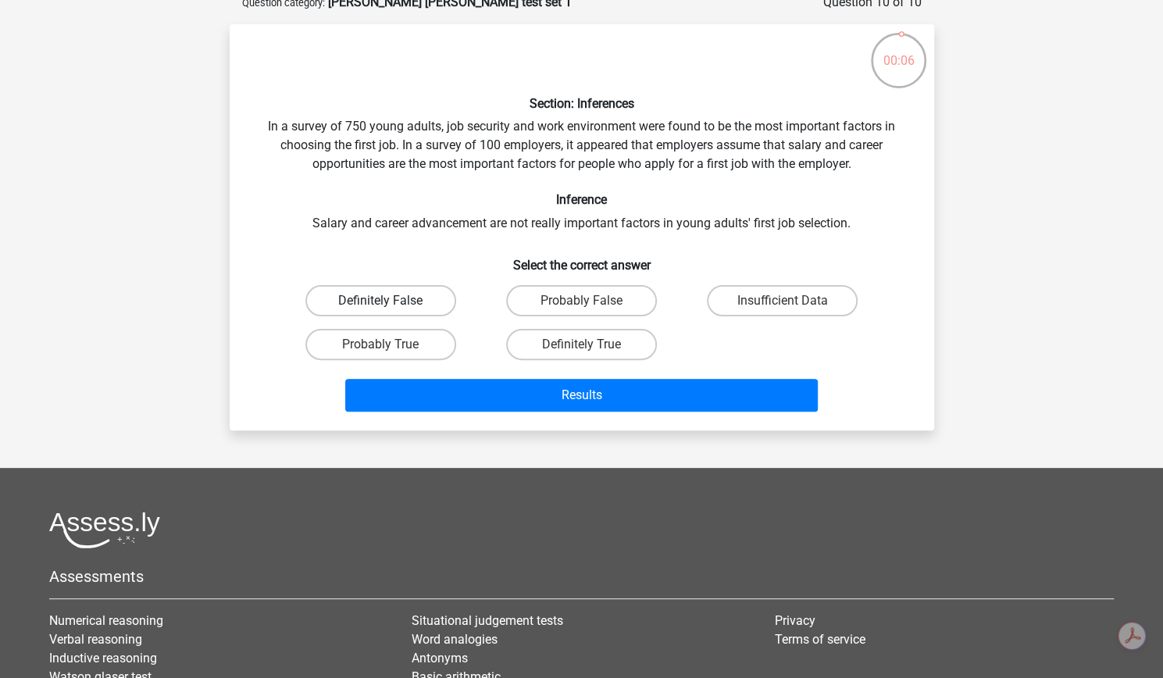
click at [416, 316] on label "Definitely False" at bounding box center [380, 300] width 151 height 31
click at [391, 311] on input "Definitely False" at bounding box center [385, 306] width 10 height 10
radio input "true"
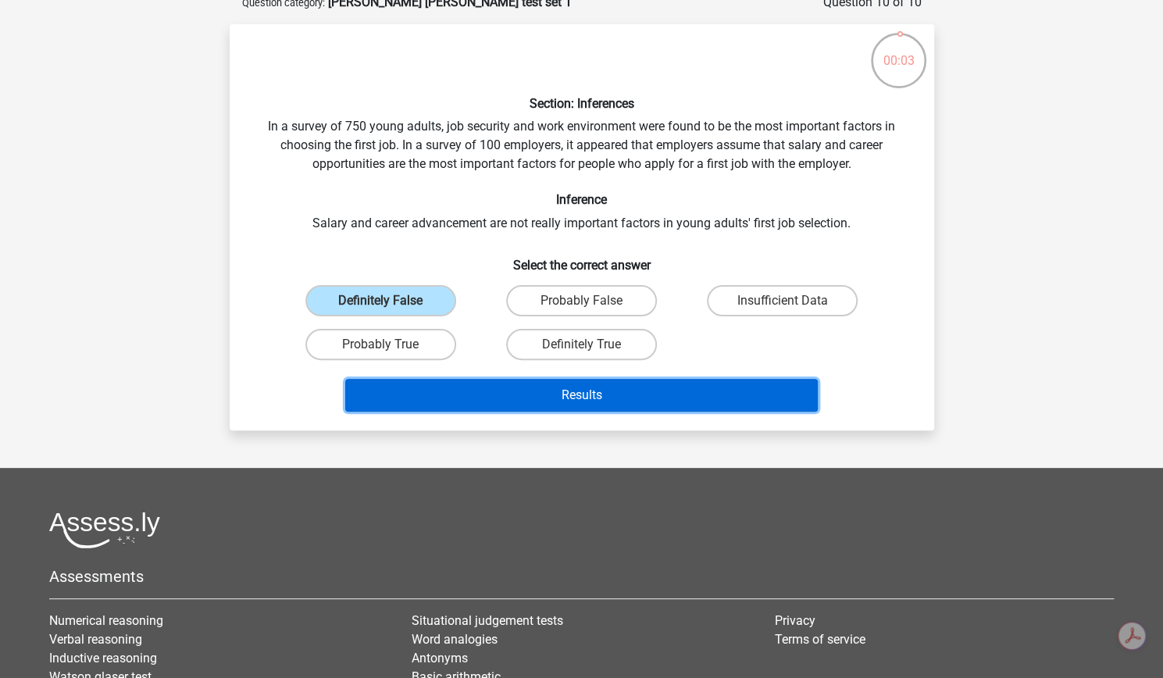
click at [520, 412] on button "Results" at bounding box center [581, 395] width 473 height 33
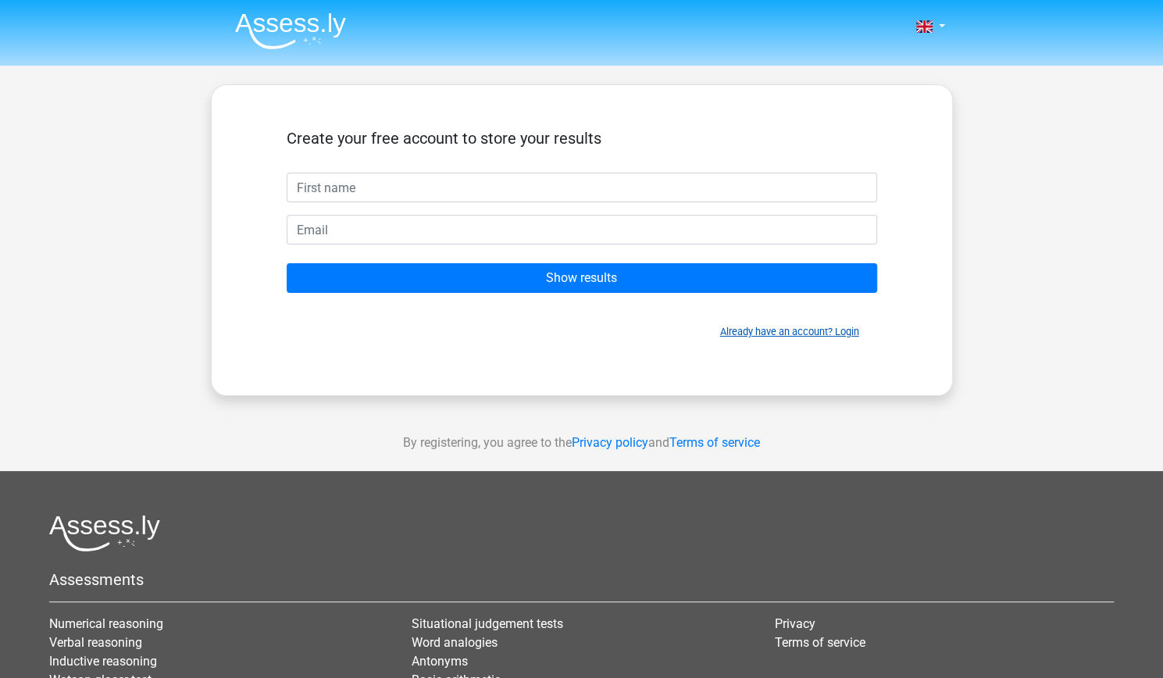
click at [817, 337] on link "Already have an account? Login" at bounding box center [789, 332] width 139 height 12
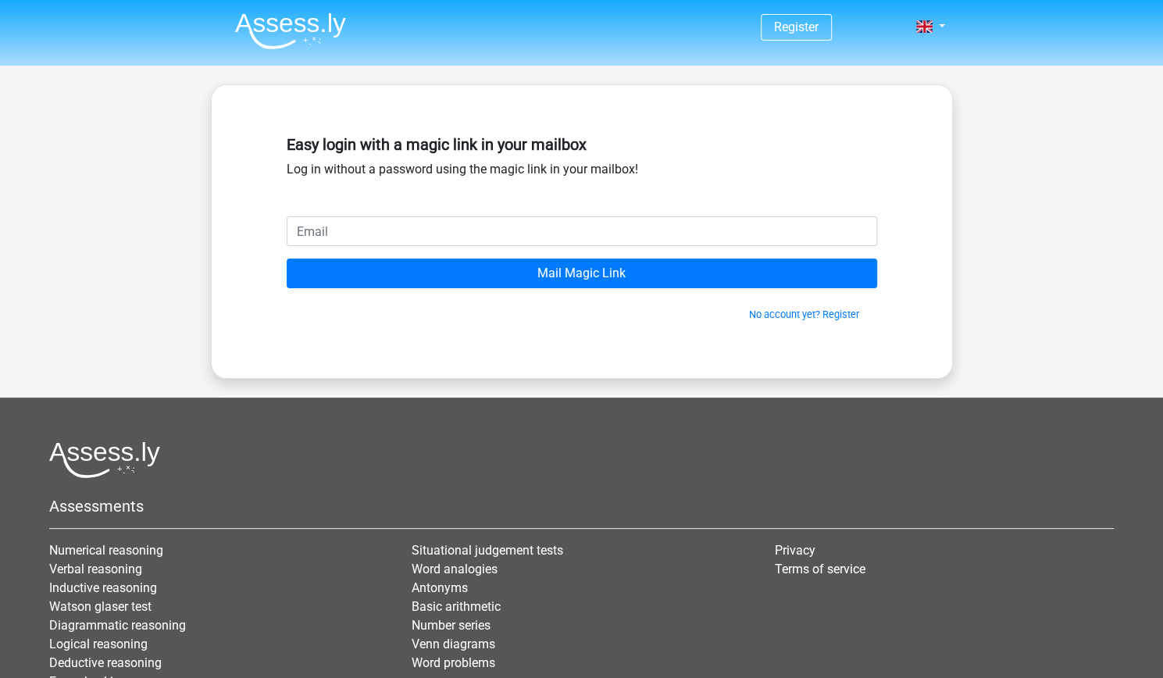
click at [653, 246] on input "email" at bounding box center [582, 231] width 591 height 30
type input "olaworesimisayo@gmail.com"
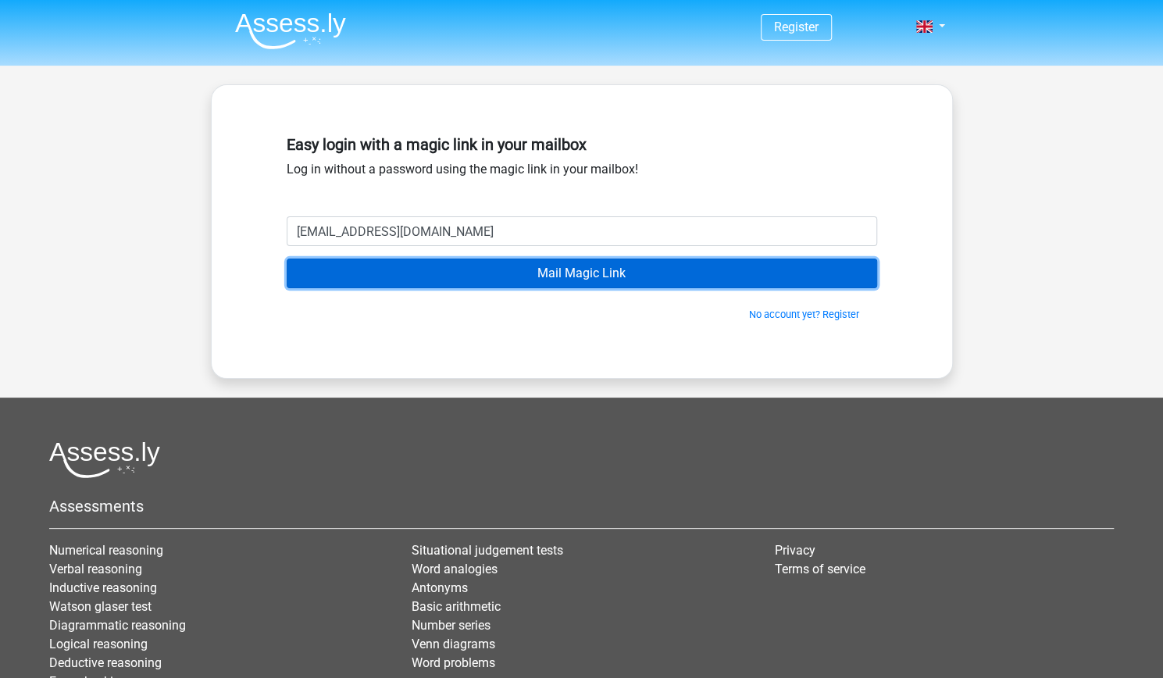
click at [551, 288] on input "Mail Magic Link" at bounding box center [582, 274] width 591 height 30
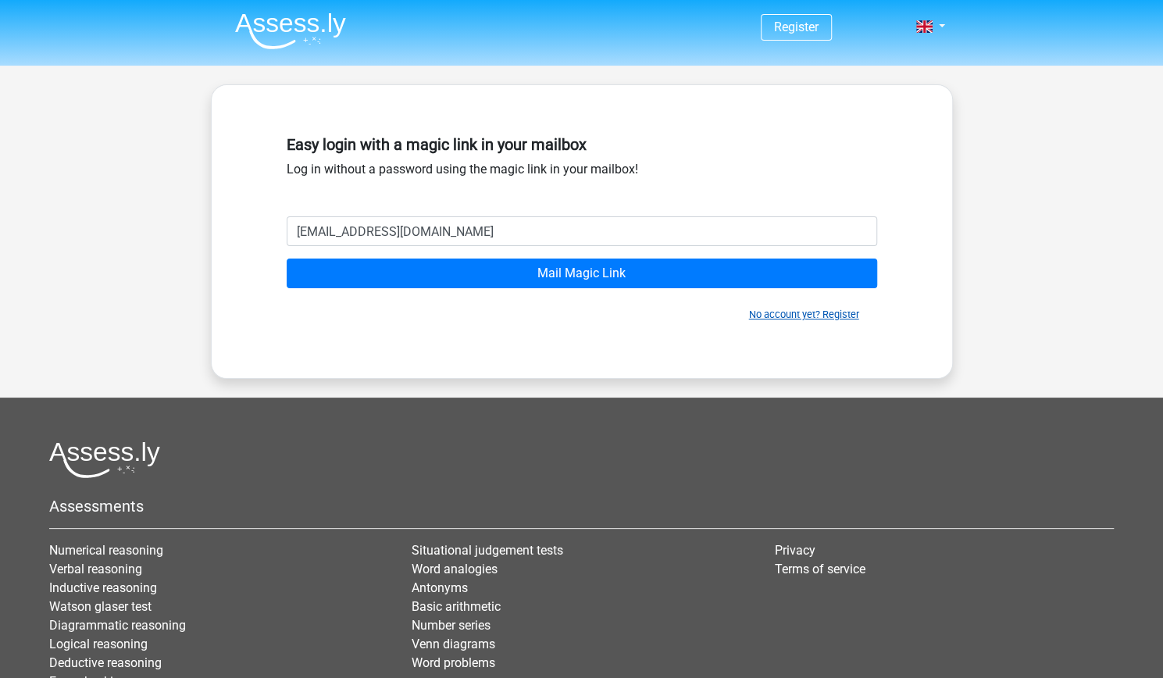
click at [749, 320] on link "No account yet? Register" at bounding box center [804, 315] width 110 height 12
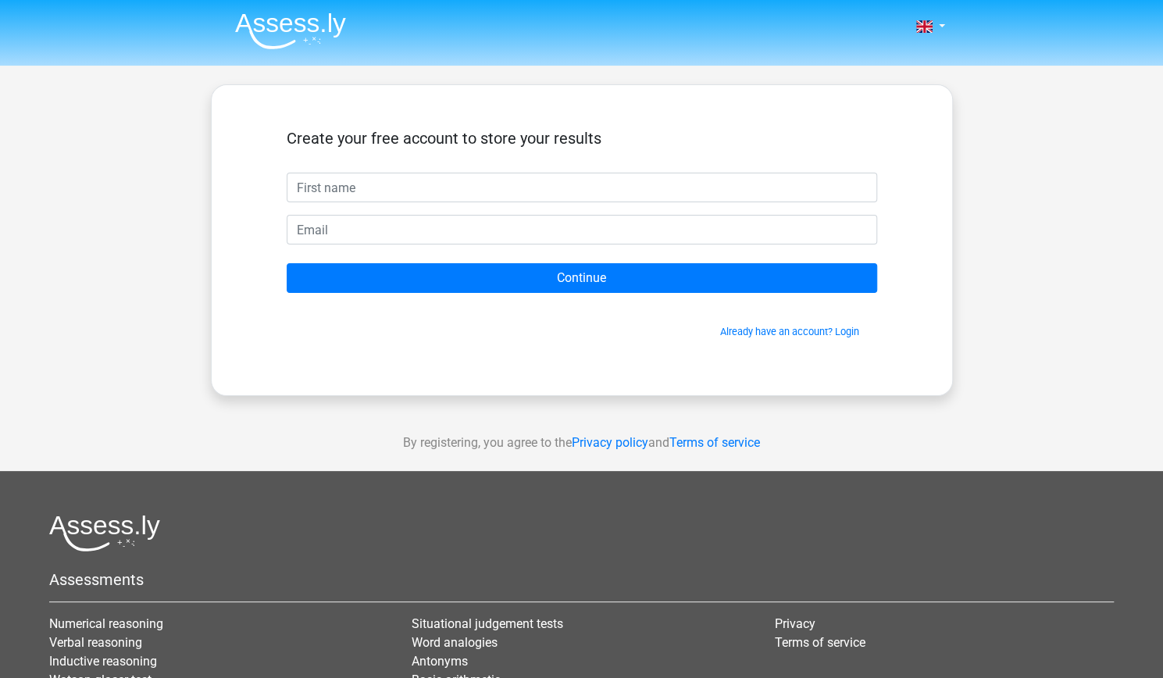
drag, startPoint x: 0, startPoint y: 0, endPoint x: 583, endPoint y: 235, distance: 628.4
click at [583, 202] on input "text" at bounding box center [582, 188] width 591 height 30
type input "Simisayo"
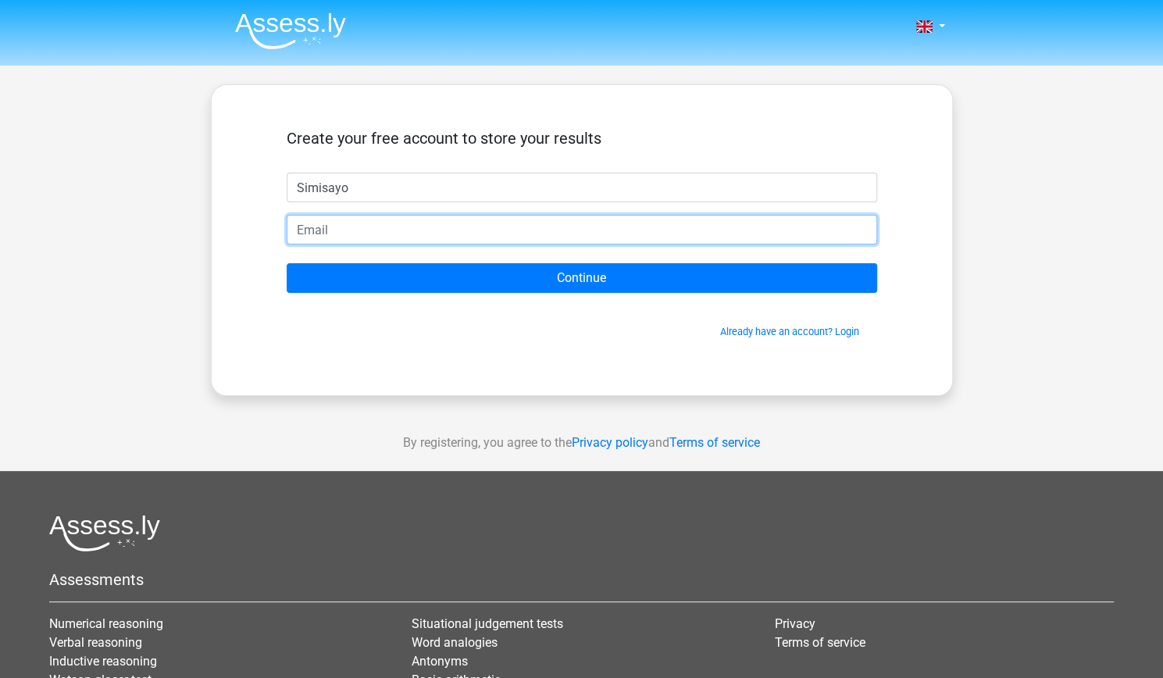
click at [362, 245] on input "email" at bounding box center [582, 230] width 591 height 30
type input "olaworesimisayo@gmail.com"
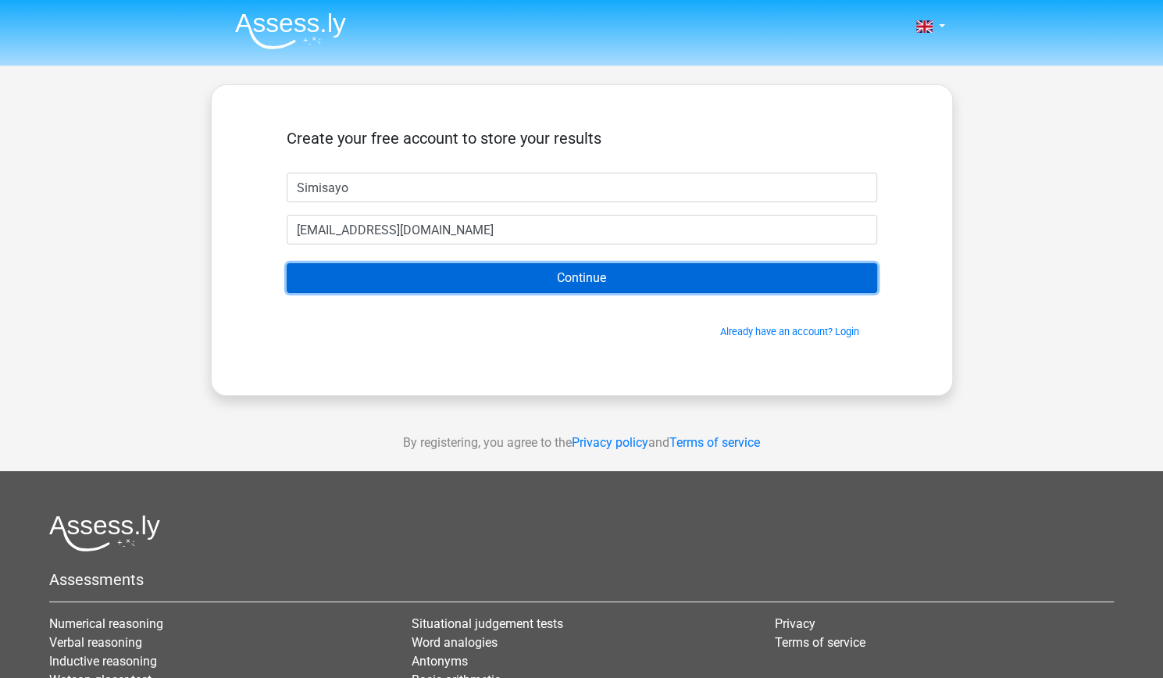
click at [515, 293] on input "Continue" at bounding box center [582, 278] width 591 height 30
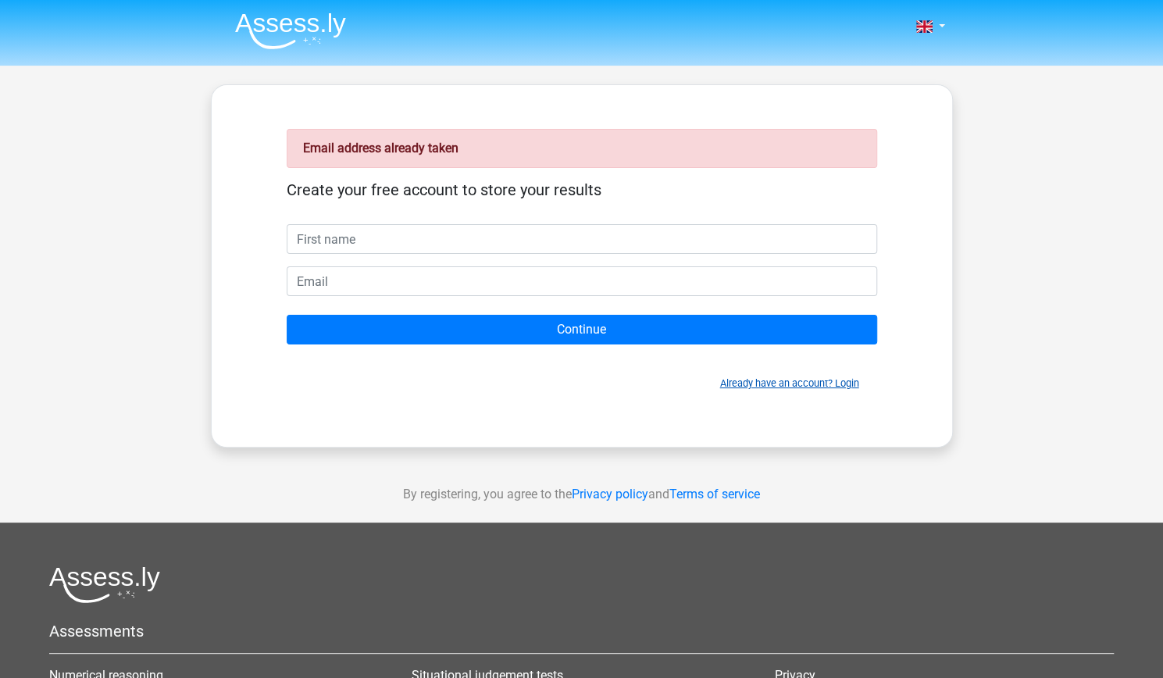
click at [745, 389] on link "Already have an account? Login" at bounding box center [789, 383] width 139 height 12
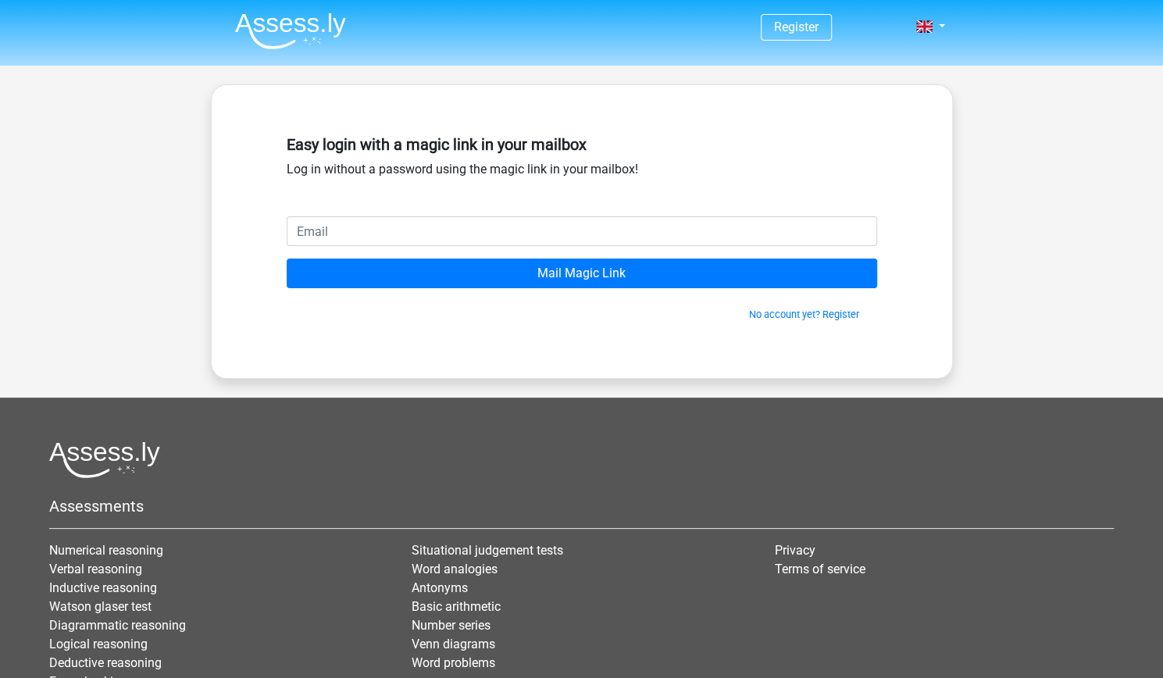
click at [594, 246] on input "email" at bounding box center [582, 231] width 591 height 30
type input "[EMAIL_ADDRESS][DOMAIN_NAME]"
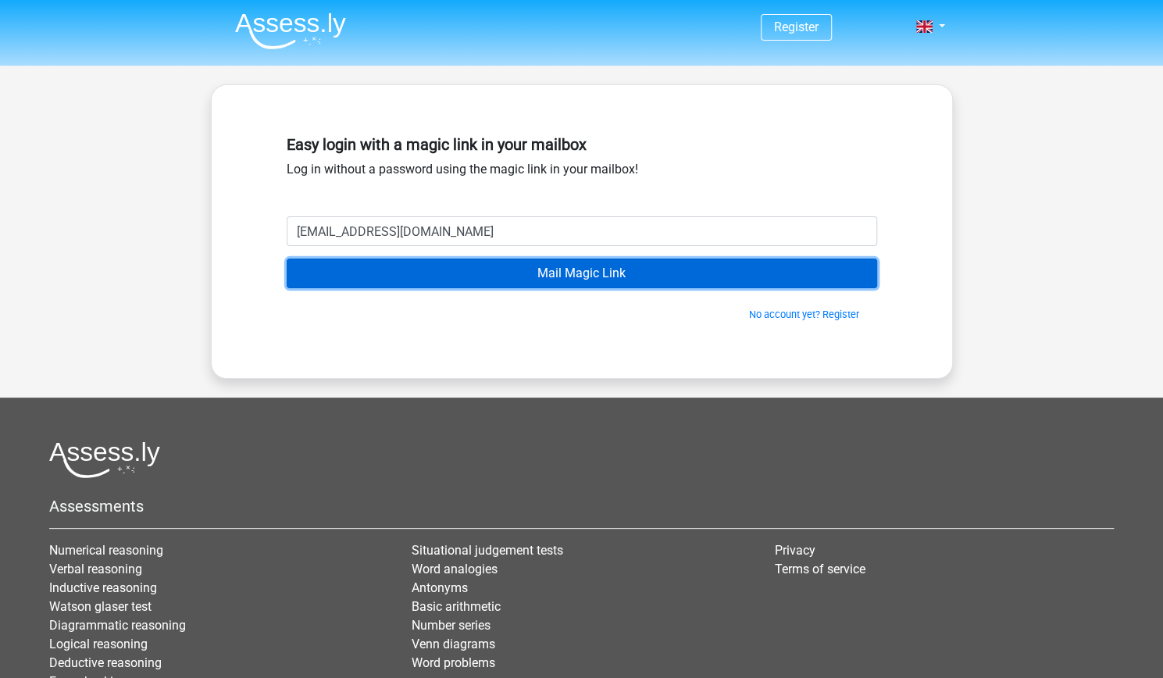
click at [541, 288] on input "Mail Magic Link" at bounding box center [582, 274] width 591 height 30
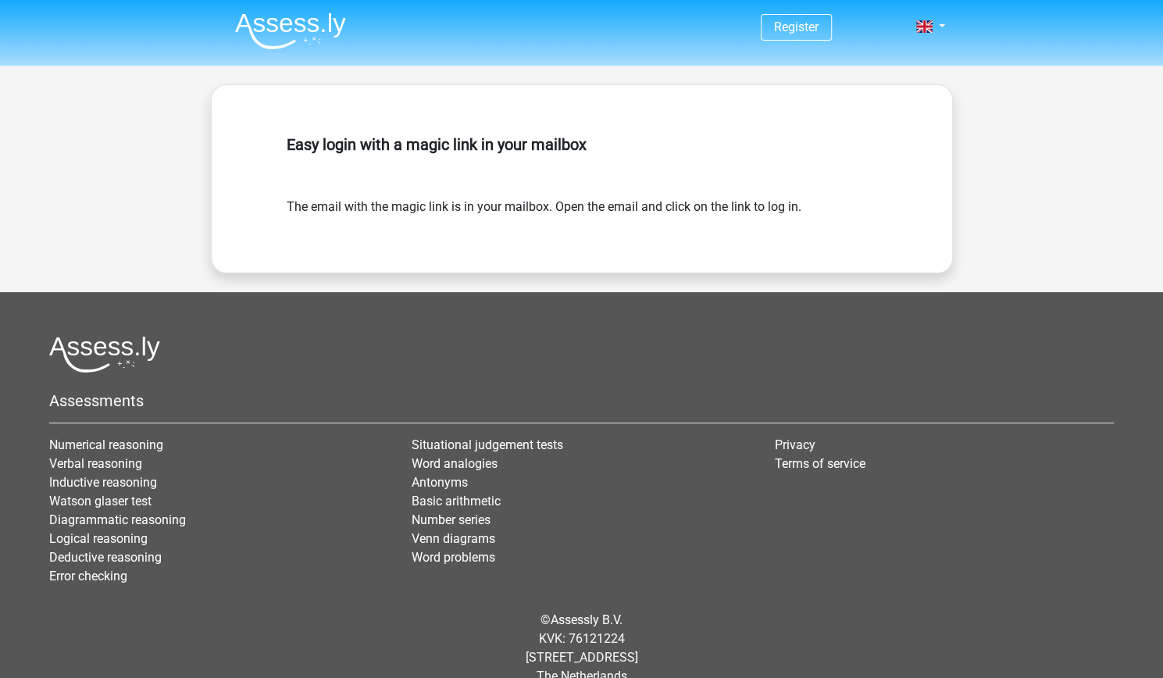
click at [527, 154] on h5 "Easy login with a magic link in your mailbox" at bounding box center [582, 144] width 591 height 19
click at [706, 198] on div "Easy login with a magic link in your mailbox" at bounding box center [582, 163] width 591 height 69
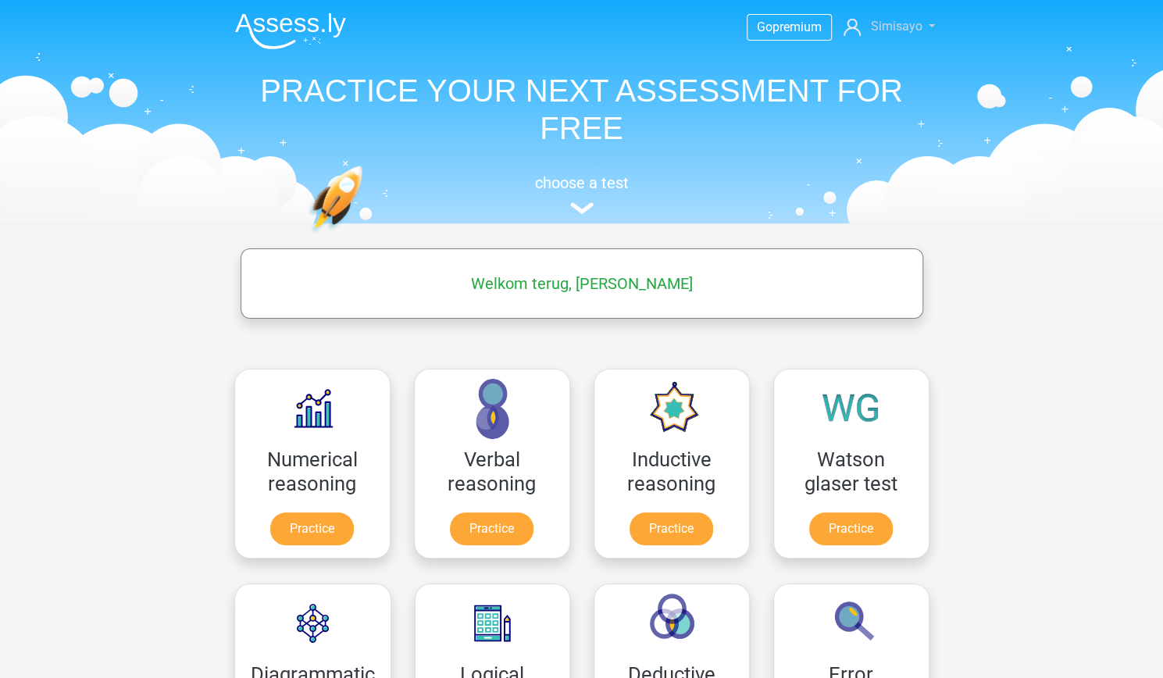
click at [892, 30] on span "Simisayo" at bounding box center [896, 26] width 52 height 15
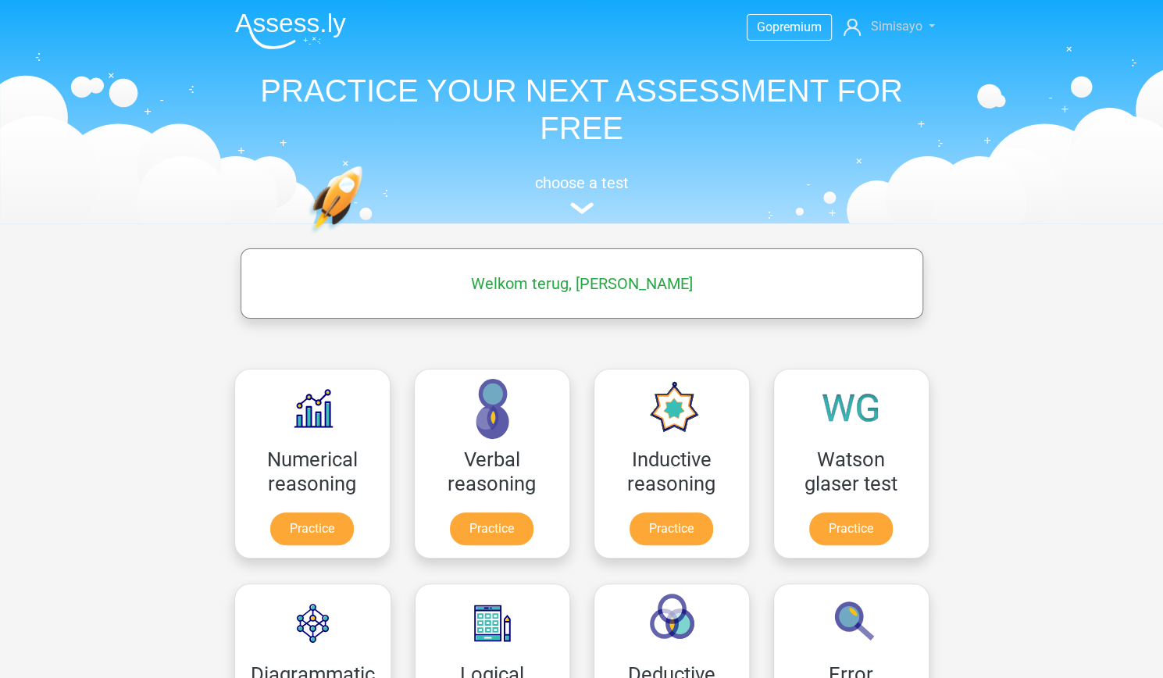
click at [883, 26] on span "Simisayo" at bounding box center [896, 26] width 52 height 15
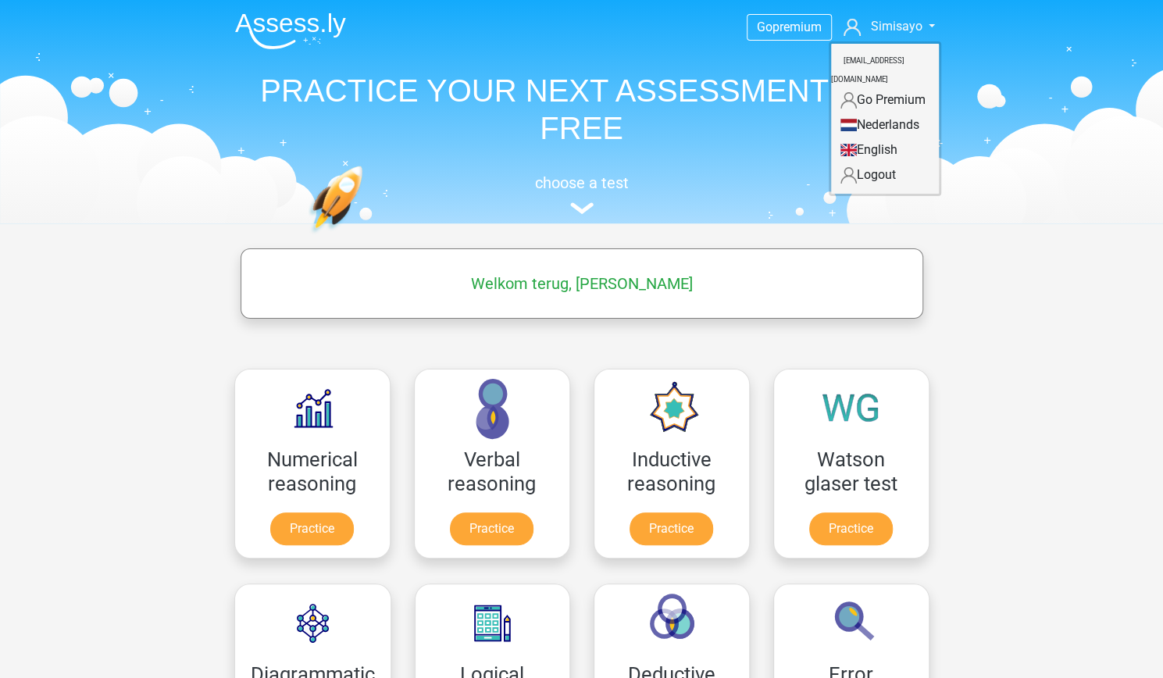
click at [848, 159] on link "English" at bounding box center [885, 149] width 108 height 25
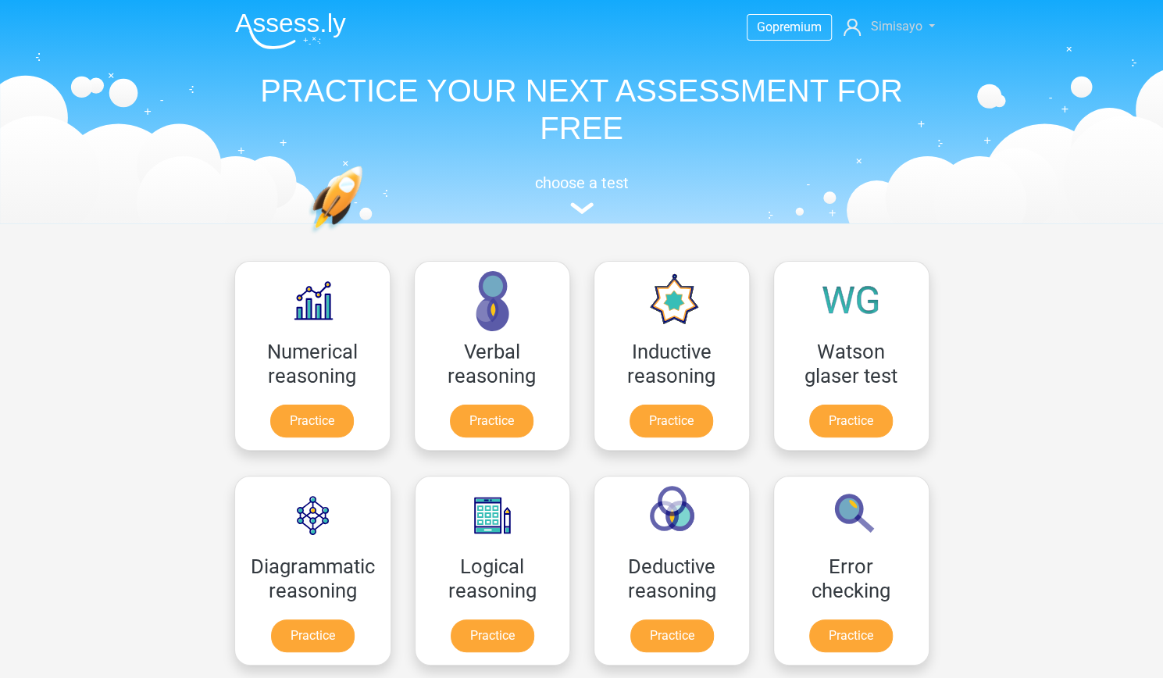
click at [906, 20] on span "Simisayo" at bounding box center [896, 26] width 52 height 15
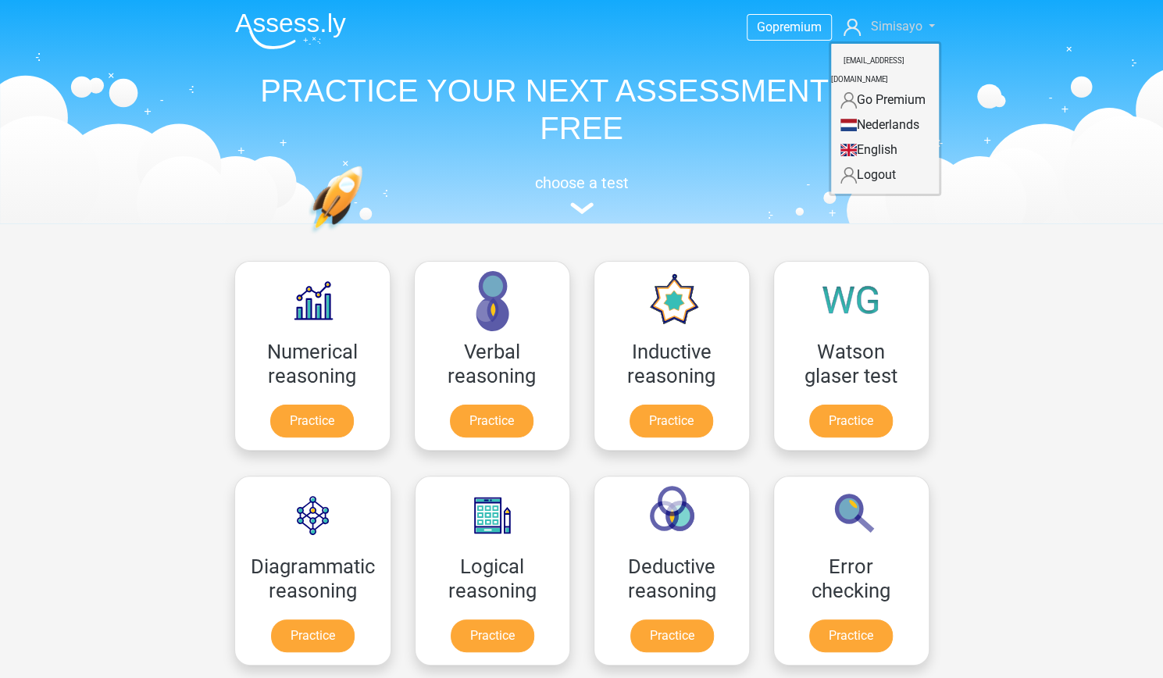
click at [851, 27] on icon at bounding box center [852, 27] width 17 height 17
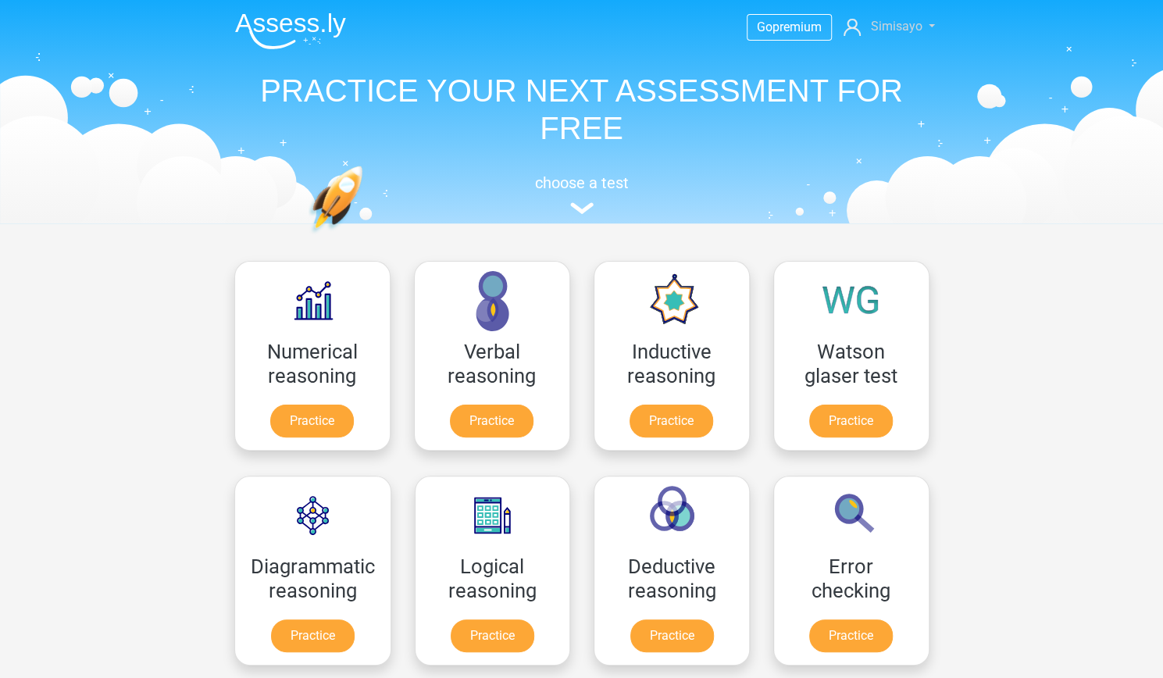
click at [851, 27] on icon at bounding box center [852, 27] width 17 height 17
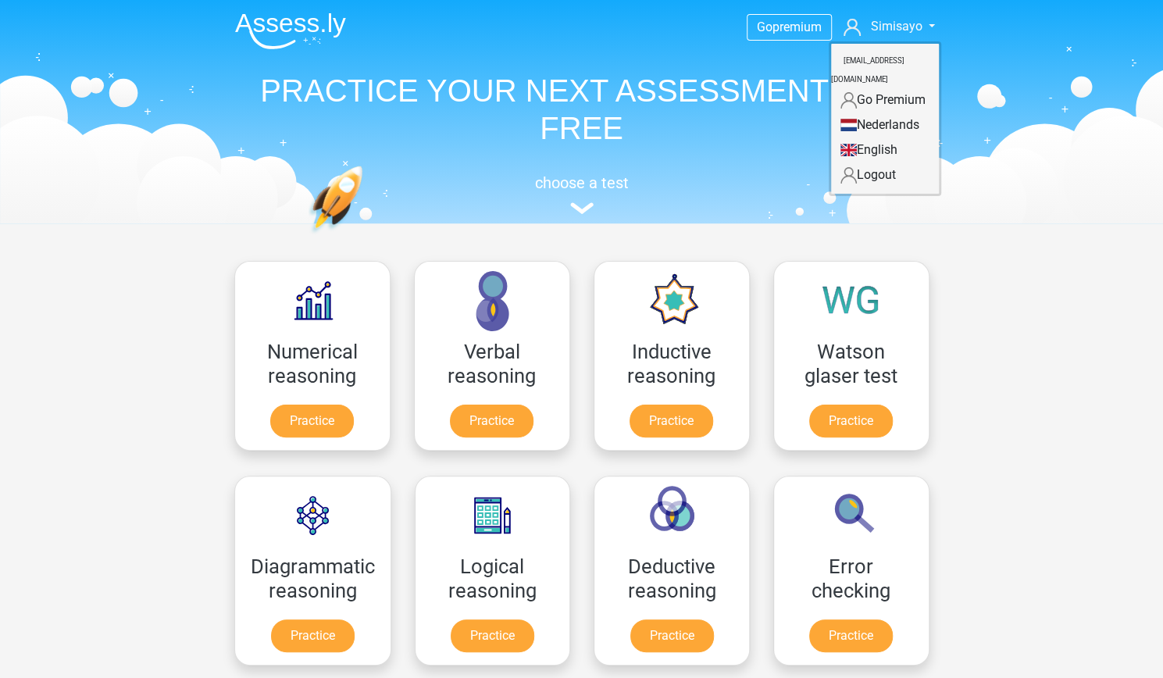
click at [880, 71] on small "[EMAIL_ADDRESS][DOMAIN_NAME]" at bounding box center [867, 70] width 73 height 52
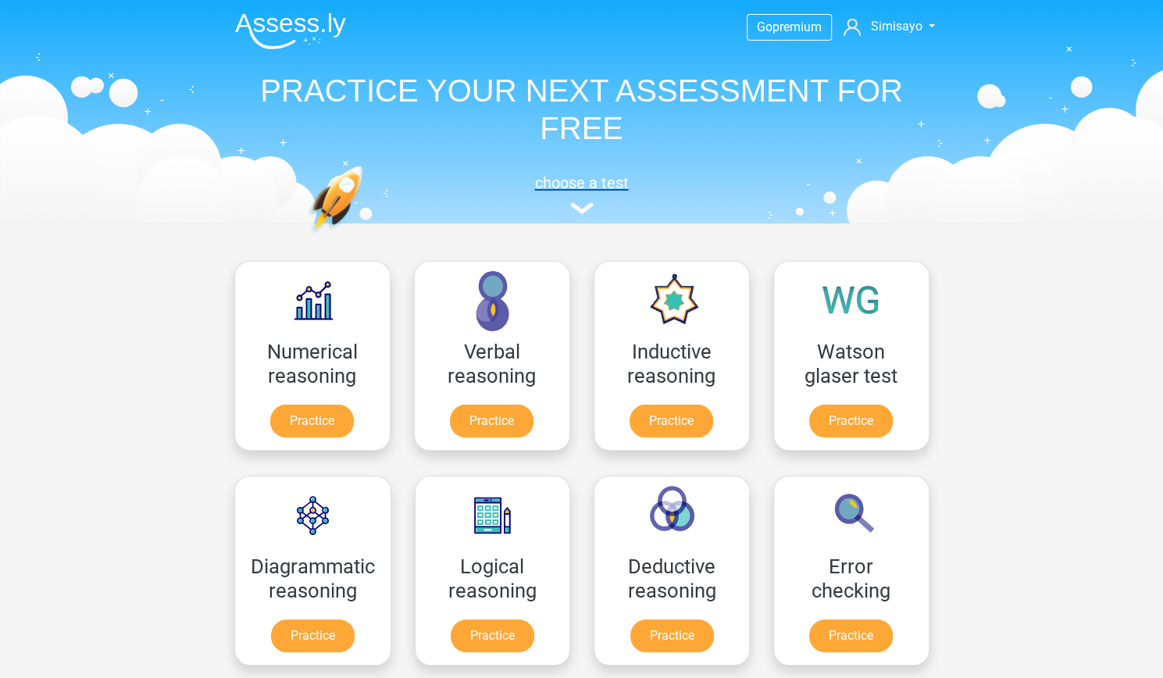
click at [587, 192] on h5 "choose a test" at bounding box center [582, 182] width 719 height 19
click at [872, 441] on link "Practice" at bounding box center [850, 424] width 87 height 34
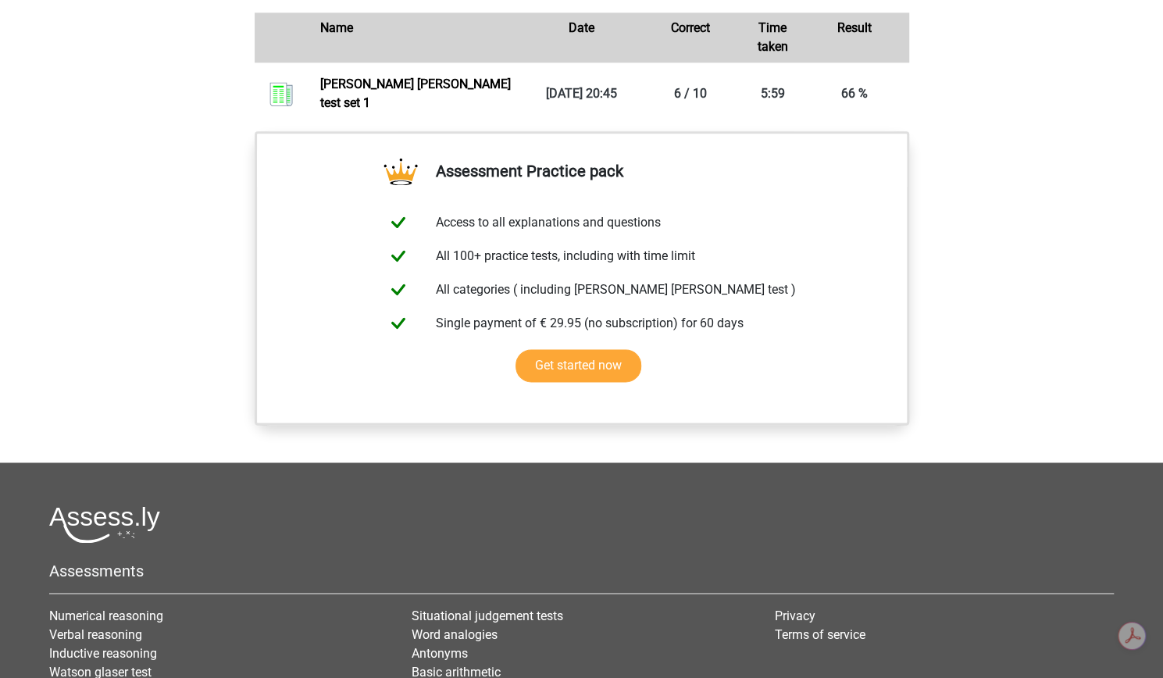
scroll to position [1168, 0]
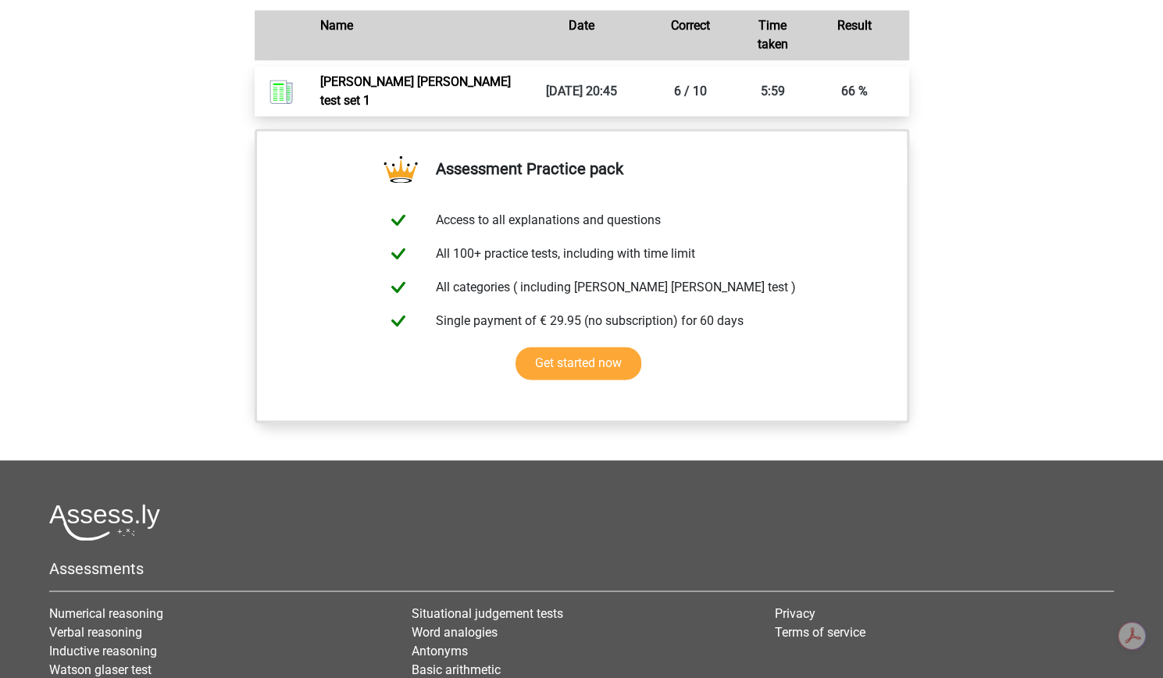
click at [399, 108] on link "Watson glaser test set 1" at bounding box center [415, 91] width 191 height 34
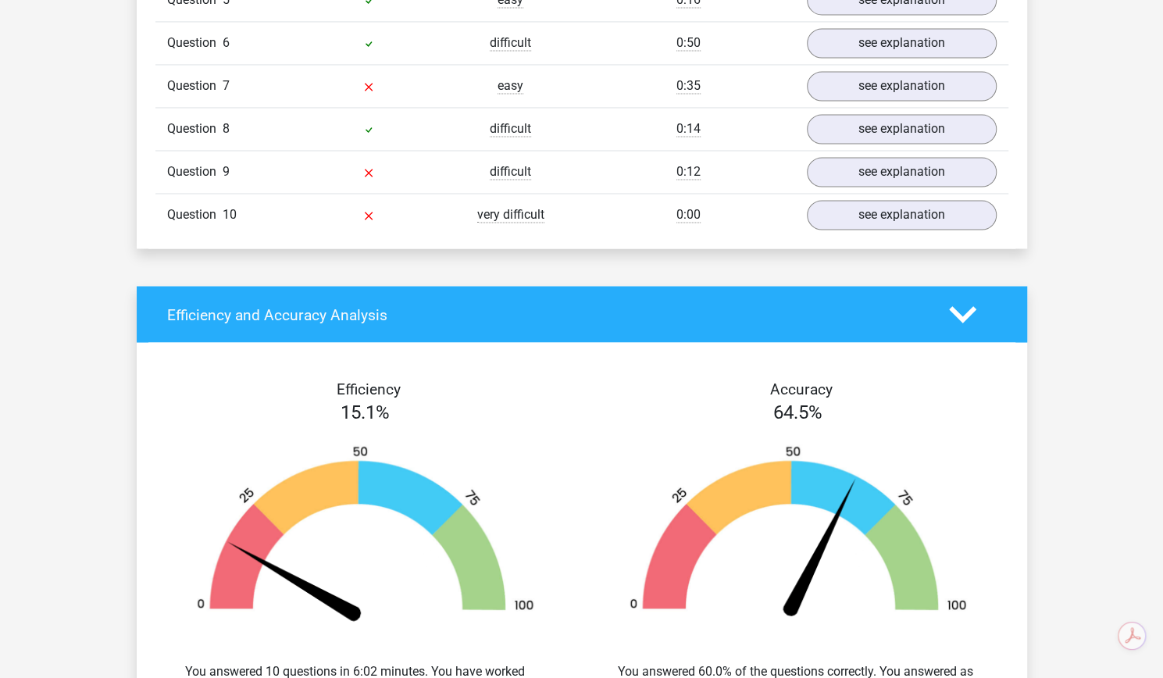
scroll to position [1519, 0]
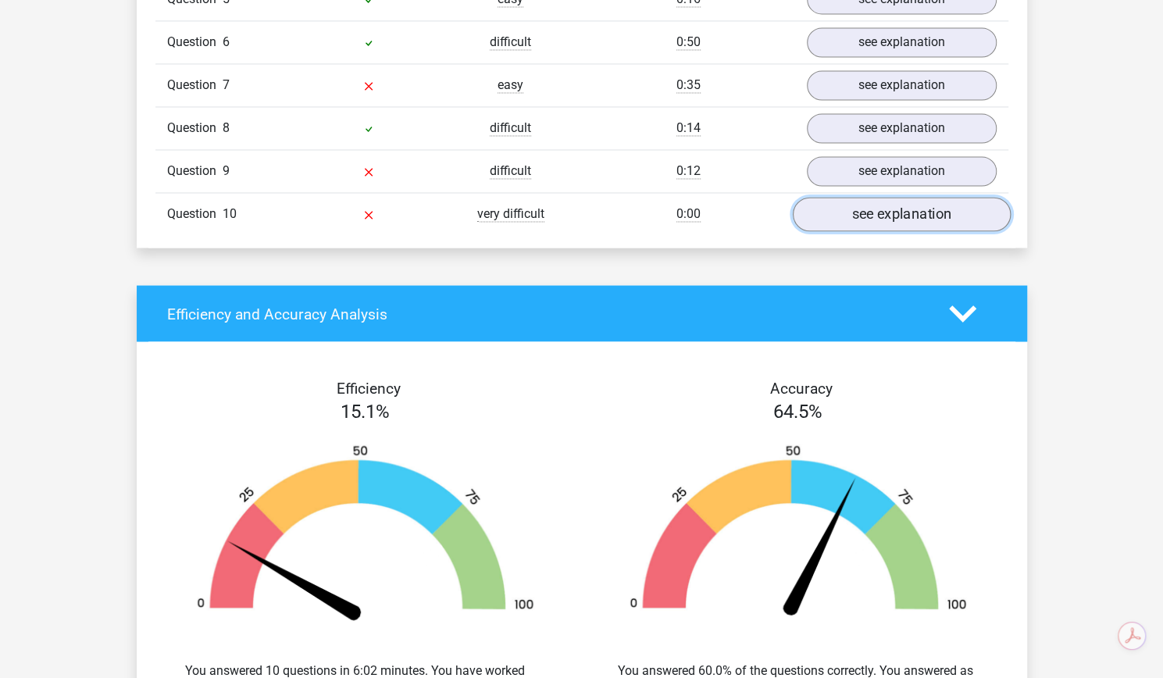
click at [922, 232] on link "see explanation" at bounding box center [901, 215] width 218 height 34
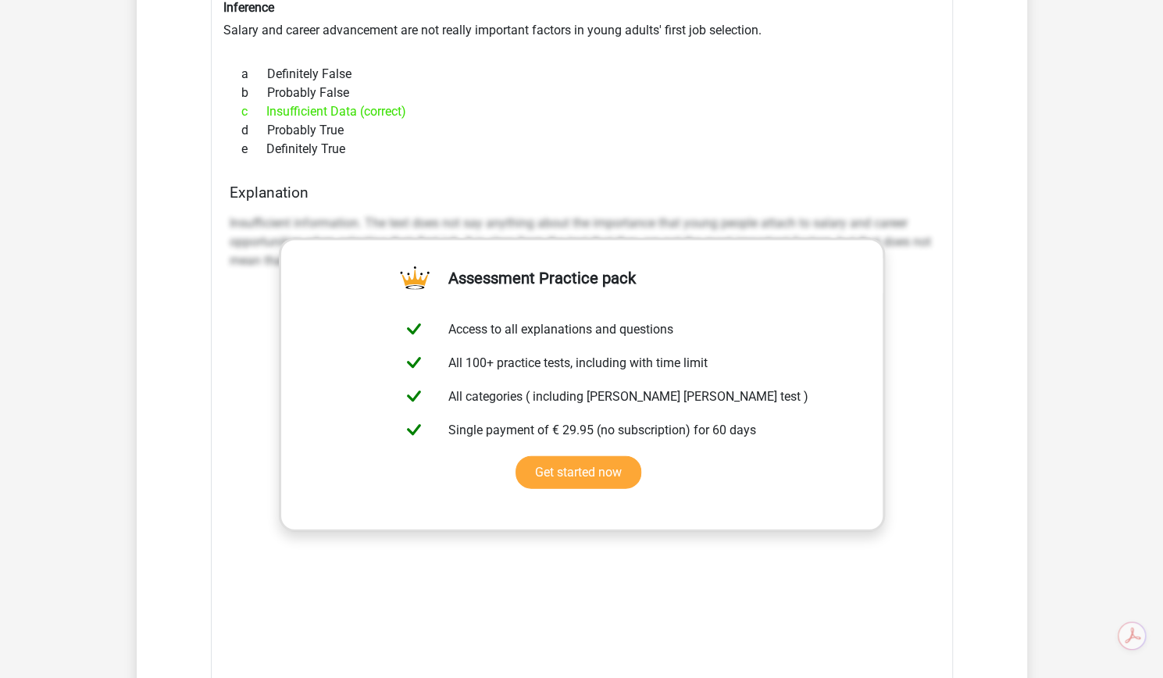
scroll to position [1652, 0]
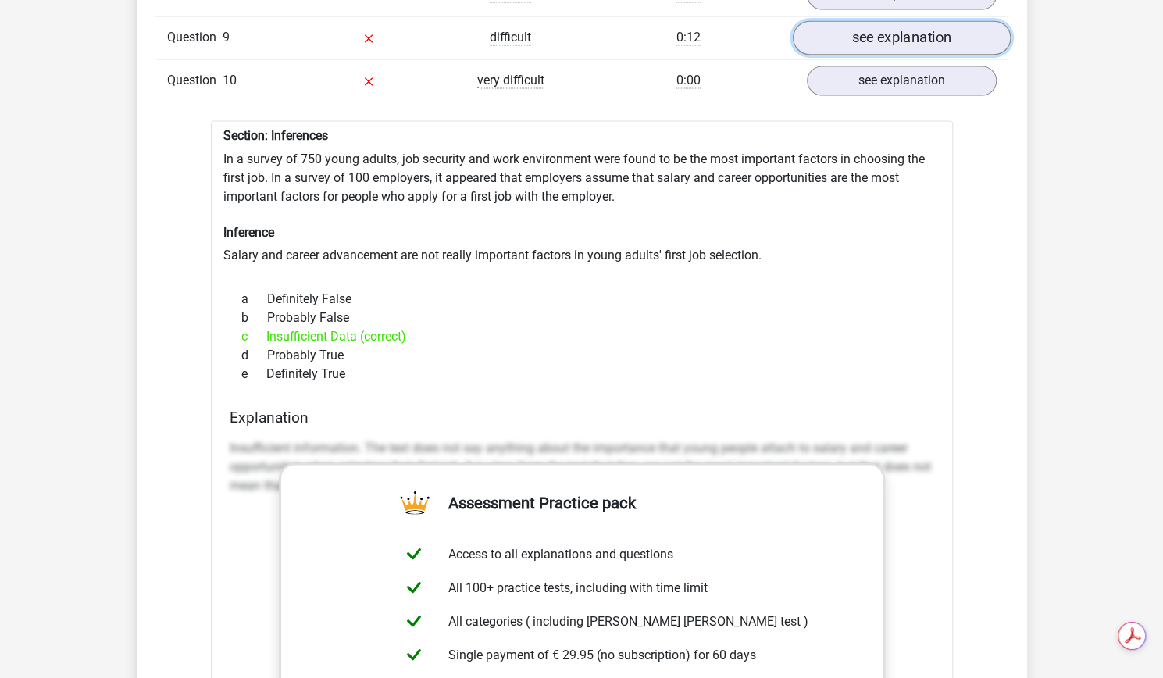
click at [951, 55] on link "see explanation" at bounding box center [901, 38] width 218 height 34
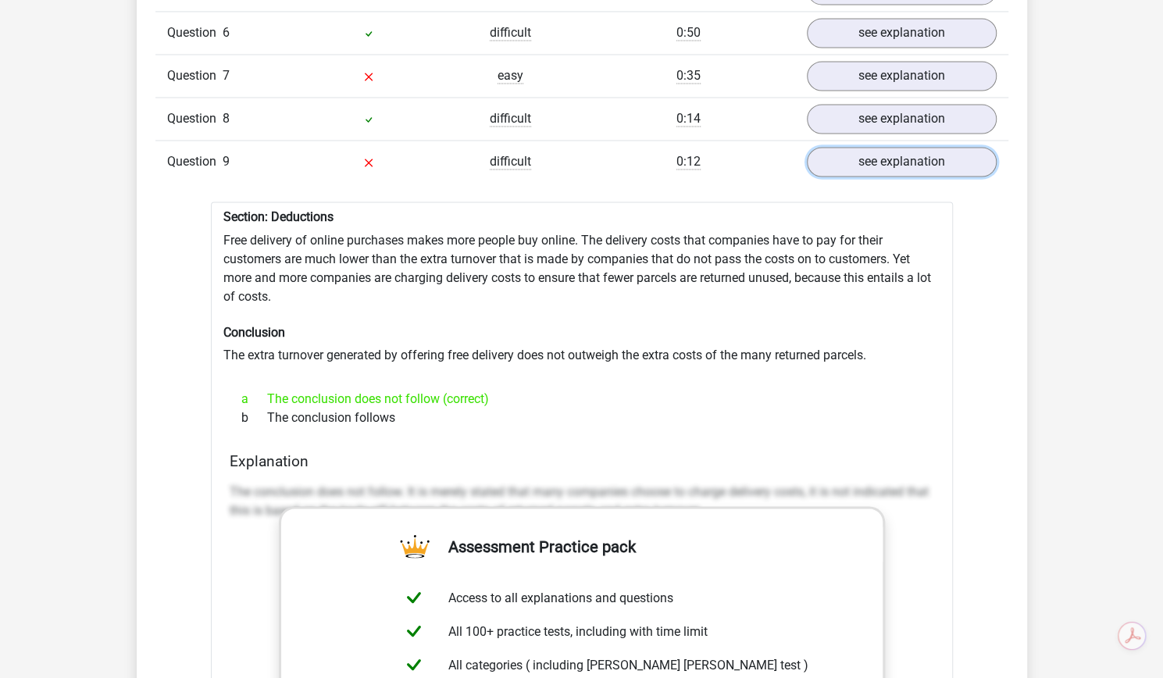
scroll to position [1527, 0]
click at [898, 98] on div "Question 7 easy 0:35 see explanation" at bounding box center [581, 76] width 853 height 43
click at [894, 137] on link "see explanation" at bounding box center [901, 120] width 218 height 34
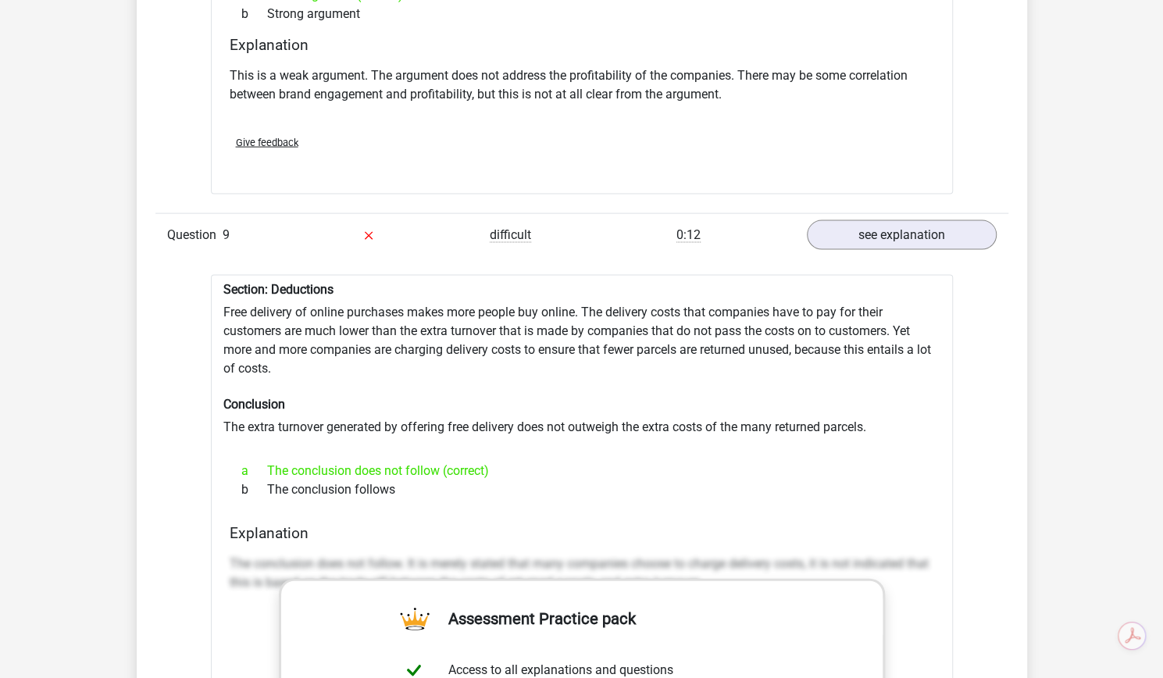
scroll to position [1602, 0]
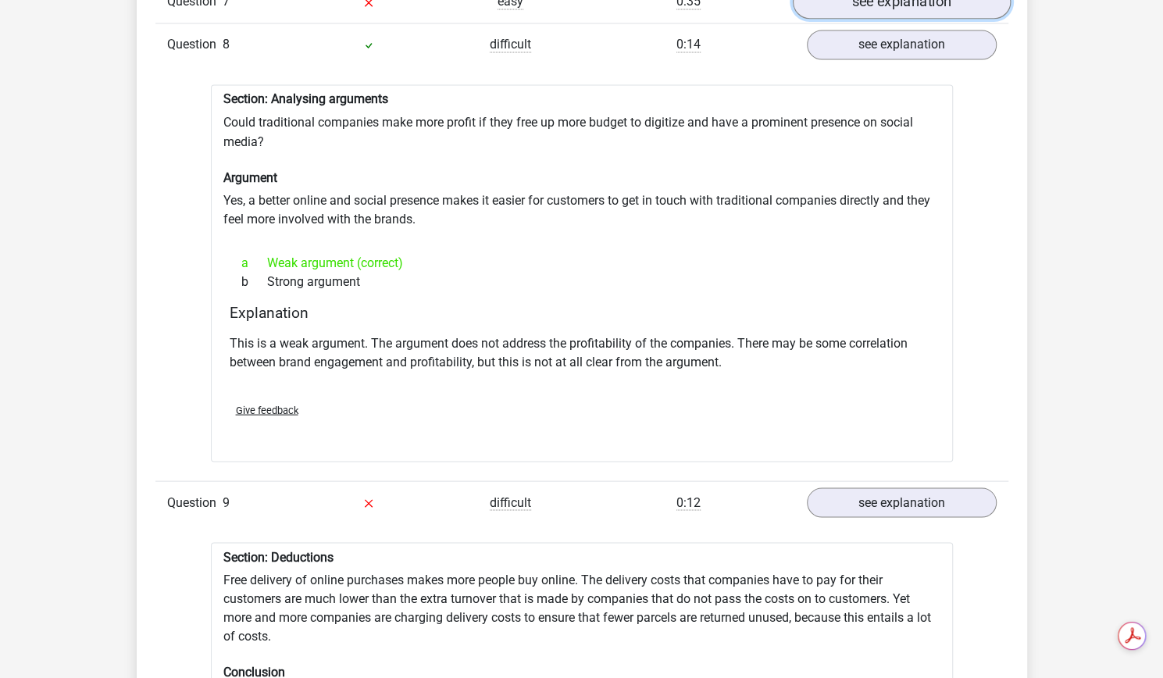
click at [969, 20] on link "see explanation" at bounding box center [901, 2] width 218 height 34
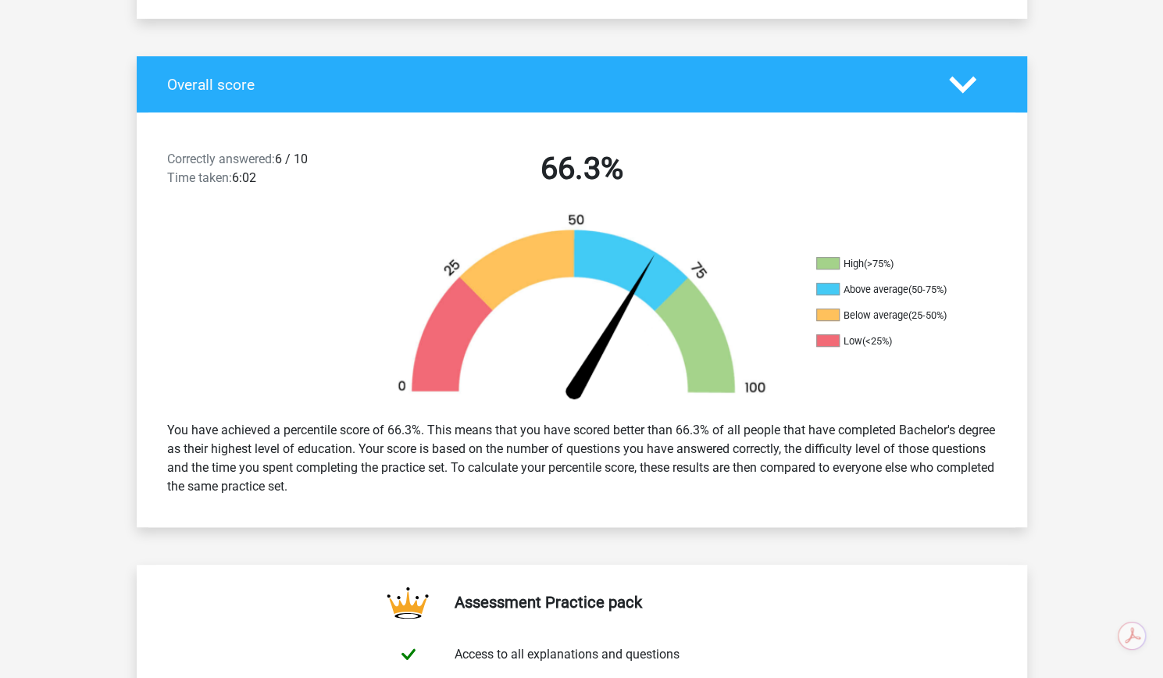
scroll to position [0, 0]
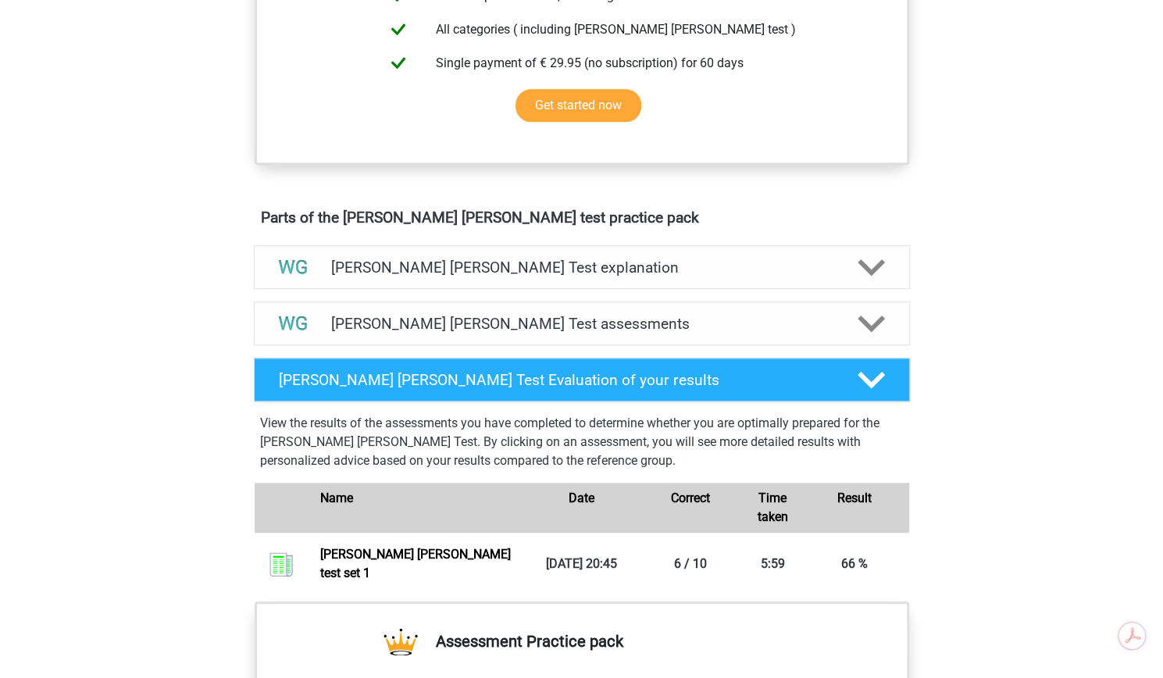
scroll to position [1067, 0]
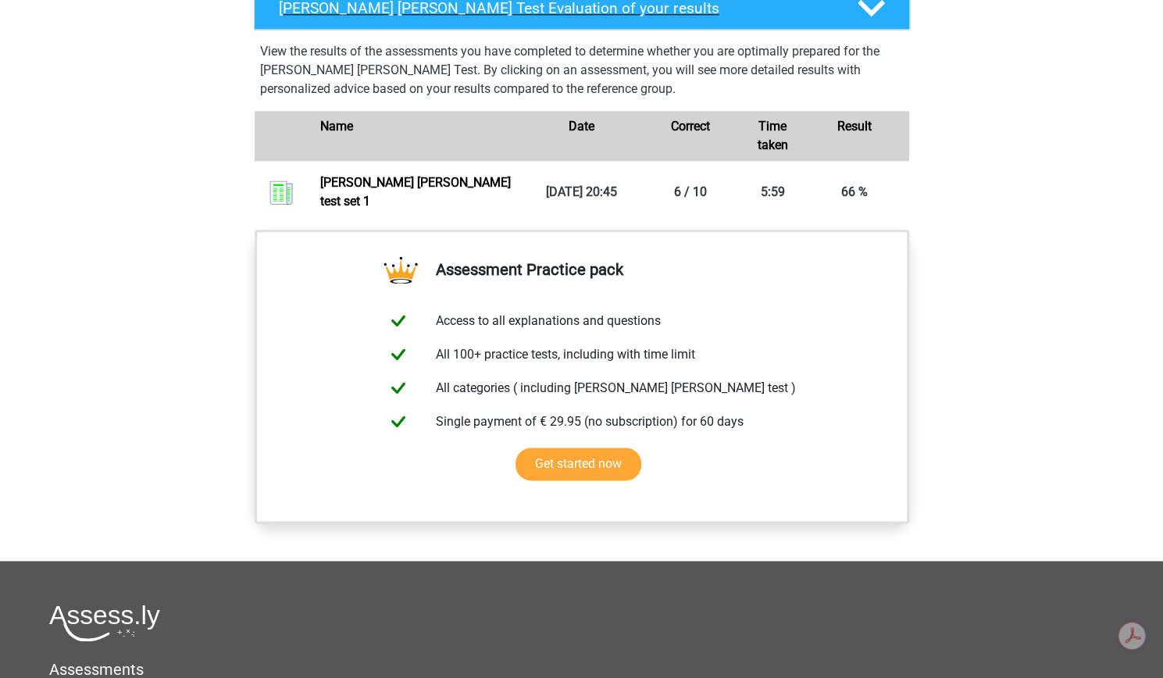
click at [865, 22] on icon at bounding box center [871, 8] width 27 height 27
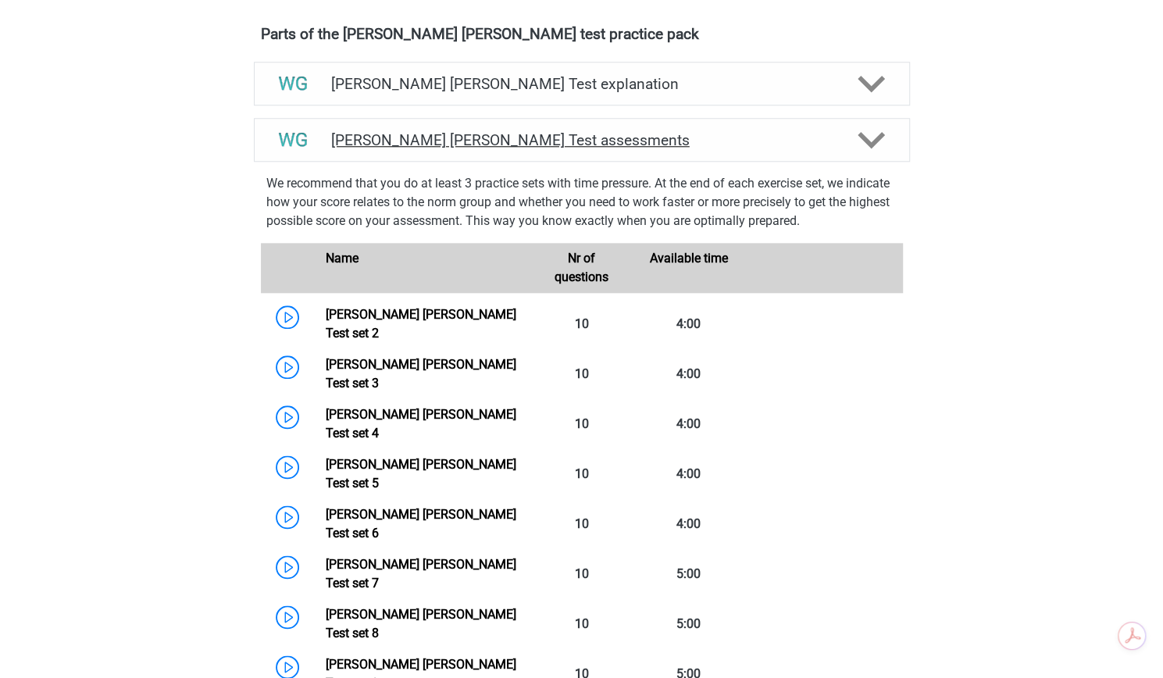
scroll to position [876, 0]
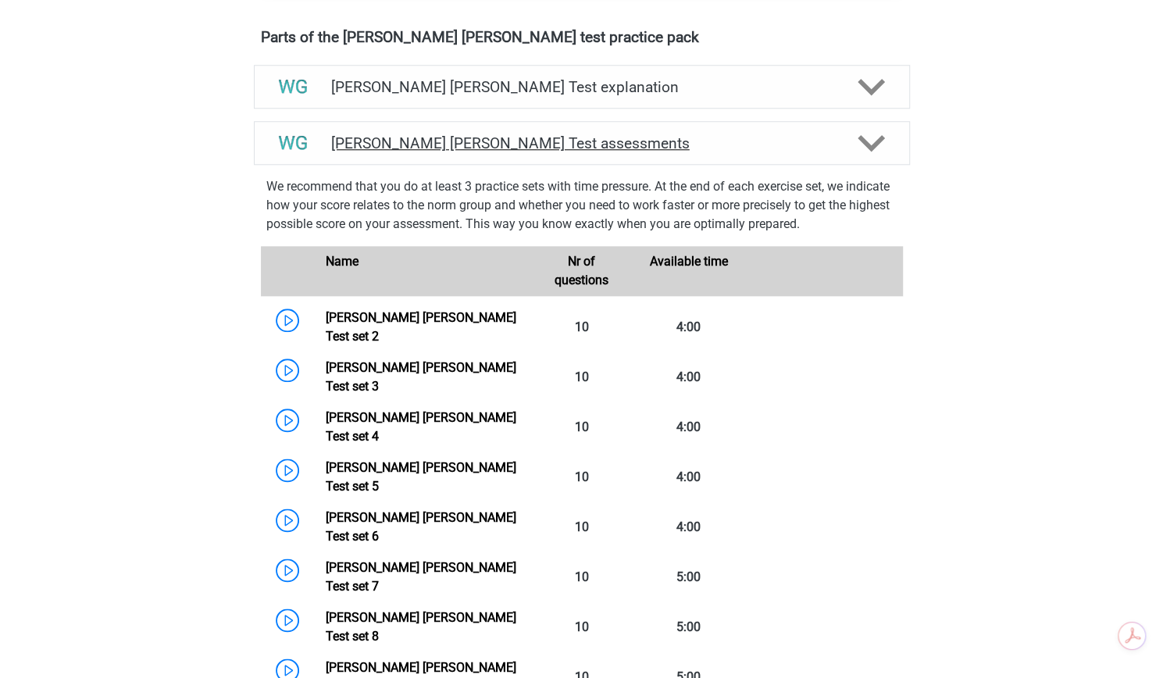
click at [844, 157] on div at bounding box center [870, 143] width 52 height 27
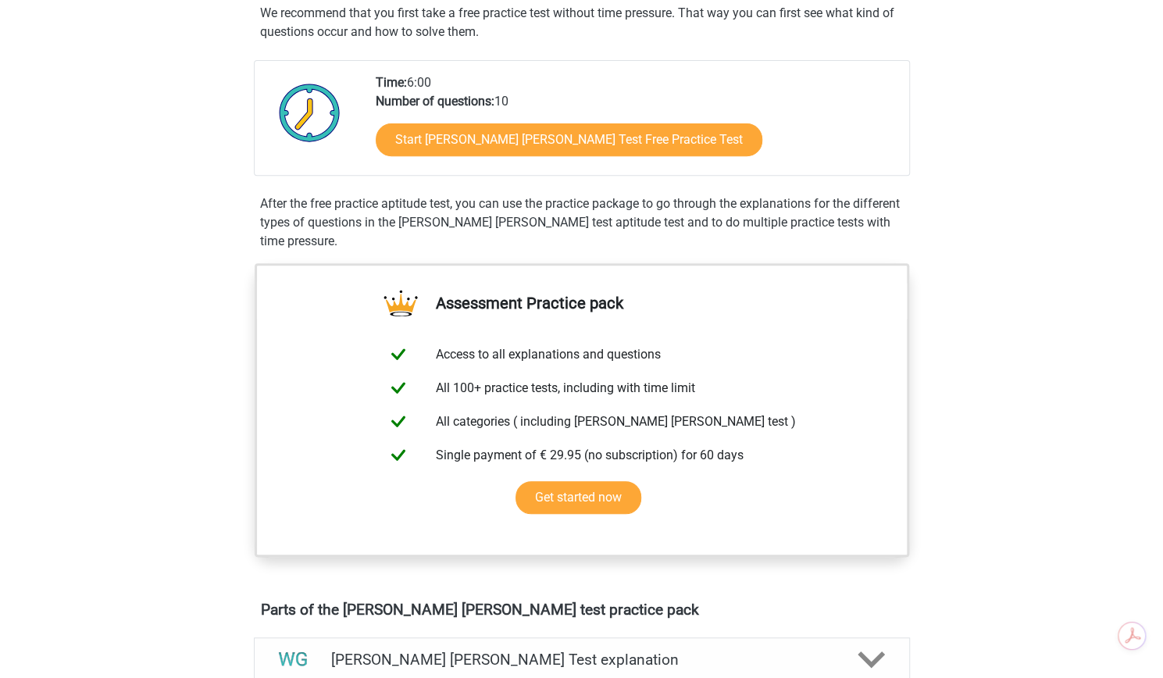
scroll to position [0, 0]
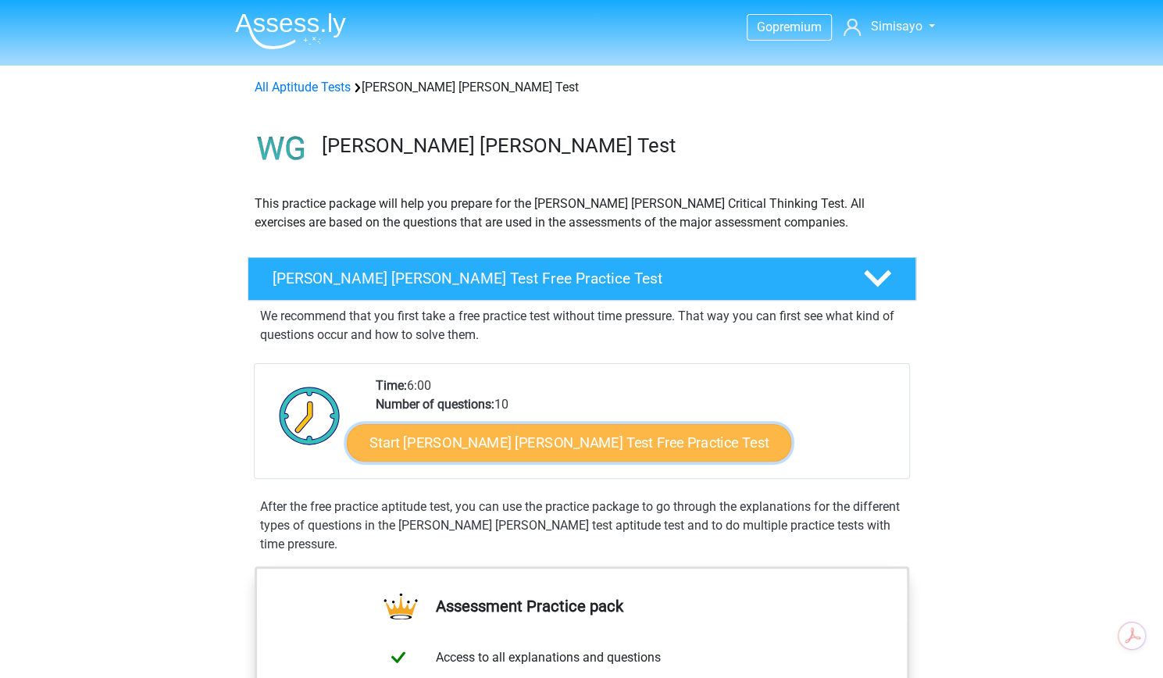
click at [643, 462] on link "Start Watson Glaser Test Free Practice Test" at bounding box center [569, 442] width 444 height 37
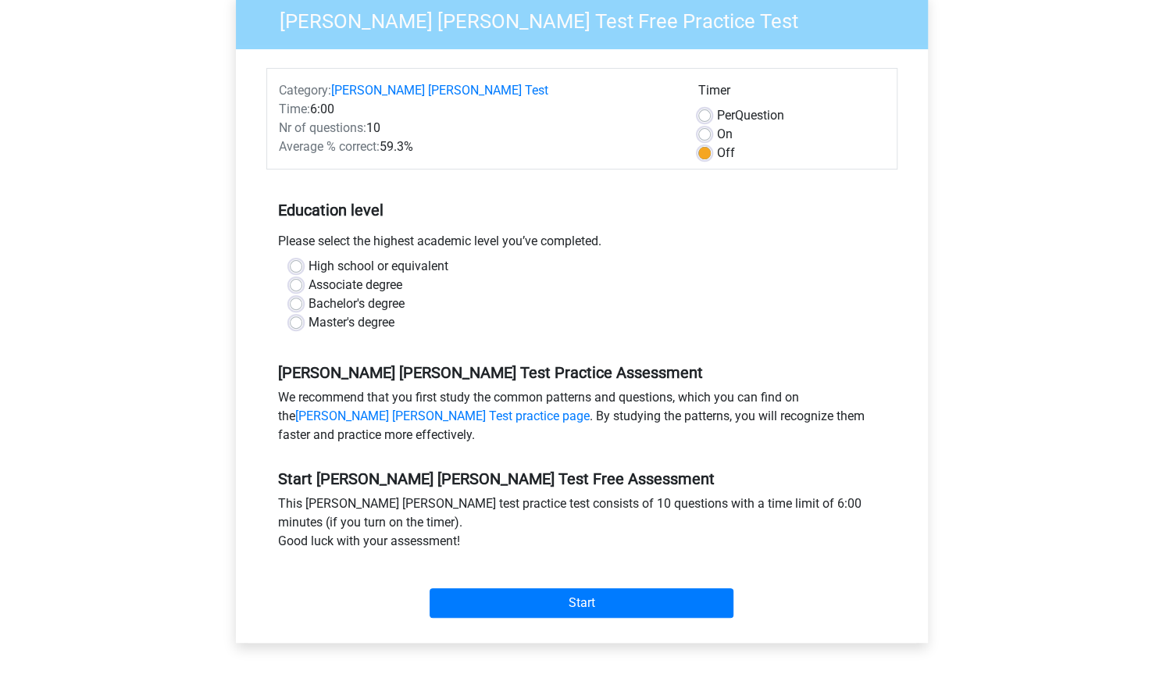
scroll to position [155, 0]
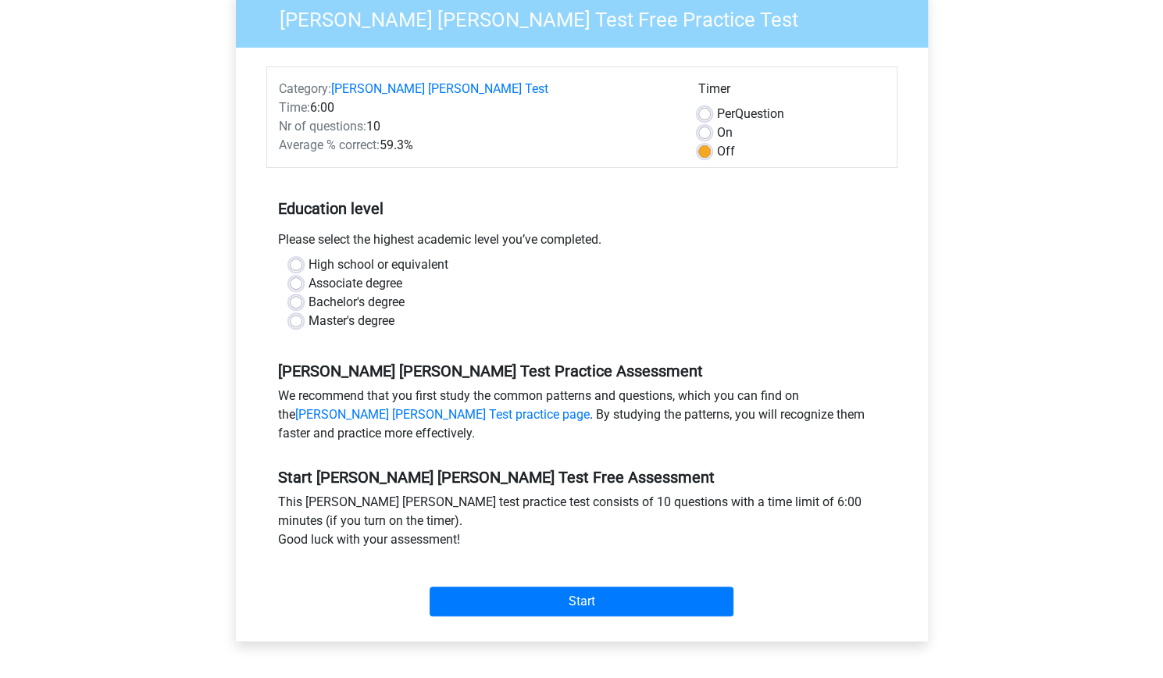
click at [309, 330] on label "Master's degree" at bounding box center [352, 321] width 86 height 19
click at [302, 327] on input "Master's degree" at bounding box center [296, 320] width 12 height 16
radio input "true"
click at [717, 142] on label "On" at bounding box center [725, 132] width 16 height 19
click at [701, 139] on input "On" at bounding box center [704, 131] width 12 height 16
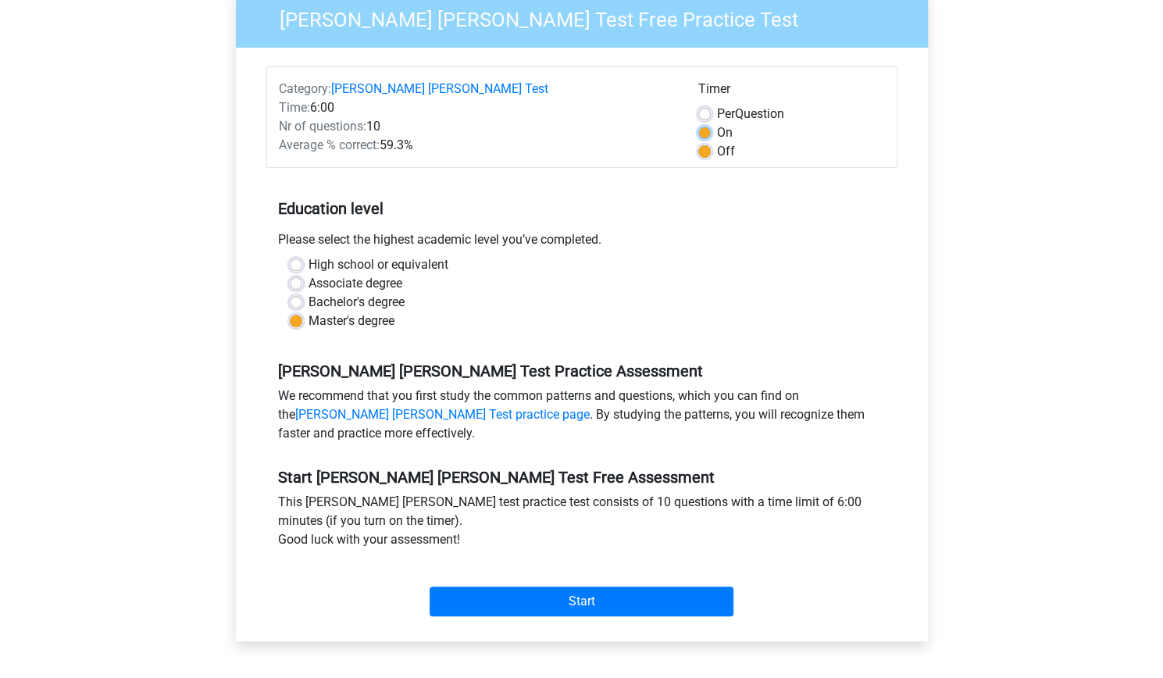
radio input "true"
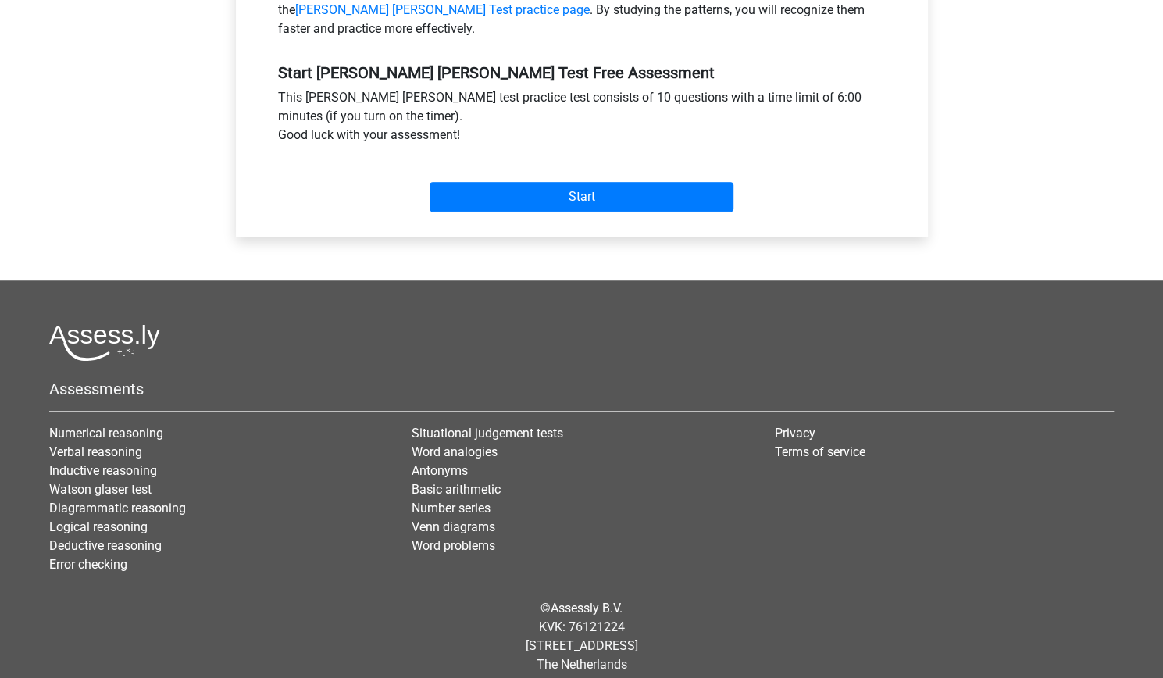
scroll to position [606, 0]
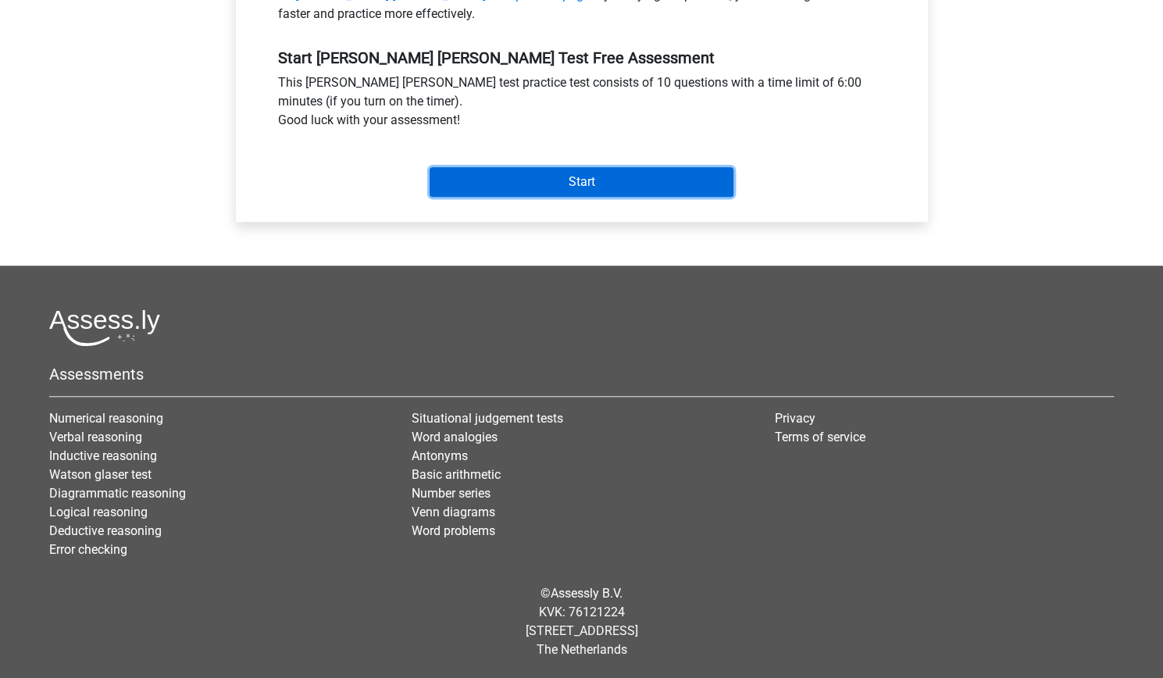
click at [531, 197] on input "Start" at bounding box center [582, 182] width 304 height 30
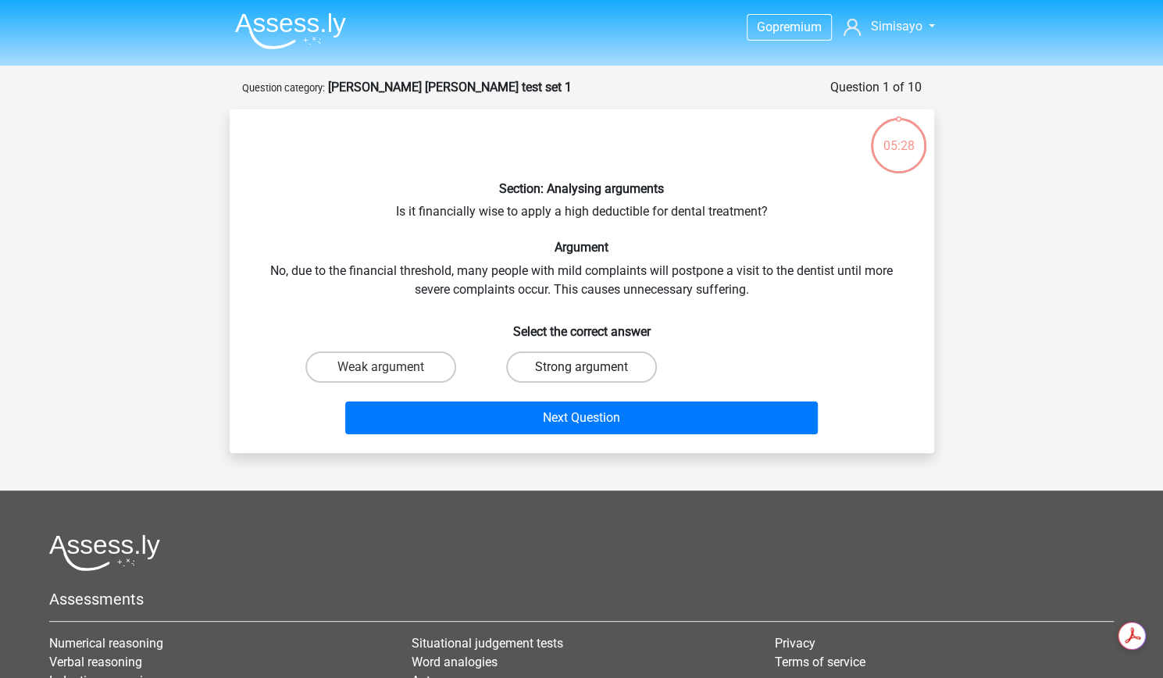
click at [545, 383] on label "Strong argument" at bounding box center [581, 367] width 151 height 31
click at [581, 377] on input "Strong argument" at bounding box center [586, 372] width 10 height 10
radio input "true"
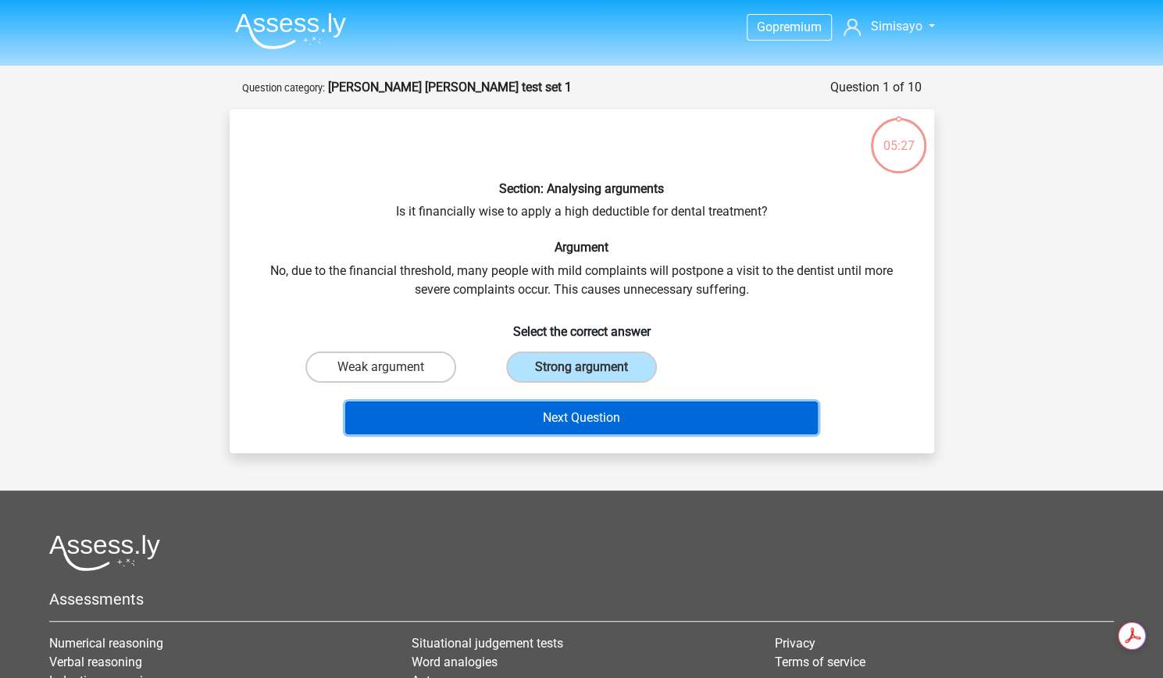
click at [566, 434] on button "Next Question" at bounding box center [581, 418] width 473 height 33
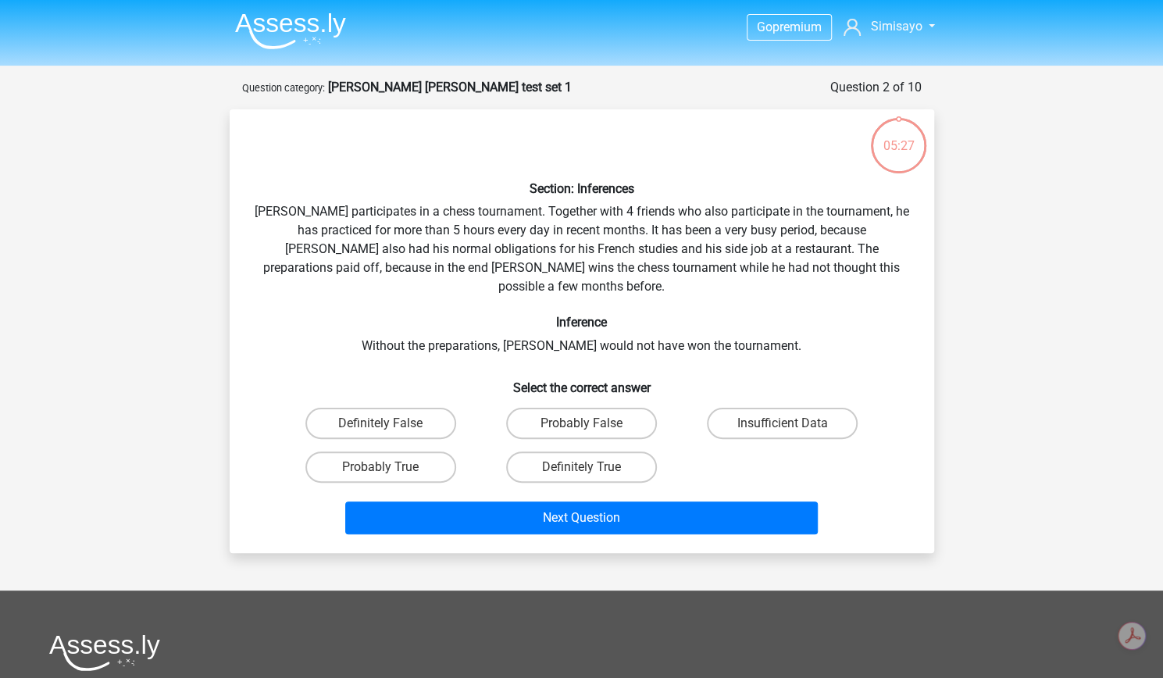
scroll to position [85, 0]
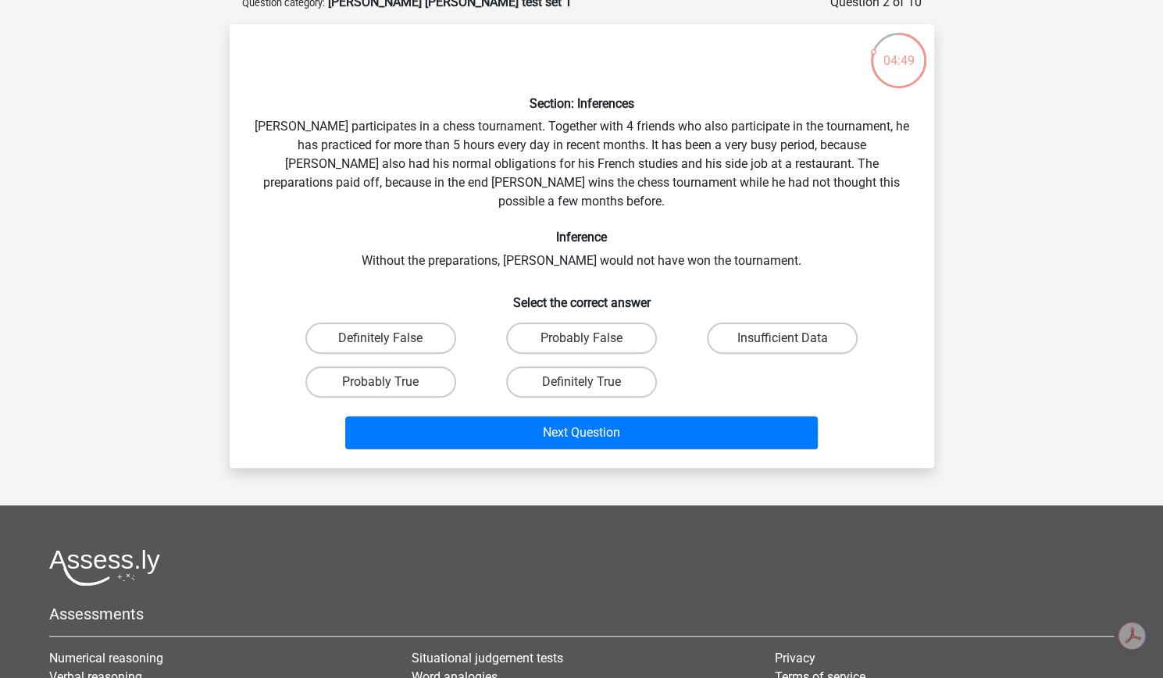
click at [391, 392] on input "Probably True" at bounding box center [385, 387] width 10 height 10
radio input "true"
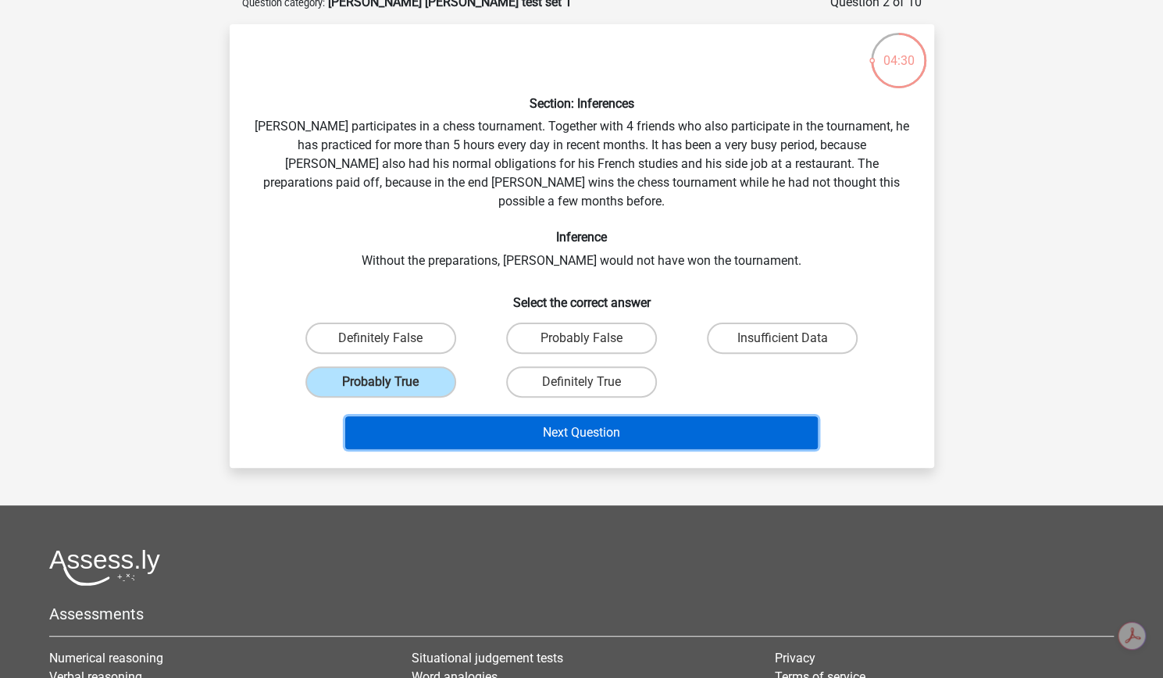
click at [405, 449] on button "Next Question" at bounding box center [581, 432] width 473 height 33
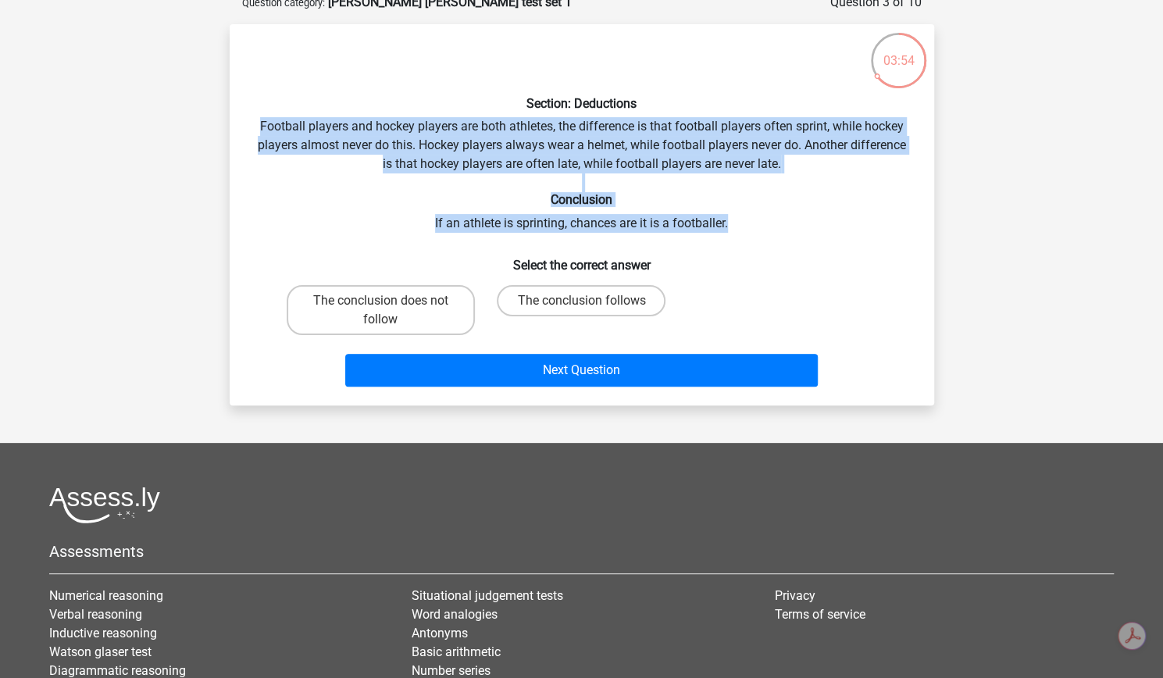
drag, startPoint x: 267, startPoint y: 154, endPoint x: 801, endPoint y: 305, distance: 554.4
click at [801, 305] on div "Section: Deductions Football players and hockey players are both athletes, the …" at bounding box center [582, 215] width 692 height 356
copy div "Football players and hockey players are both athletes, the difference is that f…"
click at [686, 241] on div "Section: Deductions Football players and hockey players are both athletes, the …" at bounding box center [582, 215] width 692 height 356
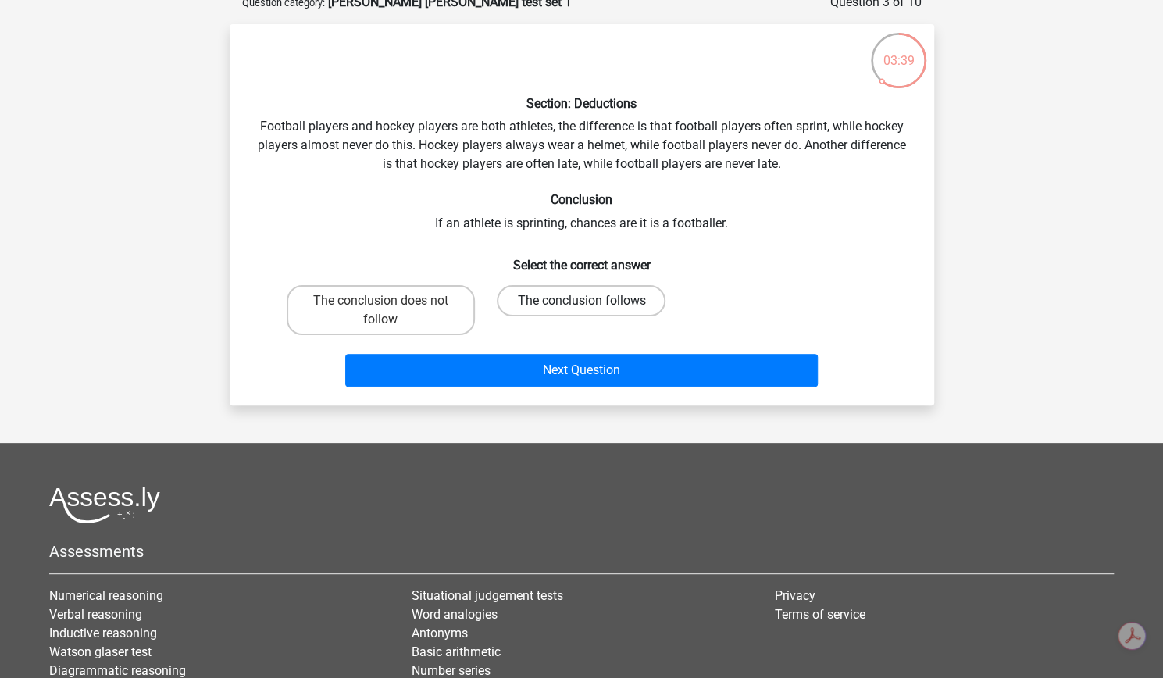
click at [609, 316] on label "The conclusion follows" at bounding box center [581, 300] width 169 height 31
click at [591, 311] on input "The conclusion follows" at bounding box center [586, 306] width 10 height 10
radio input "true"
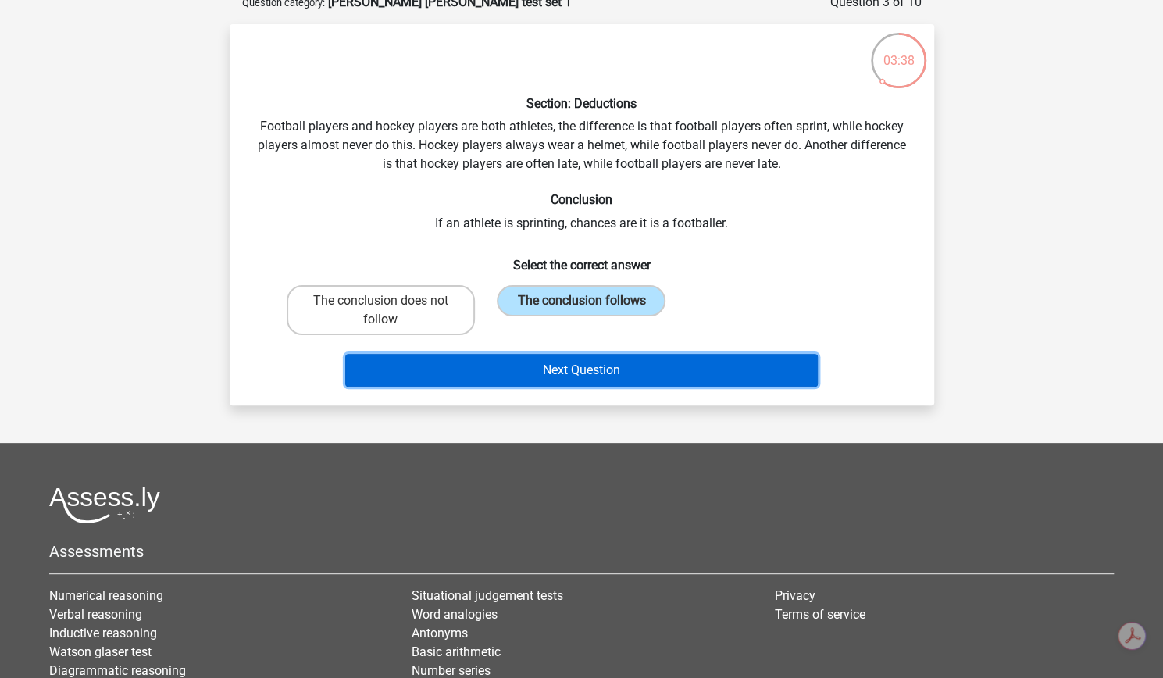
click at [571, 387] on button "Next Question" at bounding box center [581, 370] width 473 height 33
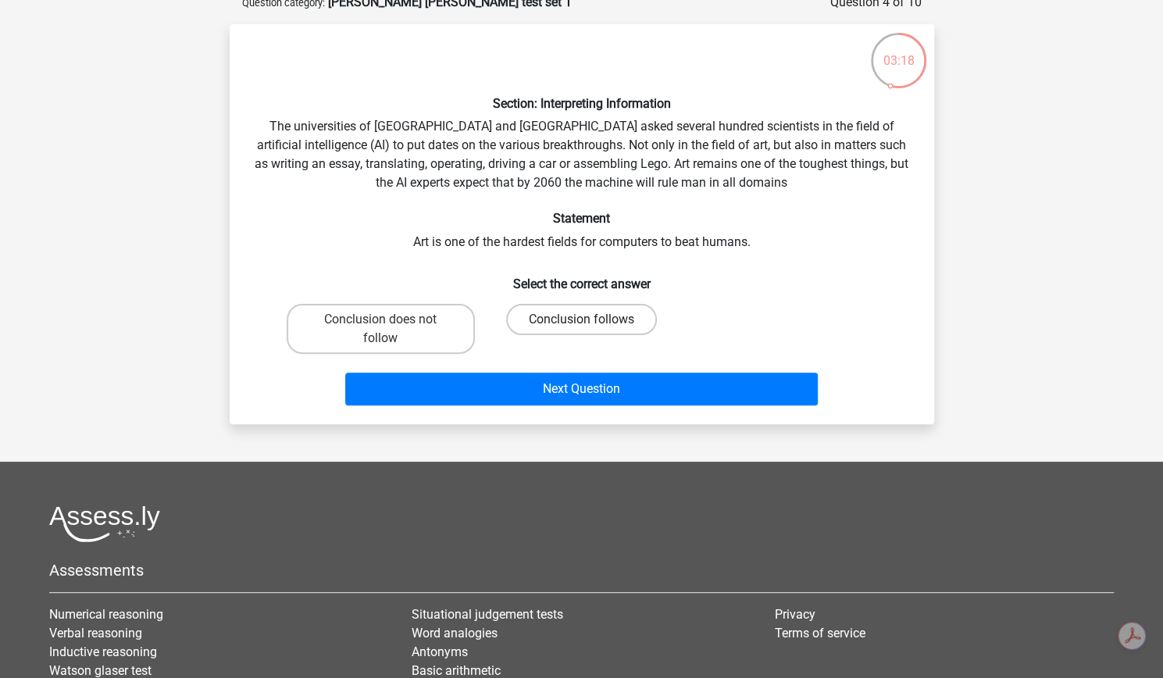
click at [622, 335] on label "Conclusion follows" at bounding box center [581, 319] width 151 height 31
click at [591, 330] on input "Conclusion follows" at bounding box center [586, 324] width 10 height 10
radio input "true"
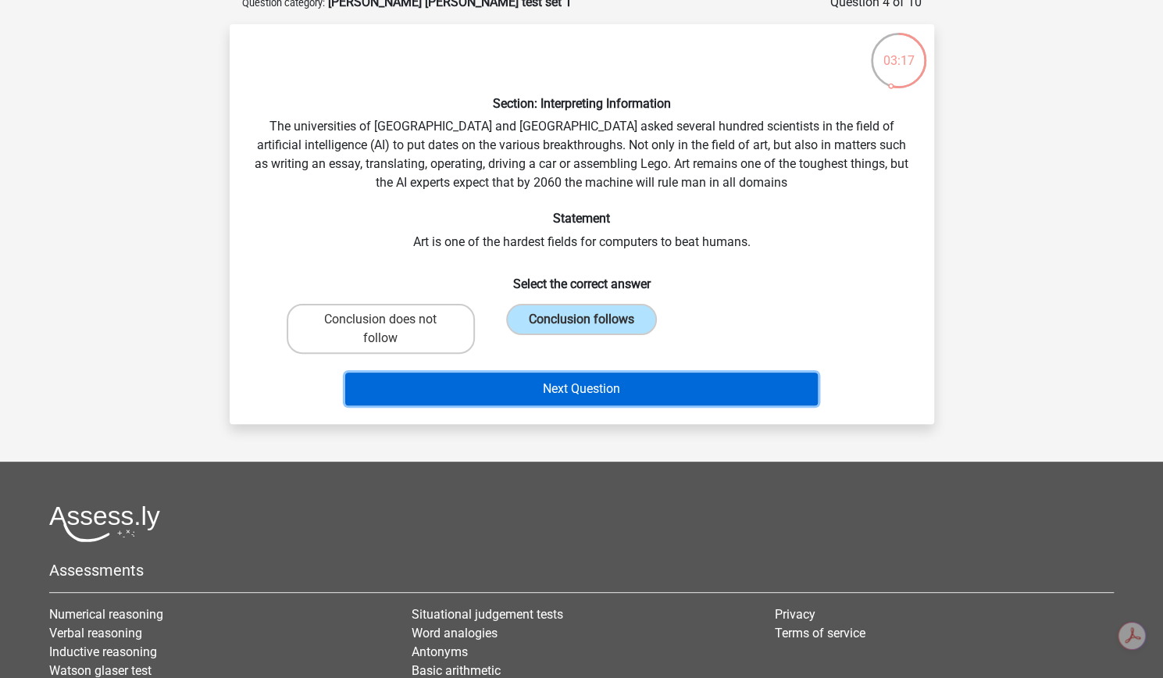
click at [604, 405] on button "Next Question" at bounding box center [581, 389] width 473 height 33
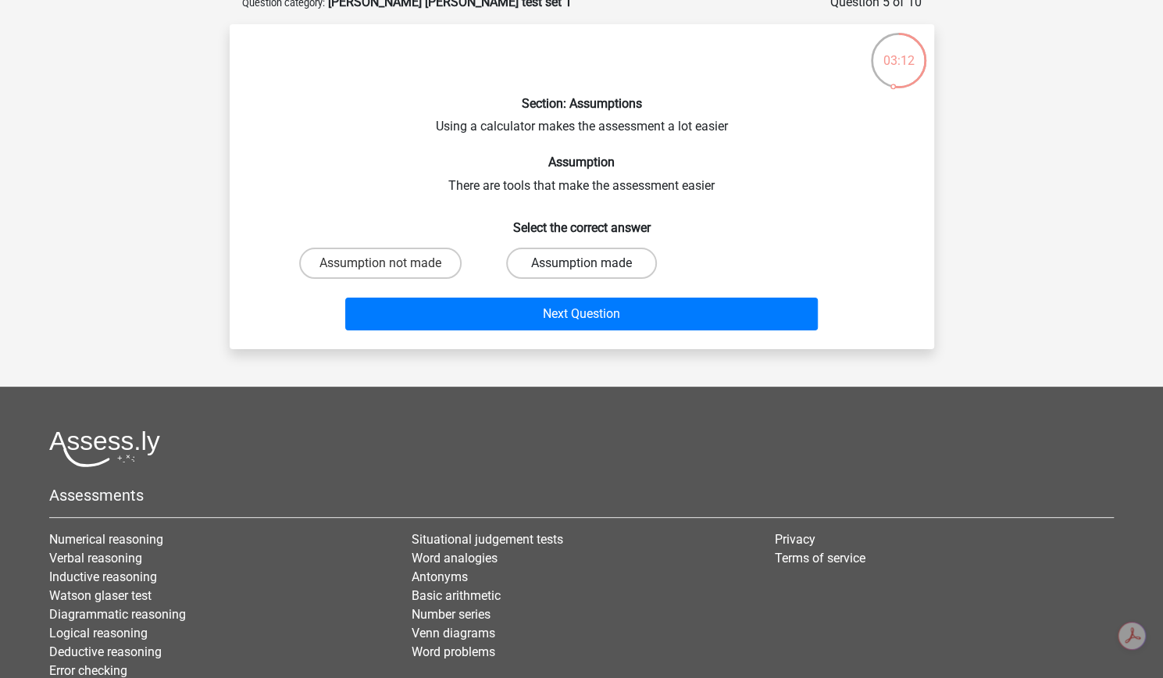
click at [569, 279] on label "Assumption made" at bounding box center [581, 263] width 151 height 31
click at [581, 273] on input "Assumption made" at bounding box center [586, 268] width 10 height 10
radio input "true"
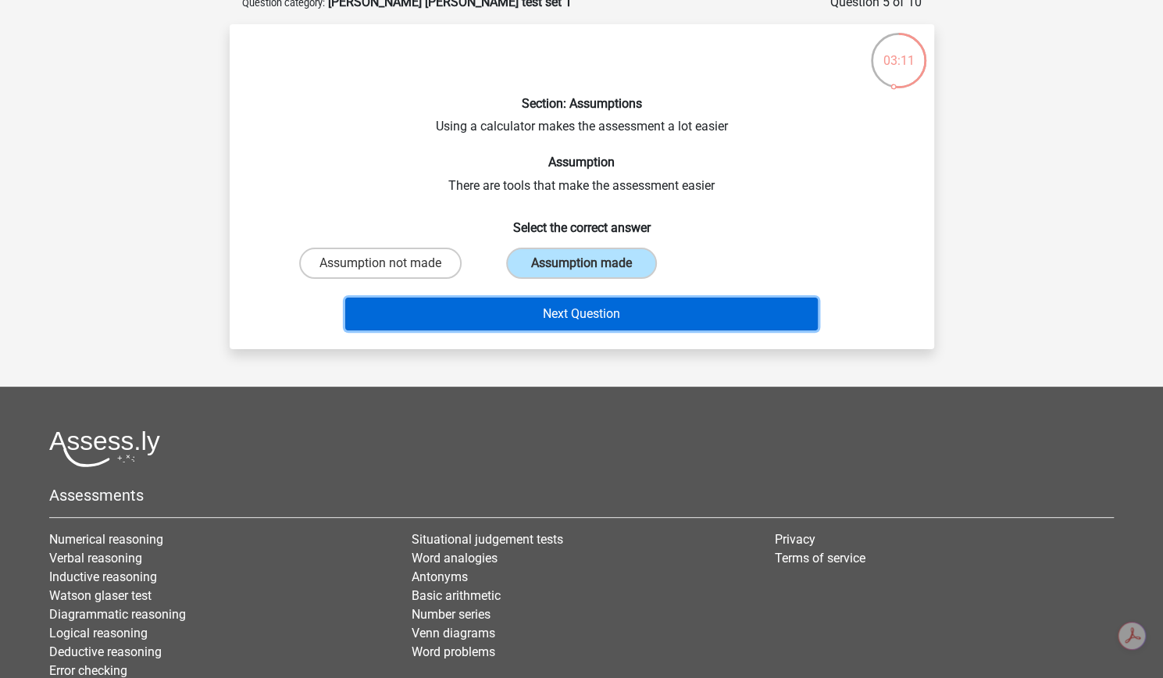
click at [608, 330] on button "Next Question" at bounding box center [581, 314] width 473 height 33
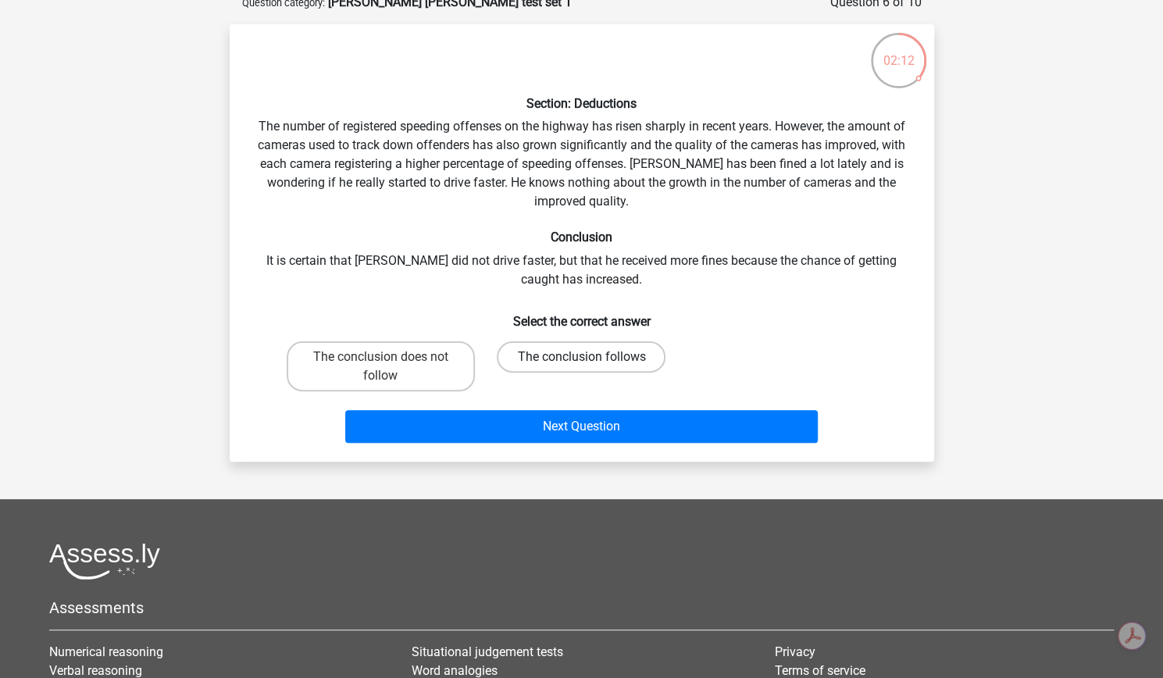
click at [626, 373] on label "The conclusion follows" at bounding box center [581, 356] width 169 height 31
click at [591, 367] on input "The conclusion follows" at bounding box center [586, 362] width 10 height 10
radio input "true"
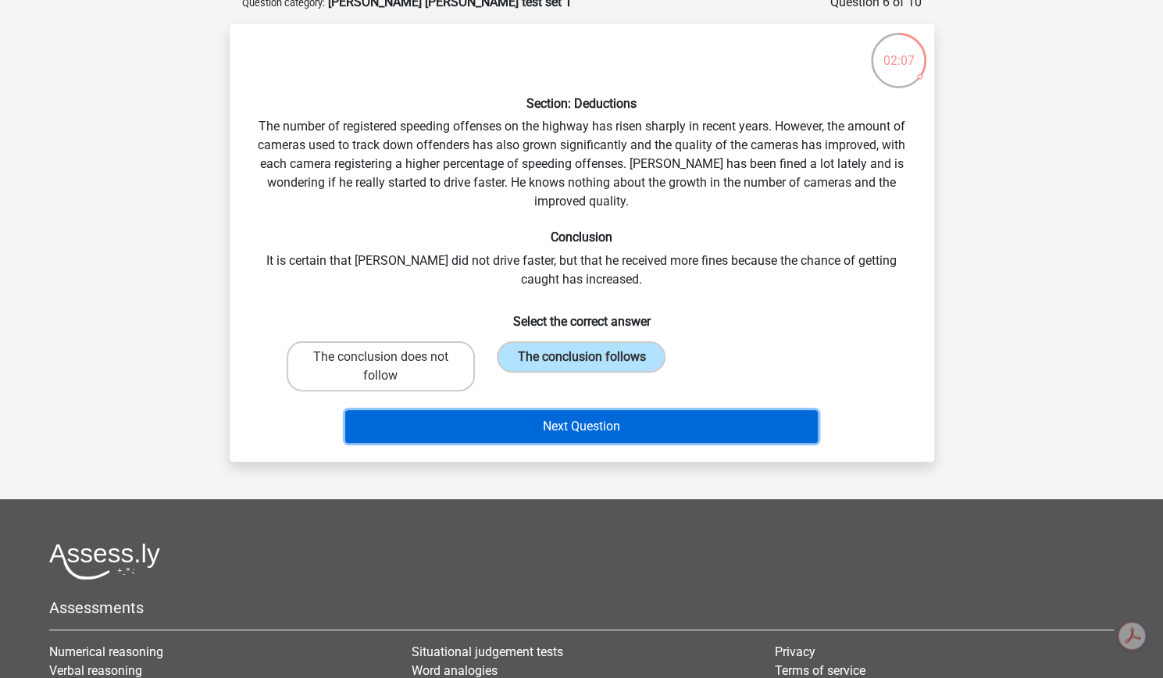
click at [655, 443] on button "Next Question" at bounding box center [581, 426] width 473 height 33
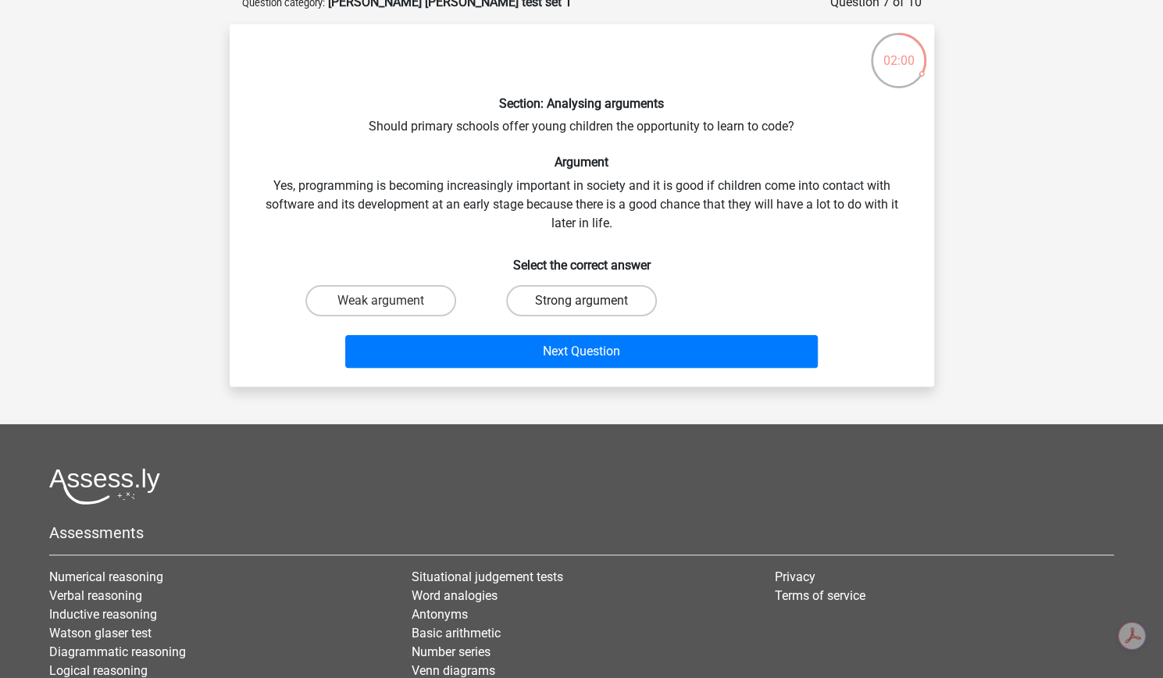
click at [598, 316] on label "Strong argument" at bounding box center [581, 300] width 151 height 31
click at [591, 311] on input "Strong argument" at bounding box center [586, 306] width 10 height 10
radio input "true"
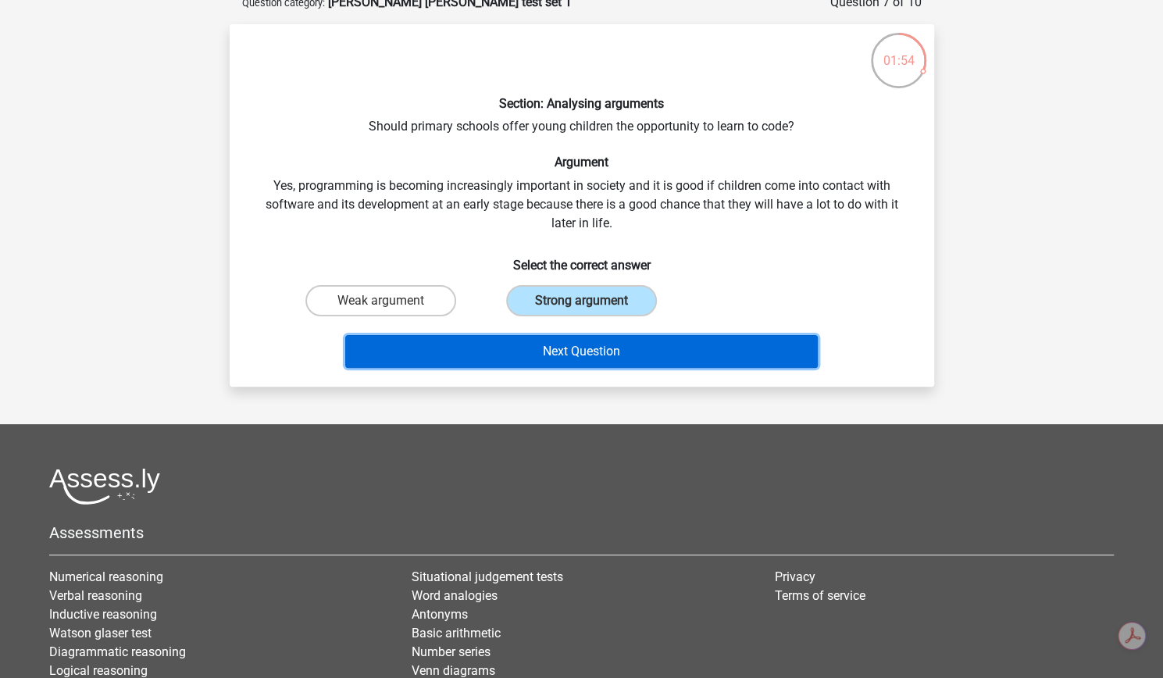
click at [603, 368] on button "Next Question" at bounding box center [581, 351] width 473 height 33
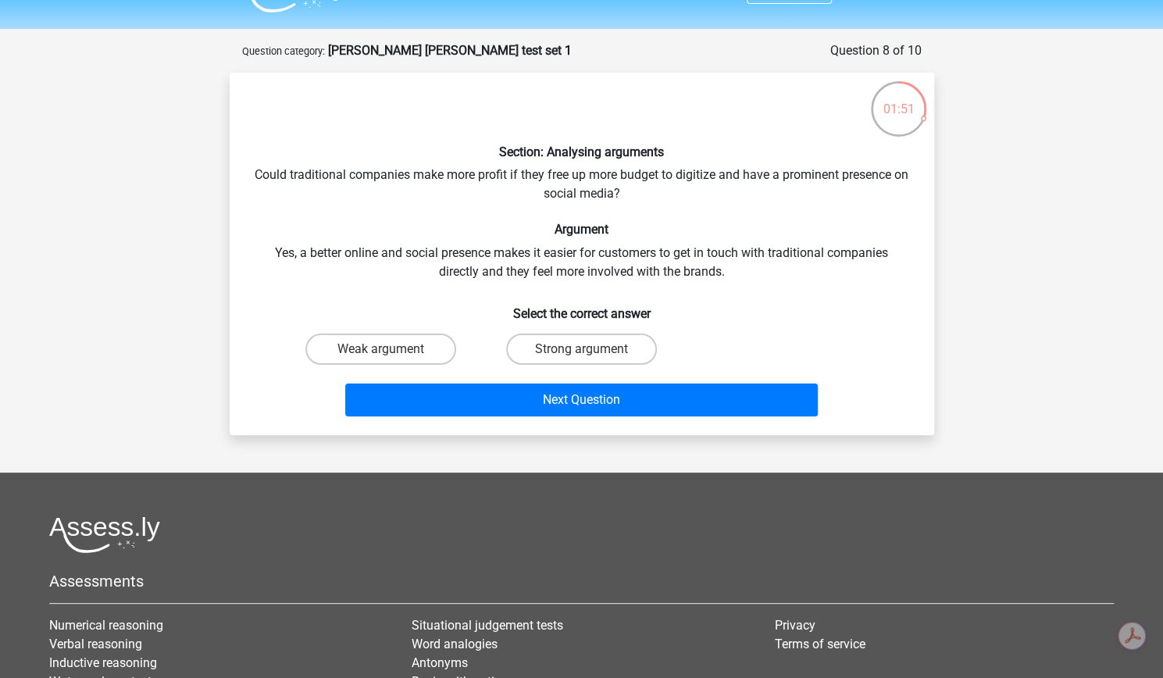
scroll to position [34, 0]
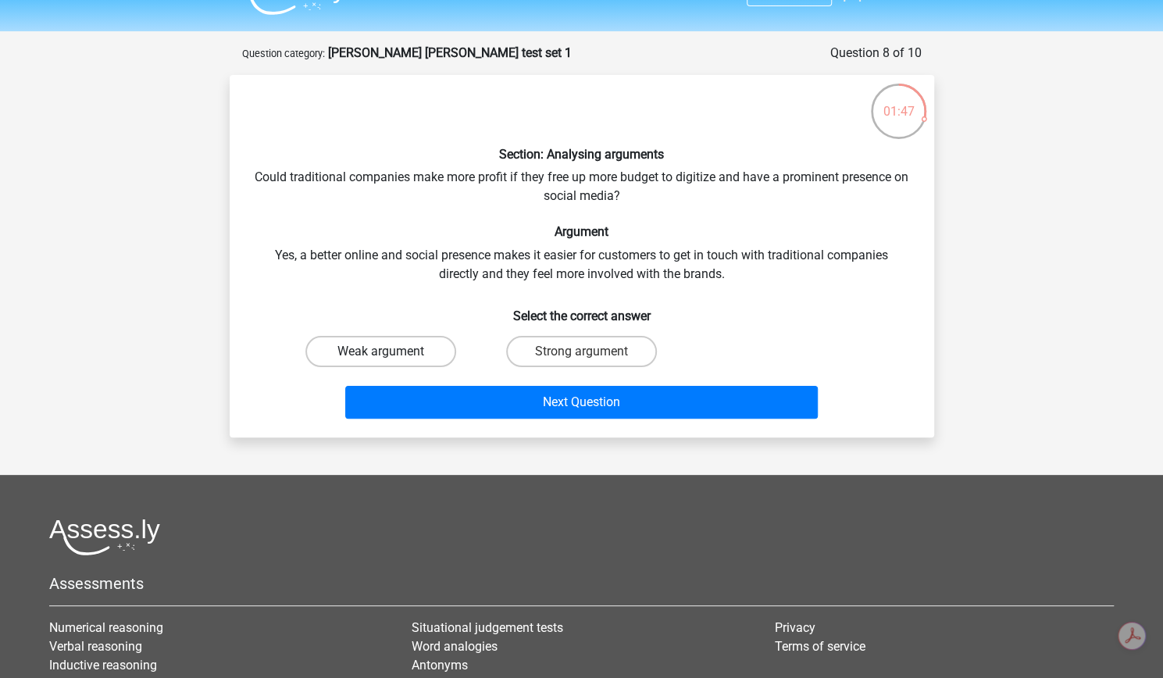
click at [437, 367] on label "Weak argument" at bounding box center [380, 351] width 151 height 31
click at [391, 362] on input "Weak argument" at bounding box center [385, 357] width 10 height 10
radio input "true"
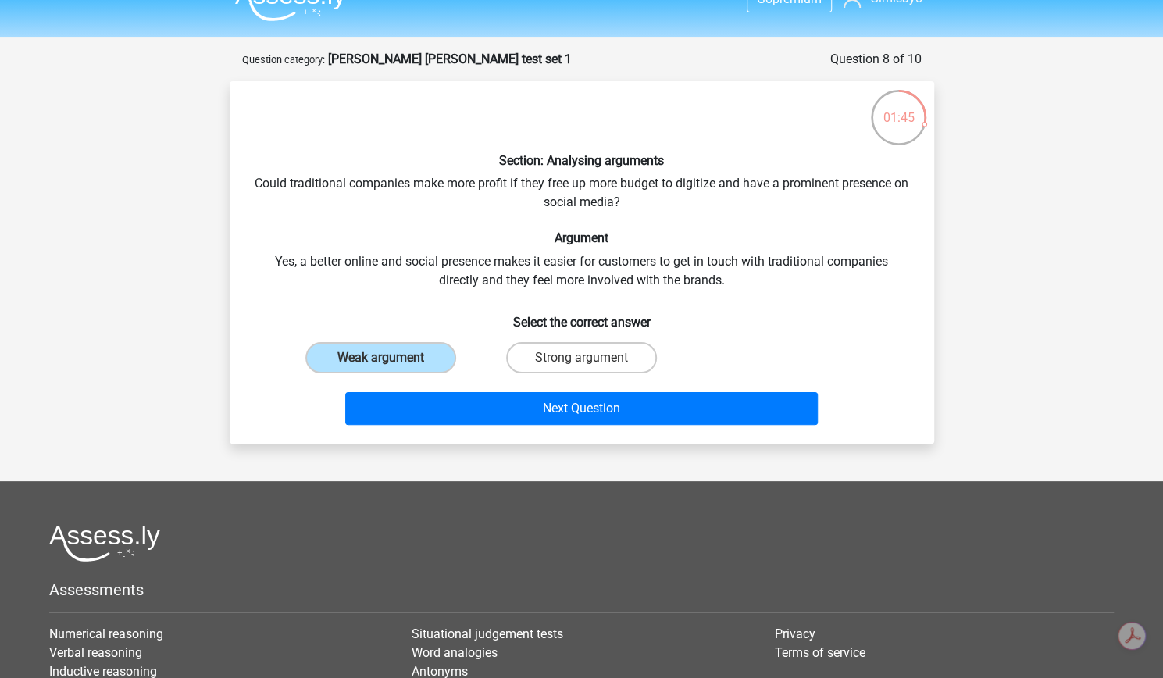
scroll to position [24, 0]
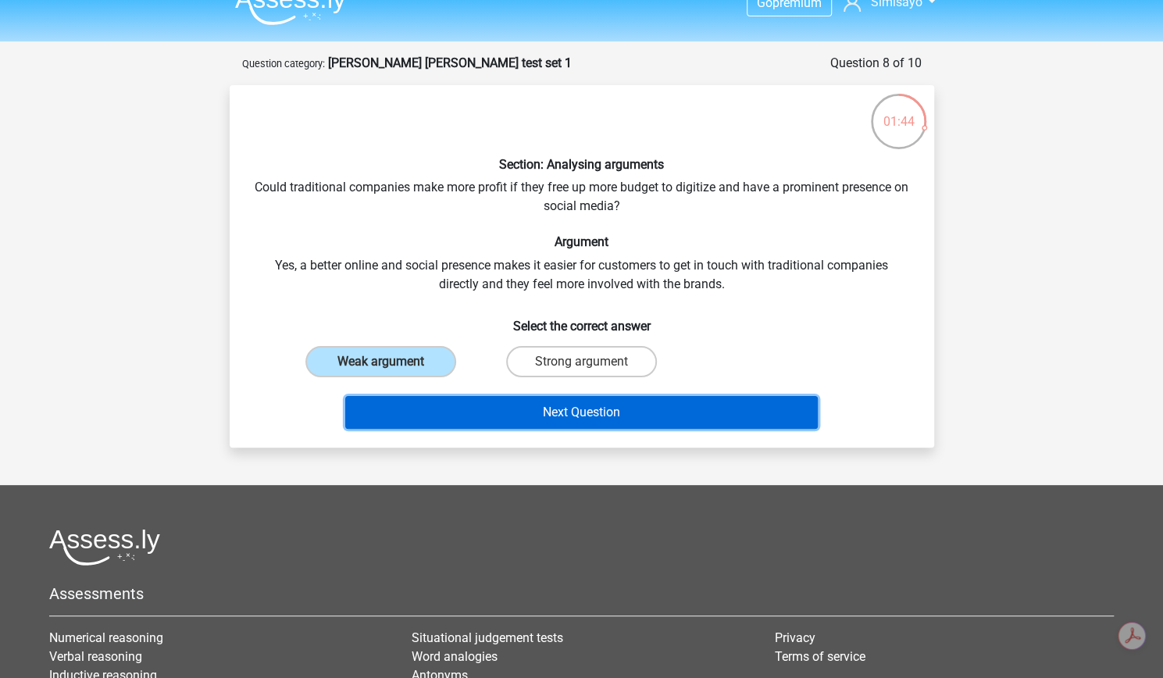
click at [705, 429] on button "Next Question" at bounding box center [581, 412] width 473 height 33
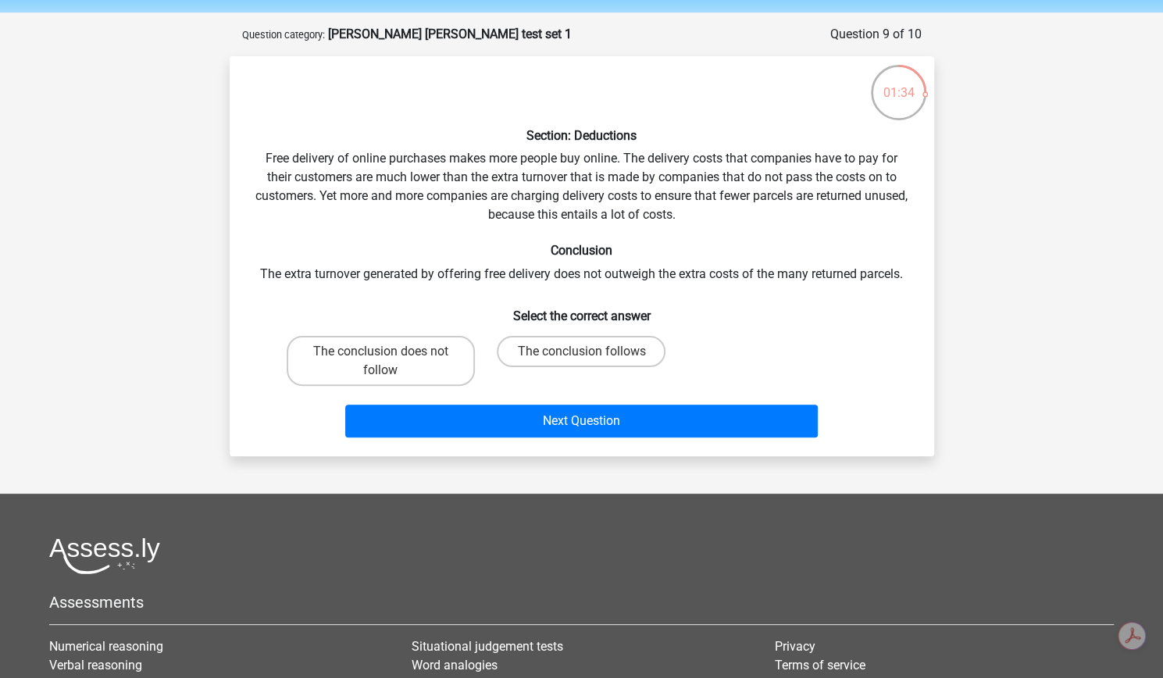
scroll to position [52, 0]
click at [449, 387] on label "The conclusion does not follow" at bounding box center [381, 362] width 188 height 50
click at [391, 362] on input "The conclusion does not follow" at bounding box center [385, 357] width 10 height 10
radio input "true"
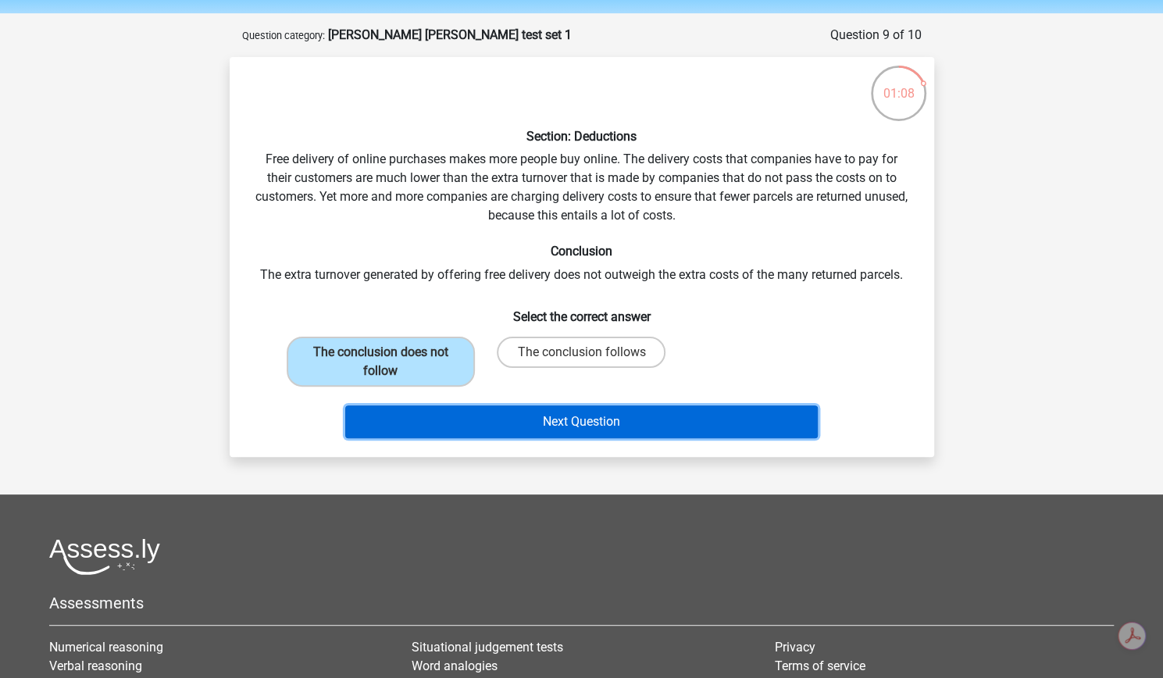
click at [514, 438] on button "Next Question" at bounding box center [581, 421] width 473 height 33
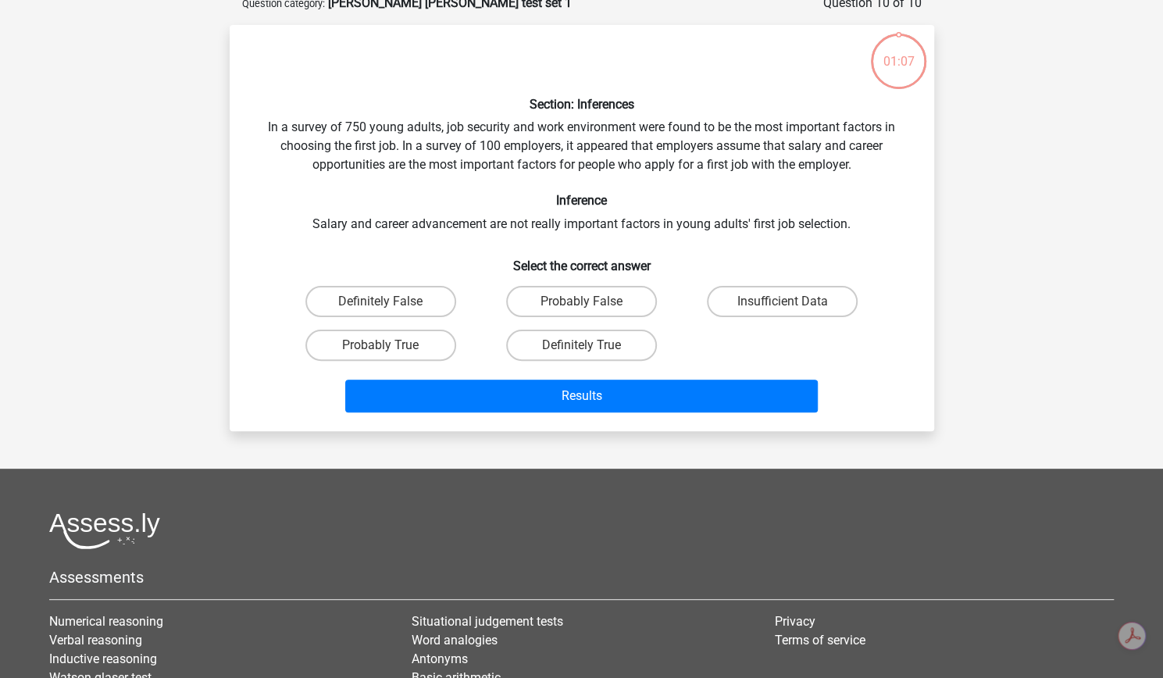
scroll to position [85, 0]
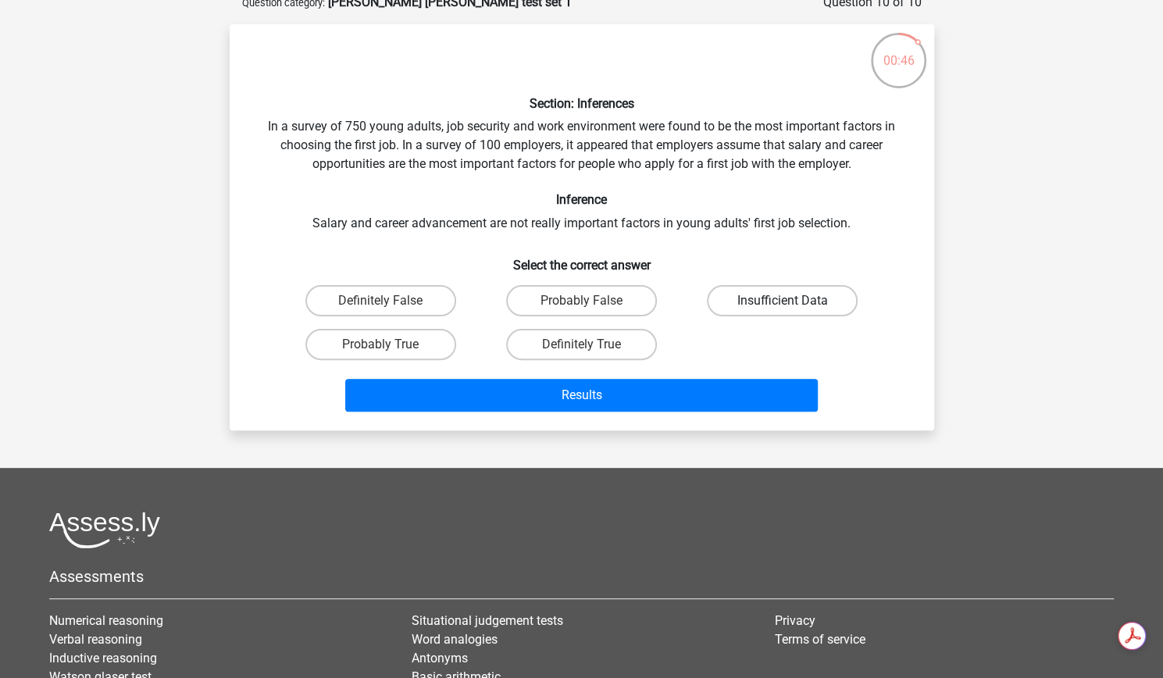
click at [814, 316] on label "Insufficient Data" at bounding box center [782, 300] width 151 height 31
click at [793, 311] on input "Insufficient Data" at bounding box center [788, 306] width 10 height 10
radio input "true"
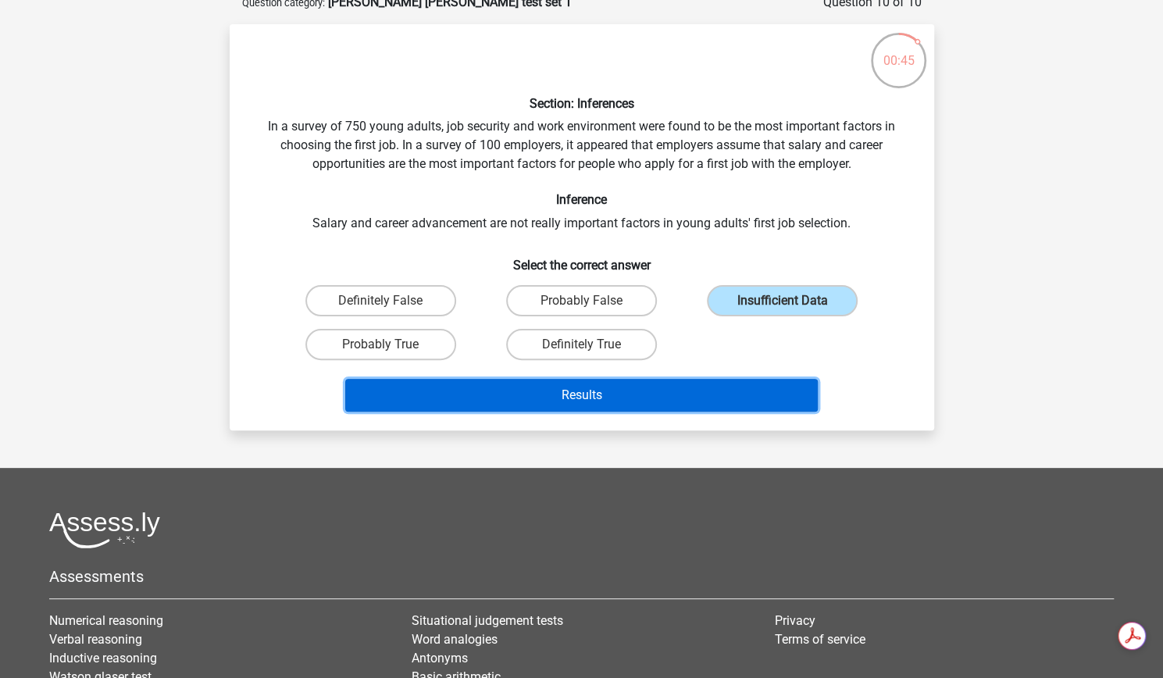
click at [621, 412] on button "Results" at bounding box center [581, 395] width 473 height 33
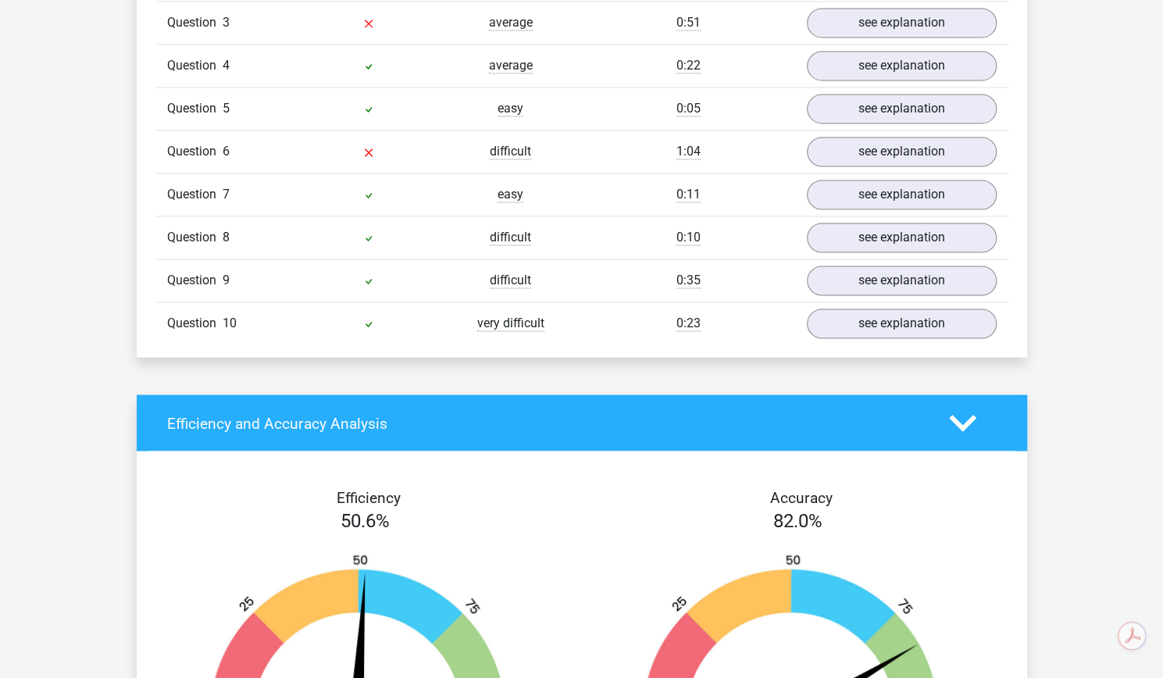
scroll to position [1460, 0]
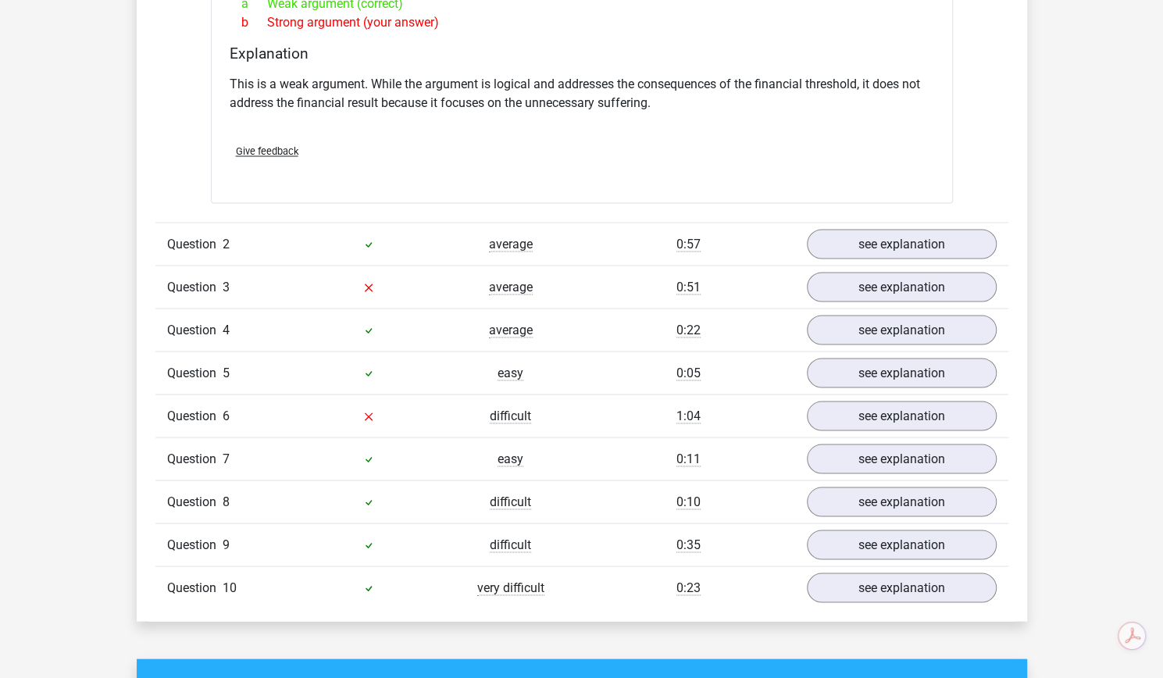
scroll to position [1565, 0]
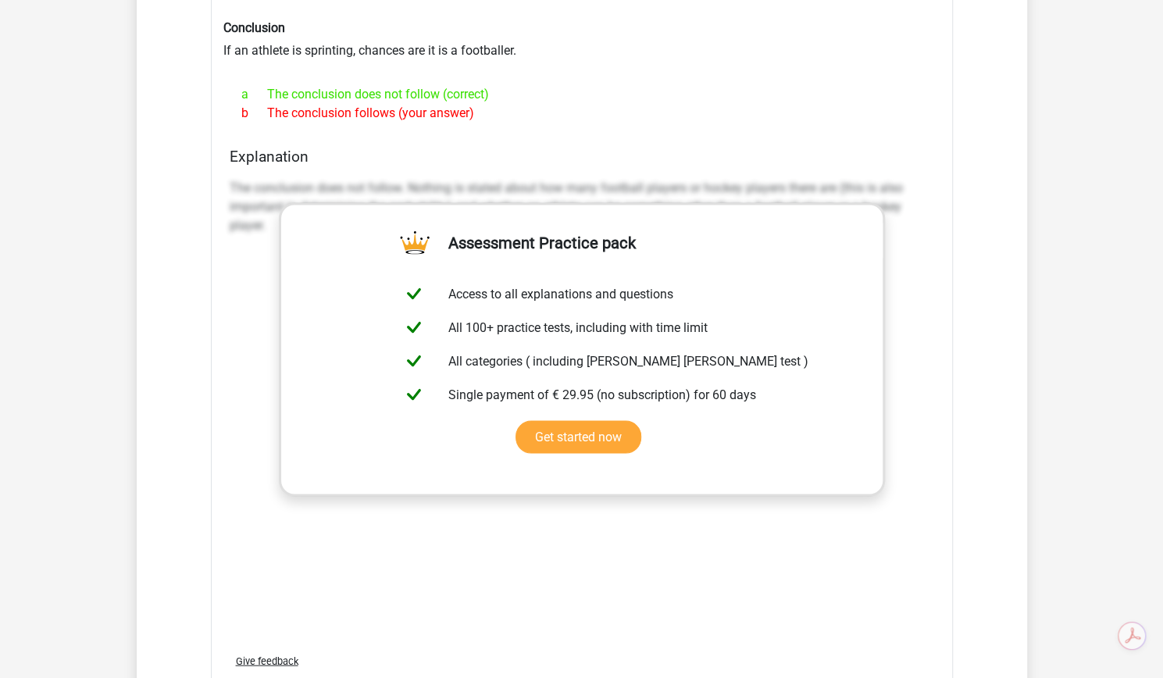
scroll to position [1558, 0]
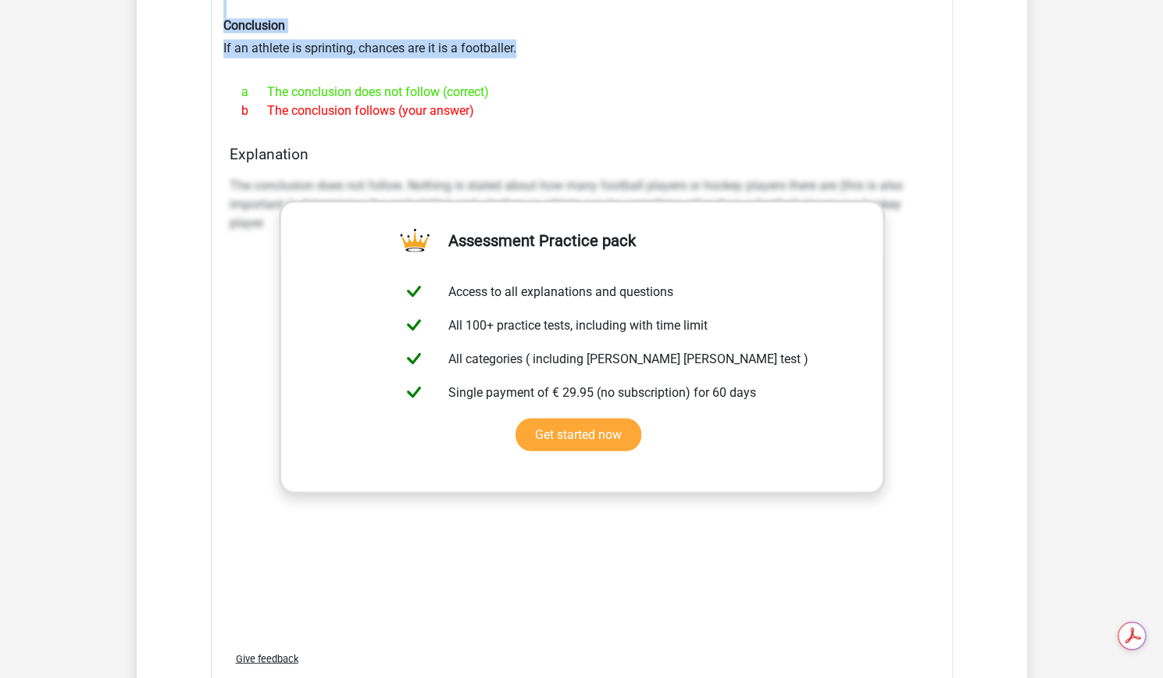
drag, startPoint x: 225, startPoint y: 258, endPoint x: 631, endPoint y: 380, distance: 424.1
click at [631, 380] on div "Section: Deductions Football players and hockey players are both athletes, the …" at bounding box center [582, 312] width 742 height 796
copy div "Football players and hockey players are both athletes, the difference is that f…"
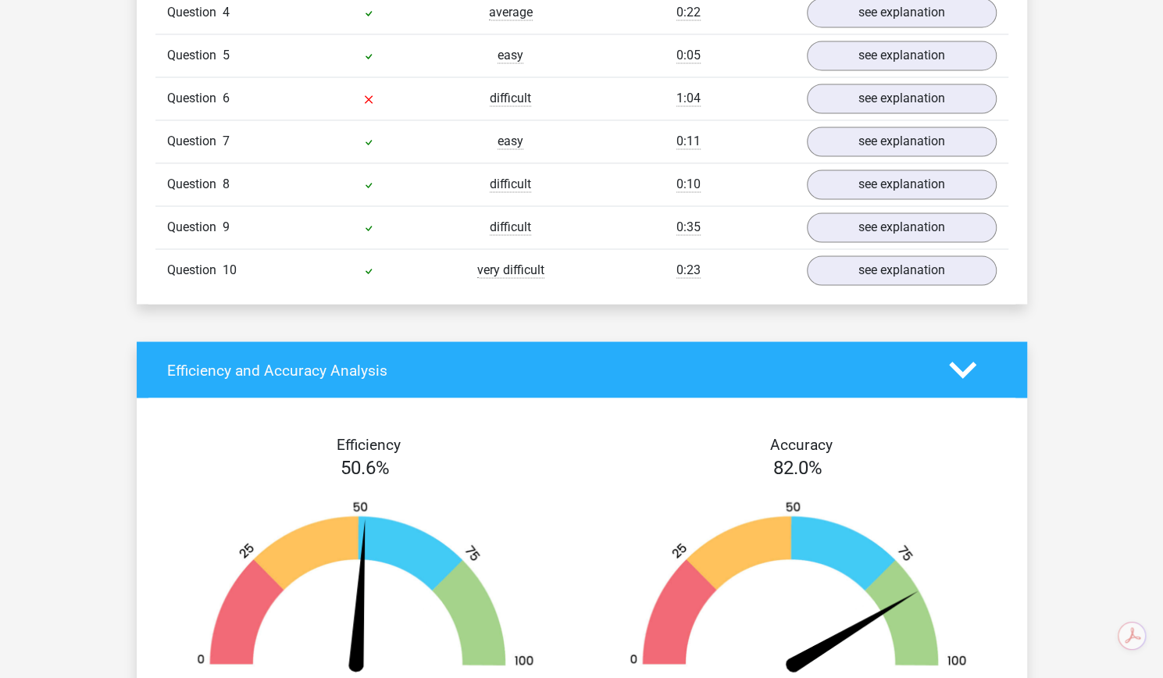
scroll to position [1517, 0]
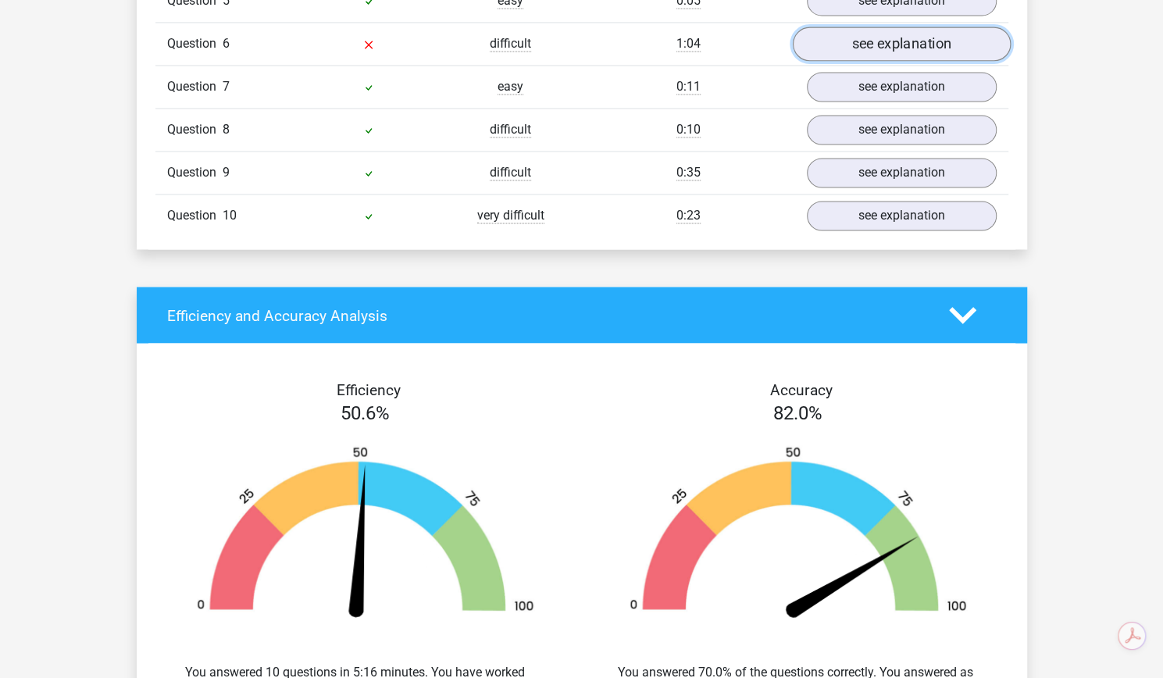
click at [925, 62] on link "see explanation" at bounding box center [901, 44] width 218 height 34
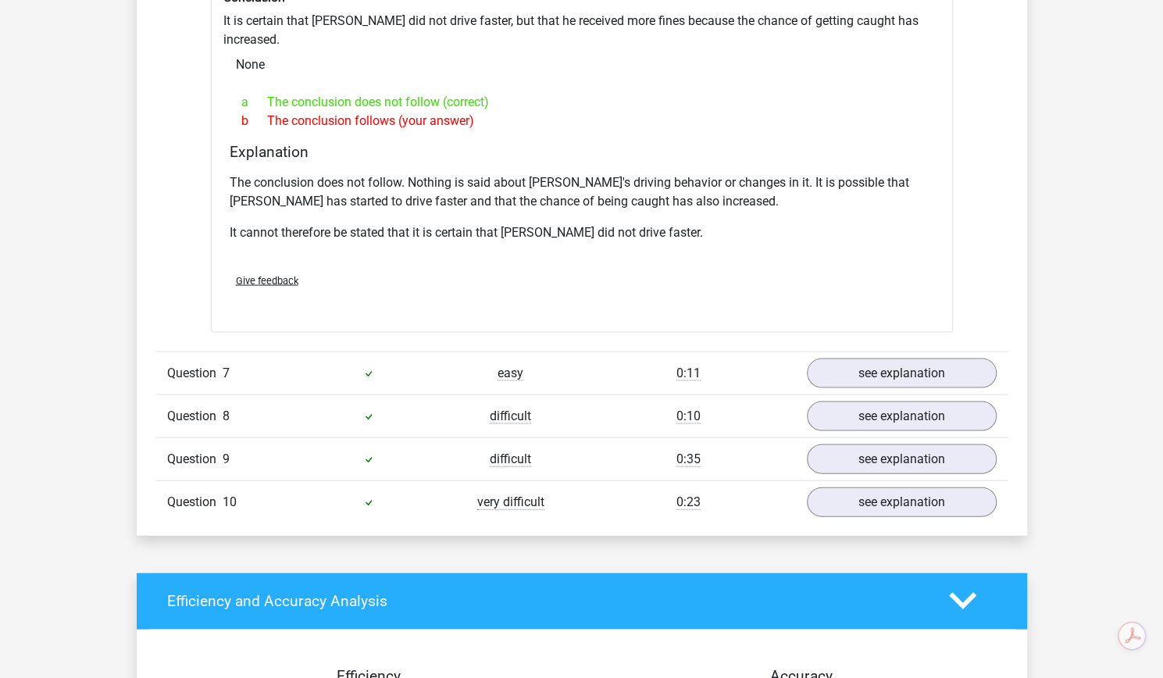
scroll to position [1734, 0]
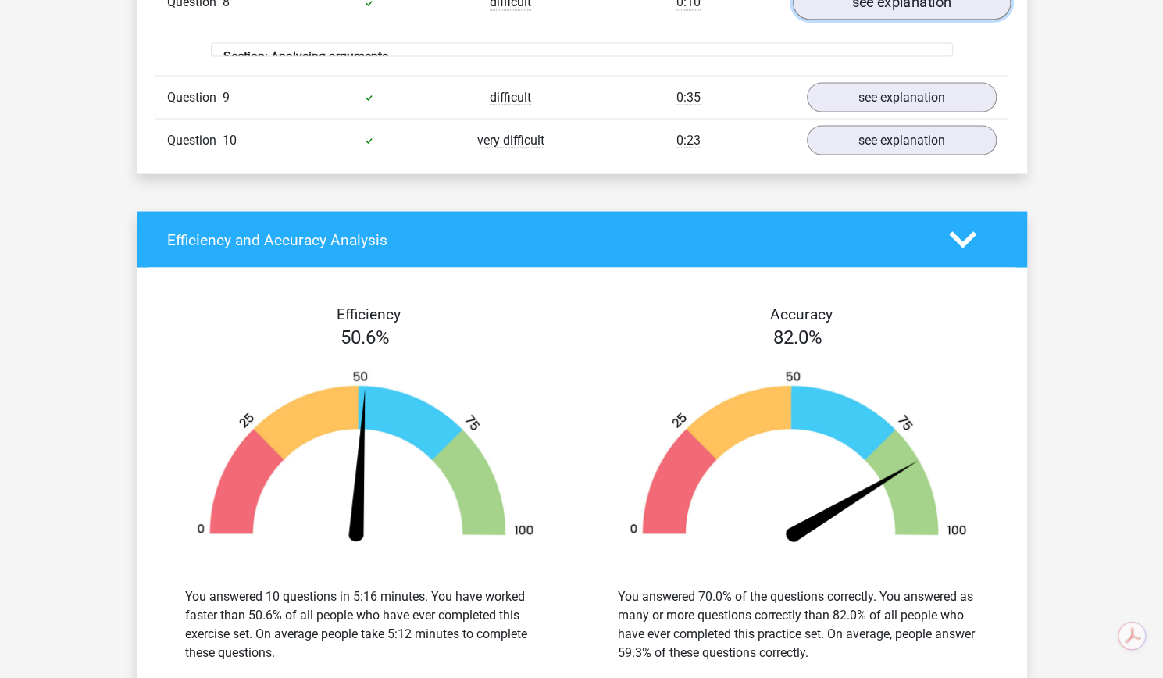
scroll to position [1627, 0]
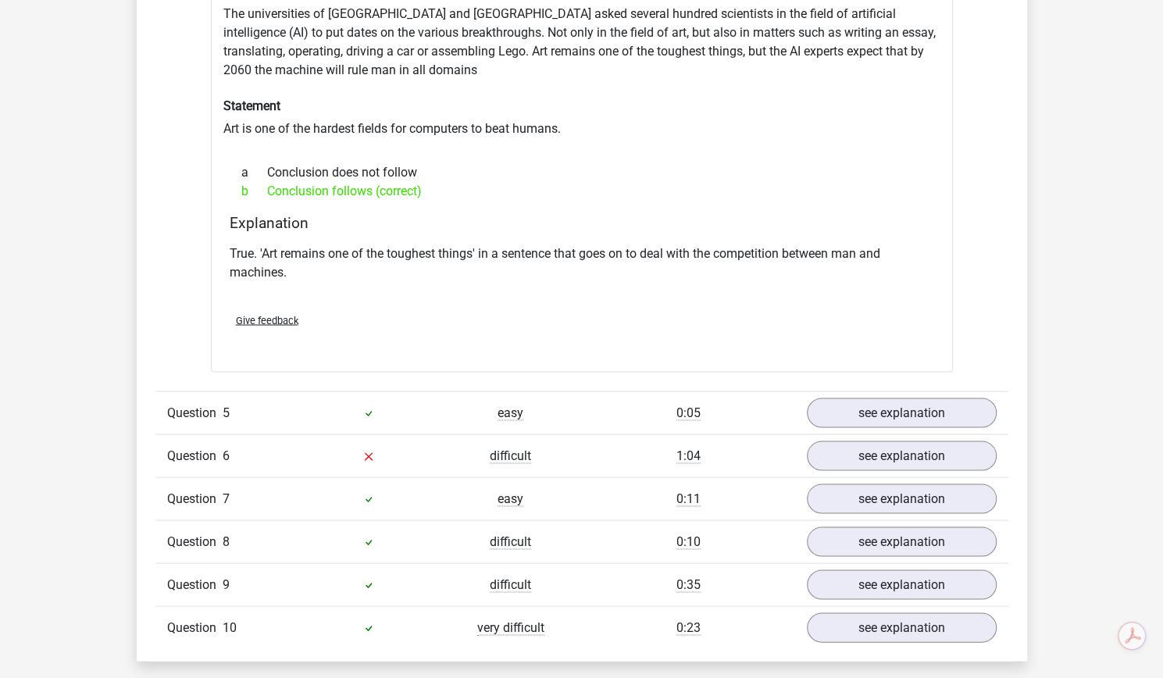
scroll to position [1538, 0]
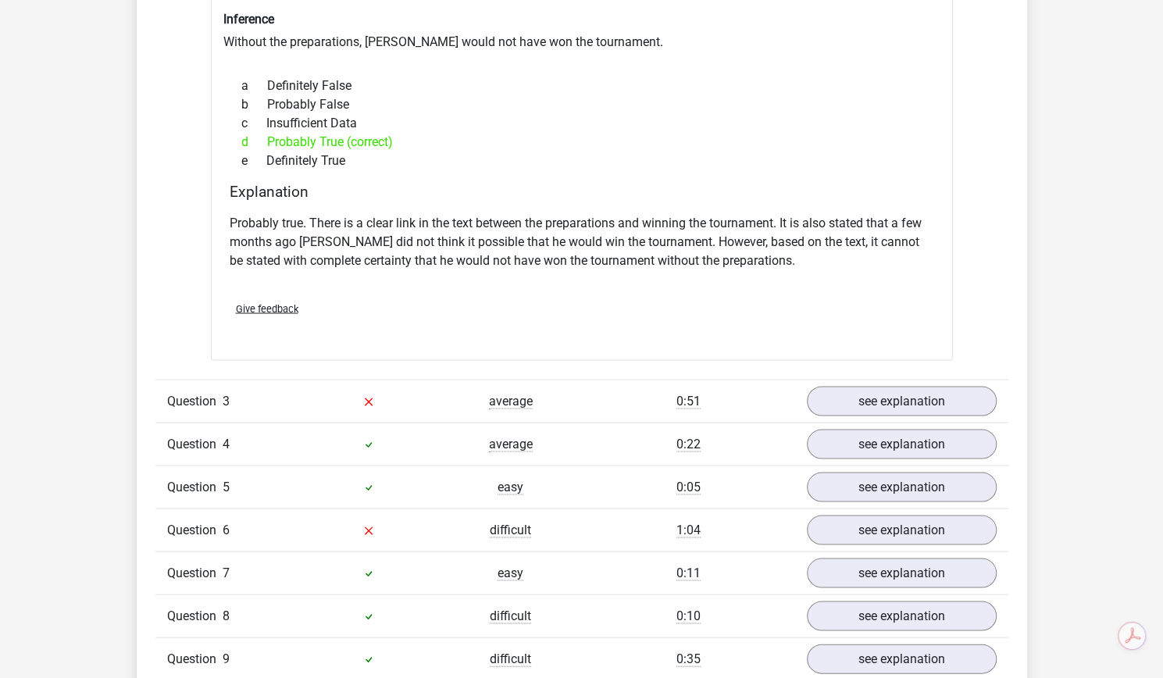
scroll to position [1535, 0]
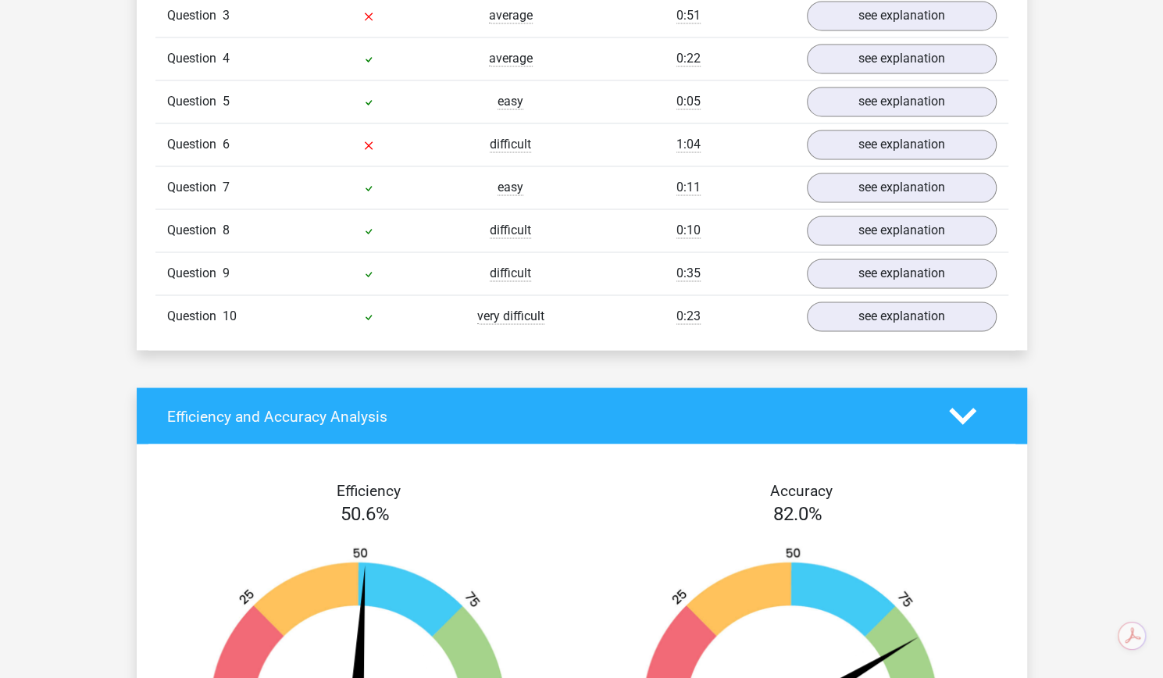
scroll to position [1722, 0]
